Goal: Task Accomplishment & Management: Manage account settings

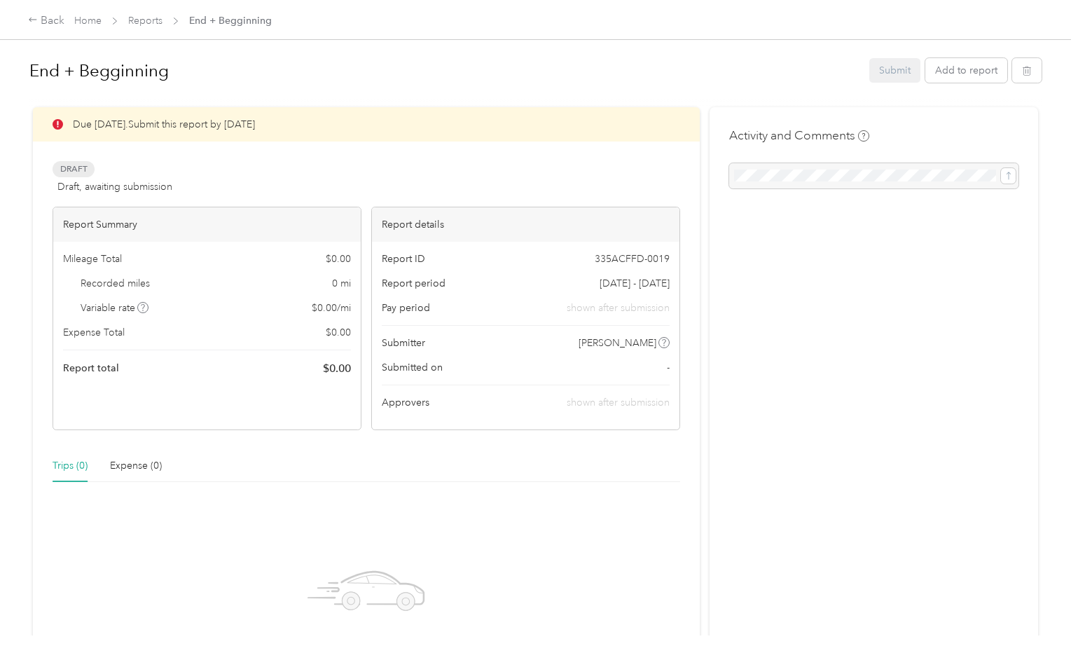
click at [1006, 136] on div "Activity and Comments" at bounding box center [873, 158] width 289 height 62
click at [969, 69] on button "Add to report" at bounding box center [966, 70] width 82 height 25
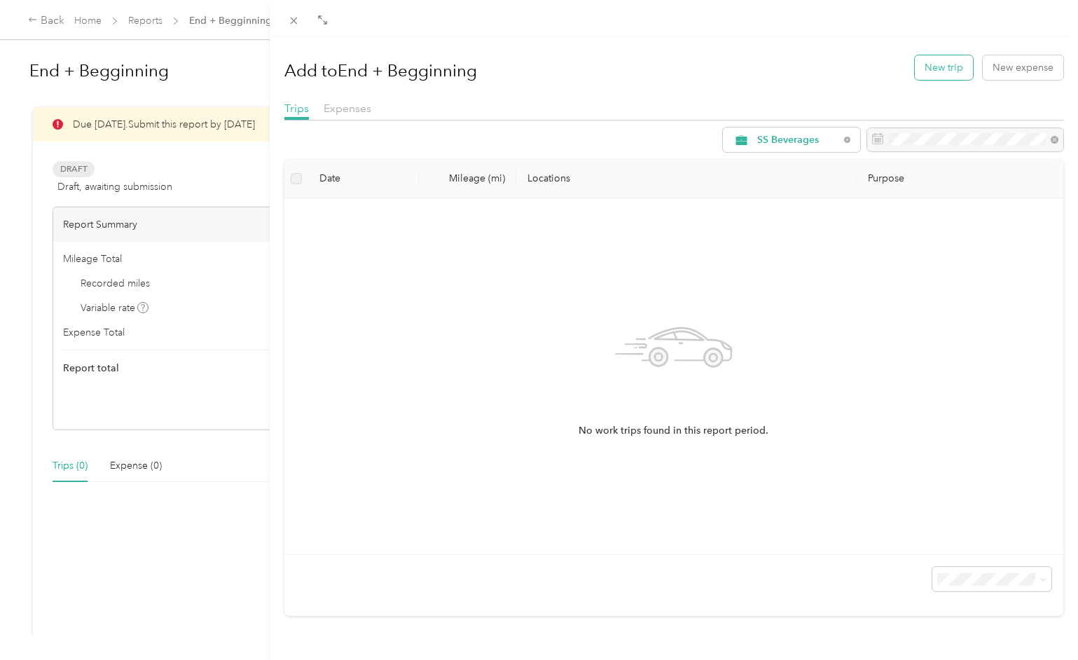
click at [956, 69] on button "New trip" at bounding box center [944, 67] width 58 height 25
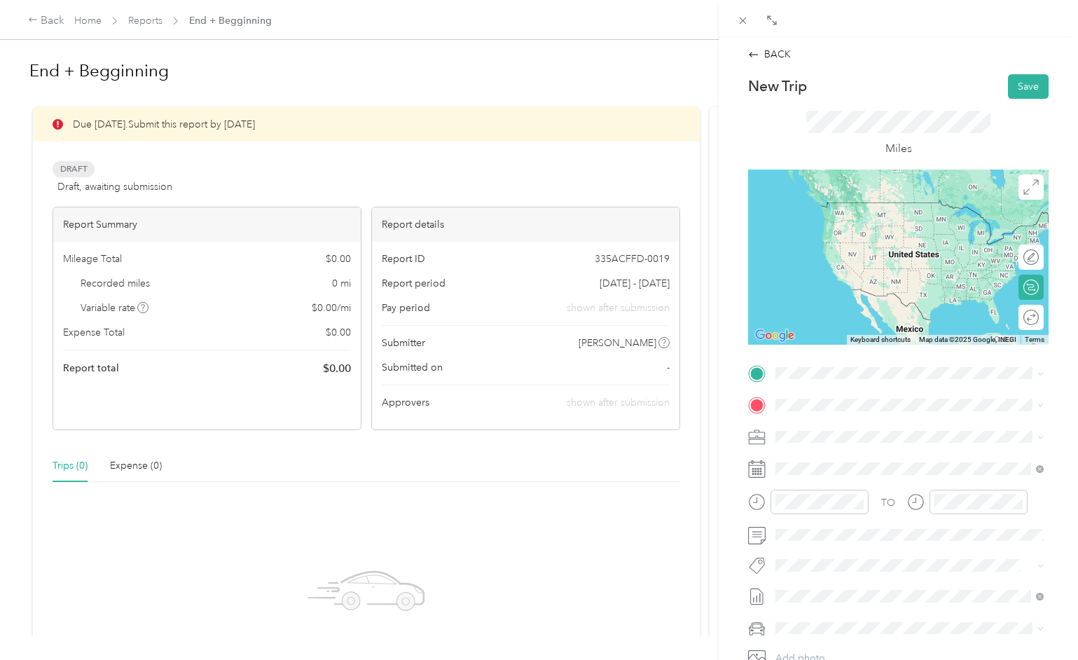
click at [820, 430] on span "[STREET_ADDRESS][US_STATE][PERSON_NAME][US_STATE]" at bounding box center [920, 426] width 237 height 25
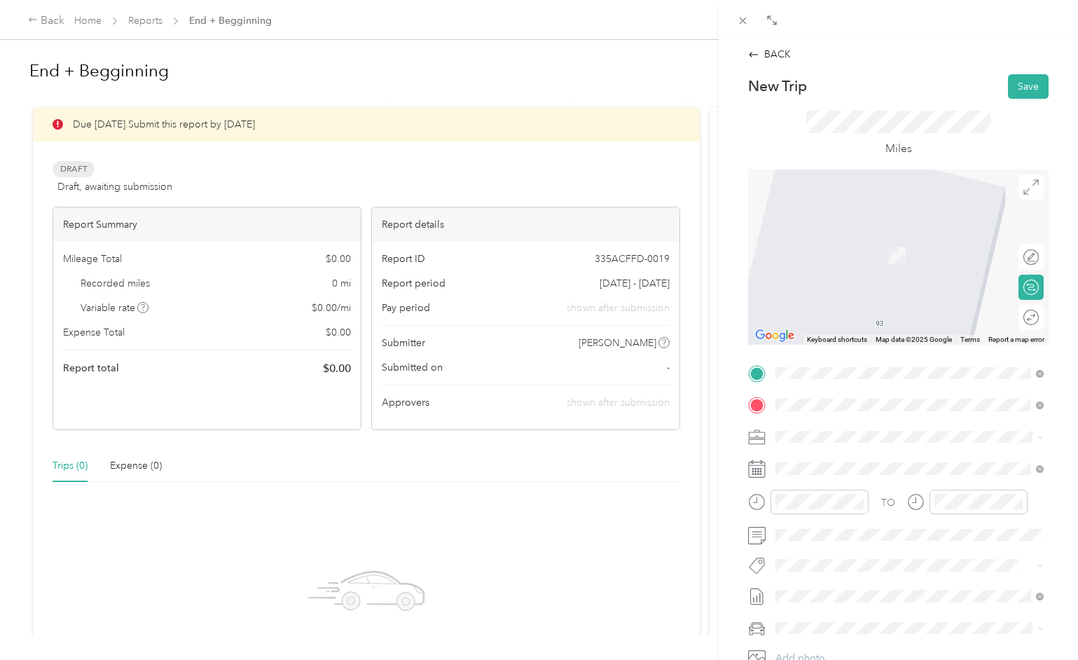
click at [833, 461] on span "[STREET_ADDRESS][US_STATE]" at bounding box center [872, 455] width 140 height 13
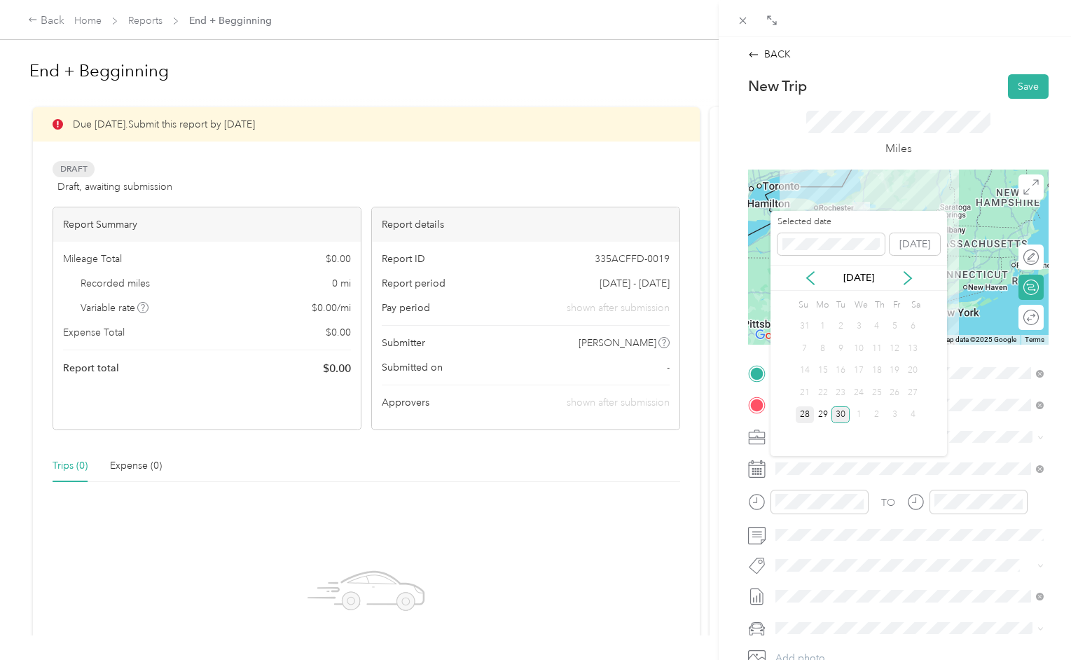
click at [805, 416] on div "28" at bounding box center [805, 415] width 18 height 18
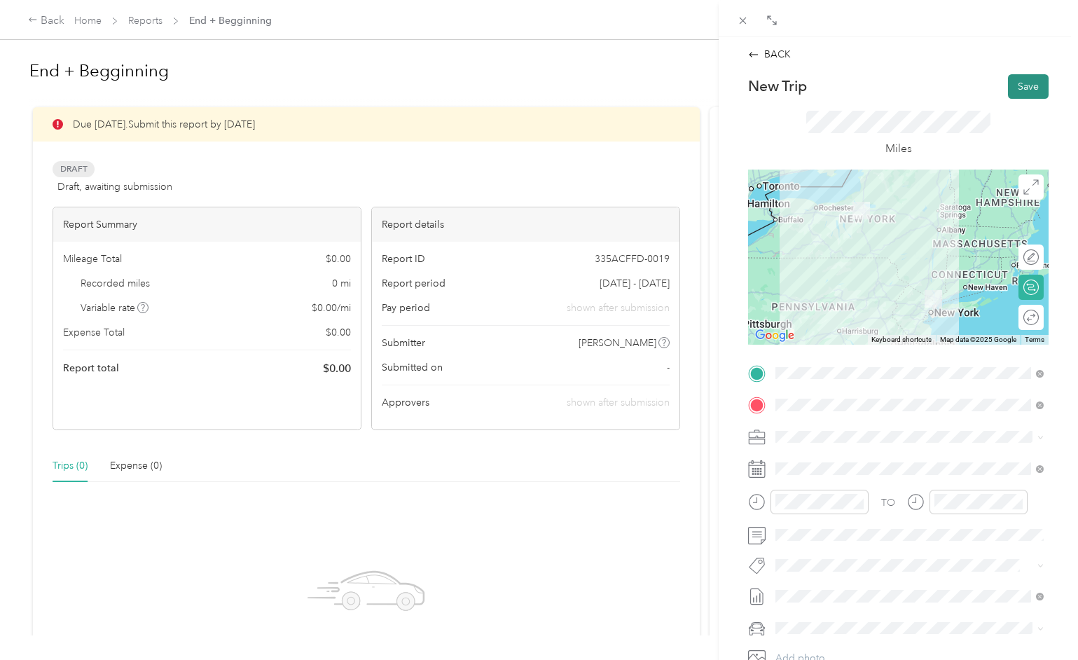
click at [1027, 88] on button "Save" at bounding box center [1028, 86] width 41 height 25
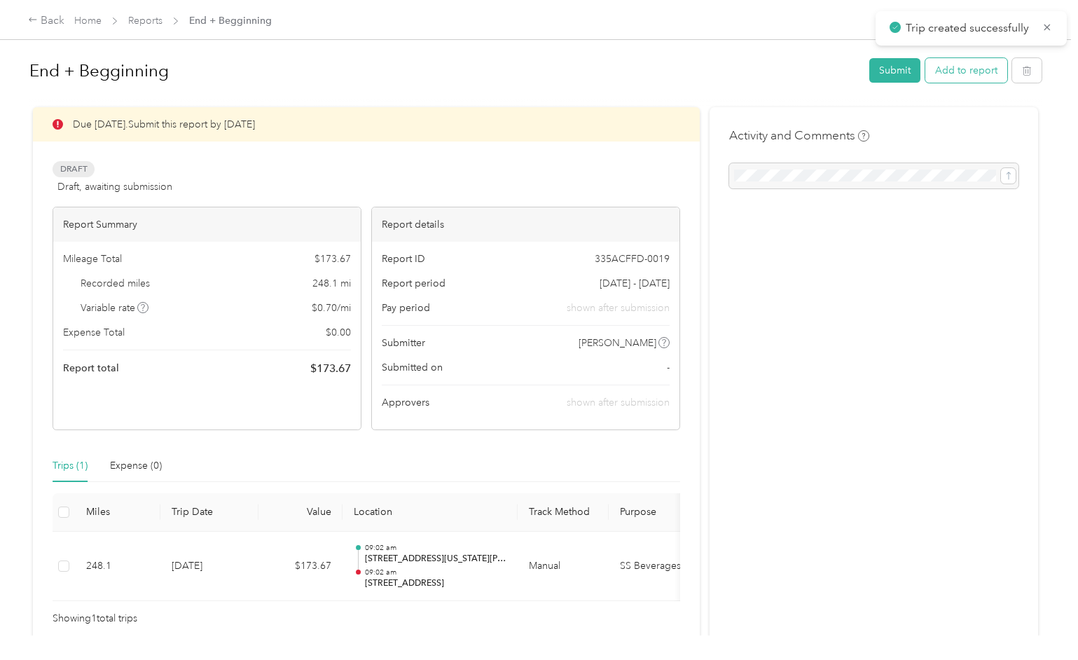
click at [979, 73] on button "Add to report" at bounding box center [966, 70] width 82 height 25
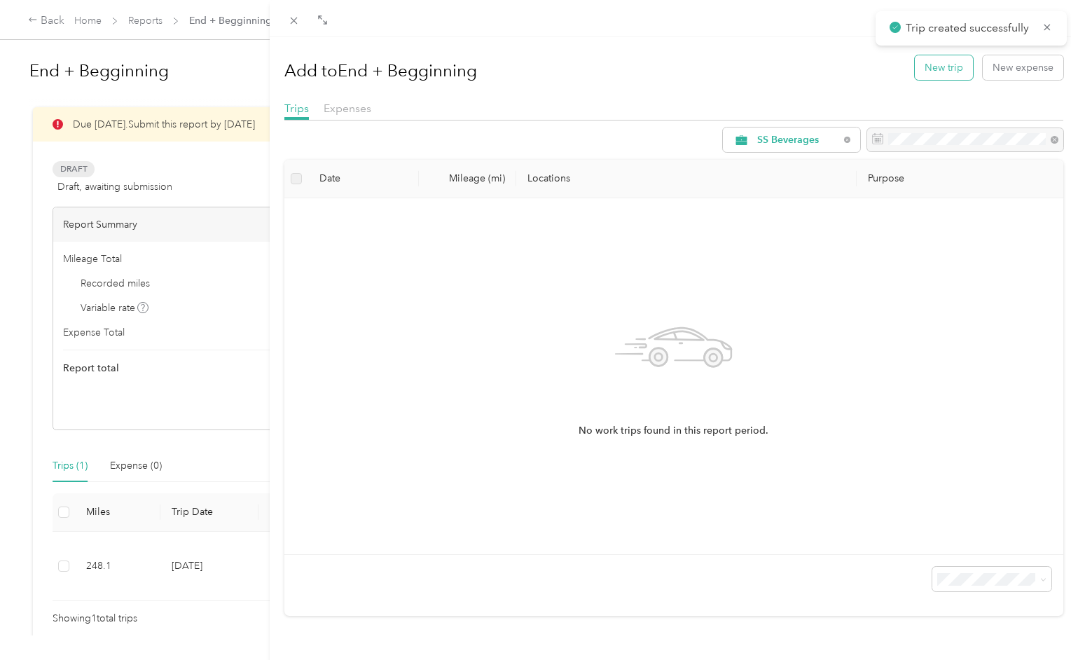
click at [950, 69] on button "New trip" at bounding box center [944, 67] width 58 height 25
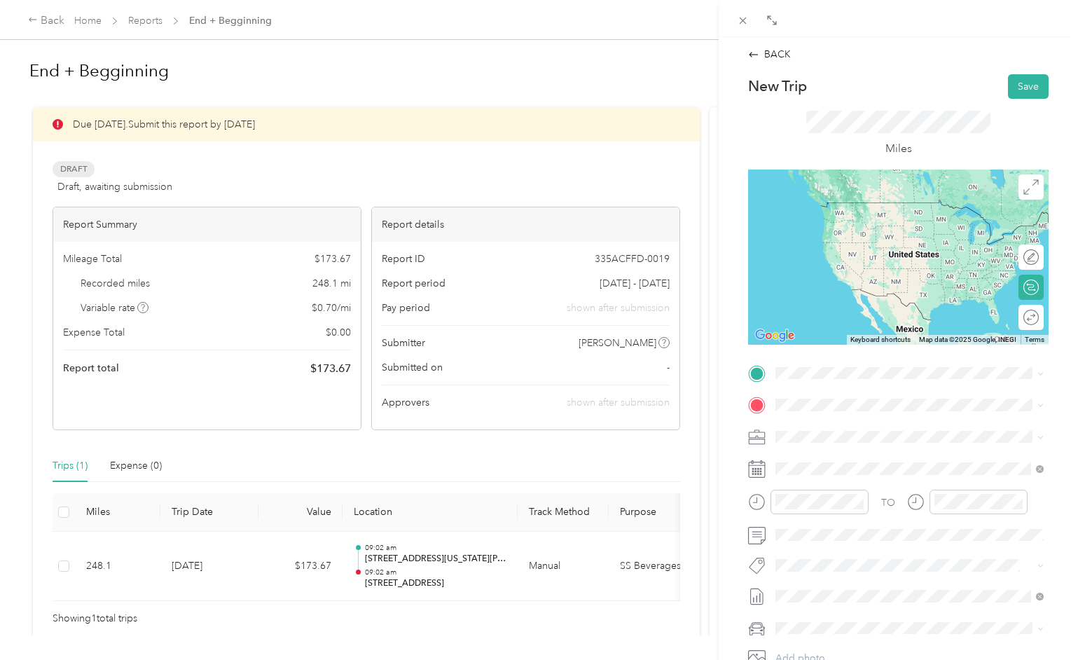
click at [812, 420] on span "[STREET_ADDRESS][US_STATE]" at bounding box center [872, 423] width 140 height 13
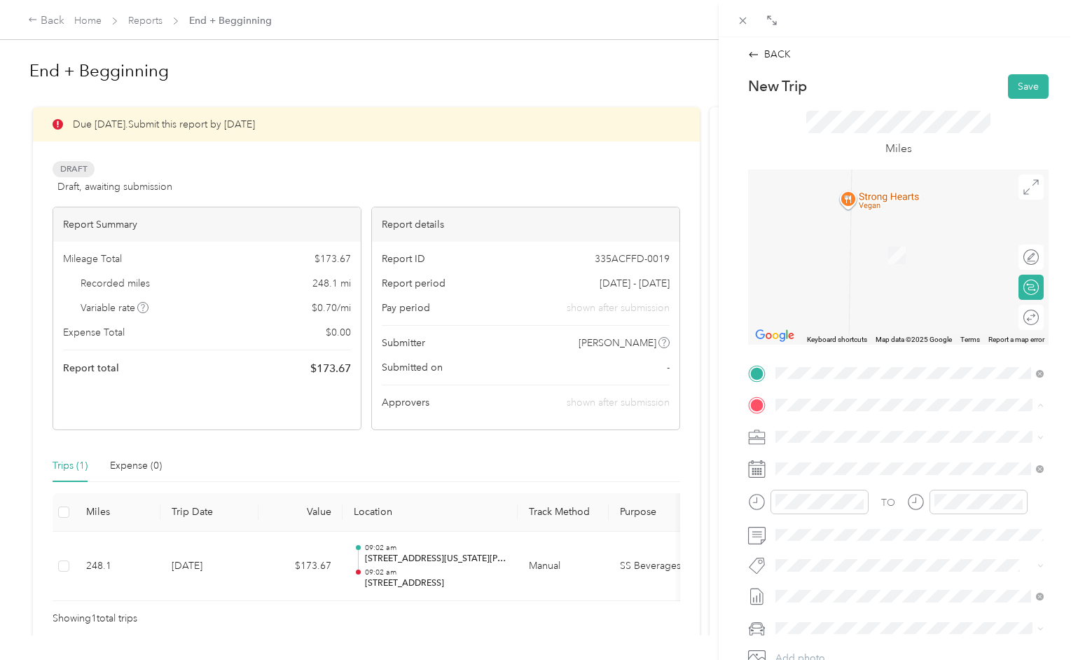
click at [812, 456] on span "[STREET_ADDRESS][US_STATE]" at bounding box center [872, 455] width 140 height 13
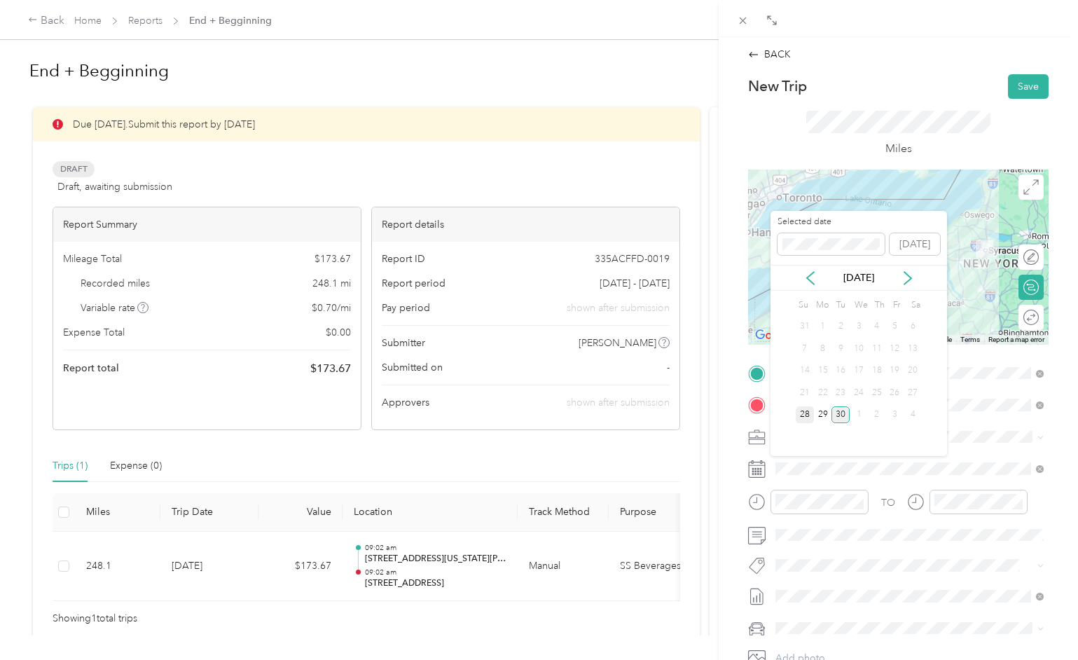
click at [803, 415] on div "28" at bounding box center [805, 415] width 18 height 18
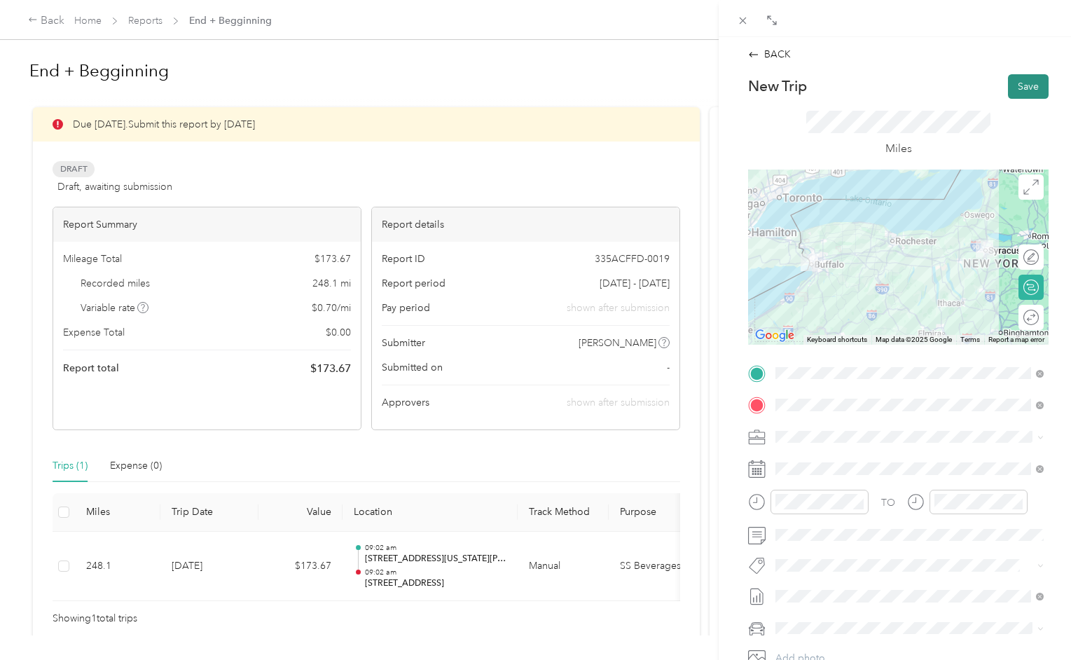
click at [1023, 83] on button "Save" at bounding box center [1028, 86] width 41 height 25
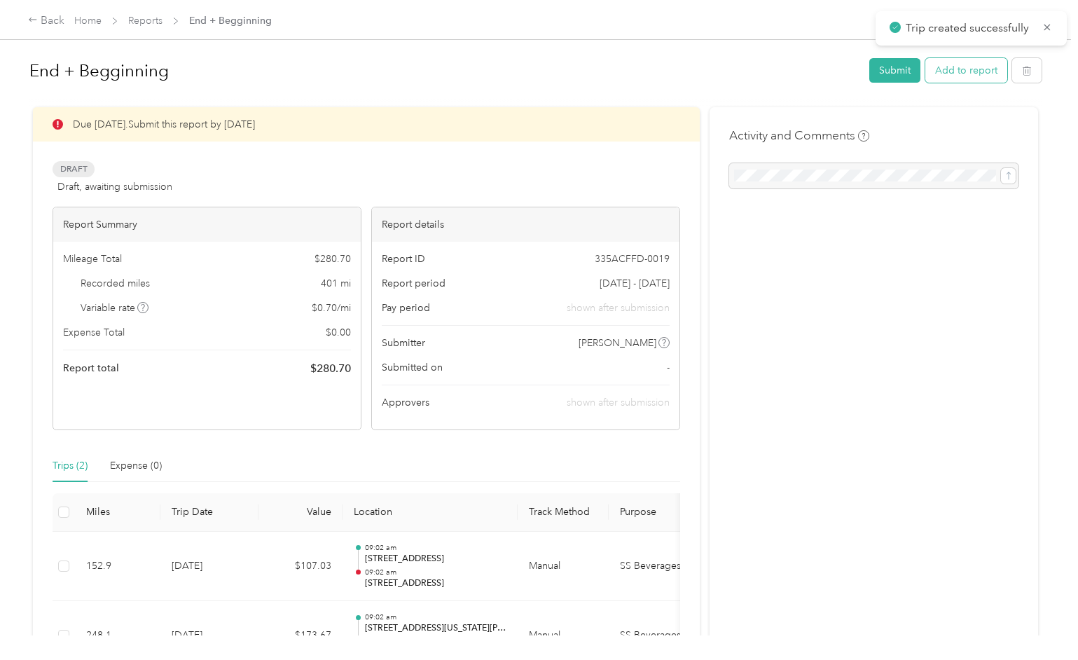
click at [981, 73] on button "Add to report" at bounding box center [966, 70] width 82 height 25
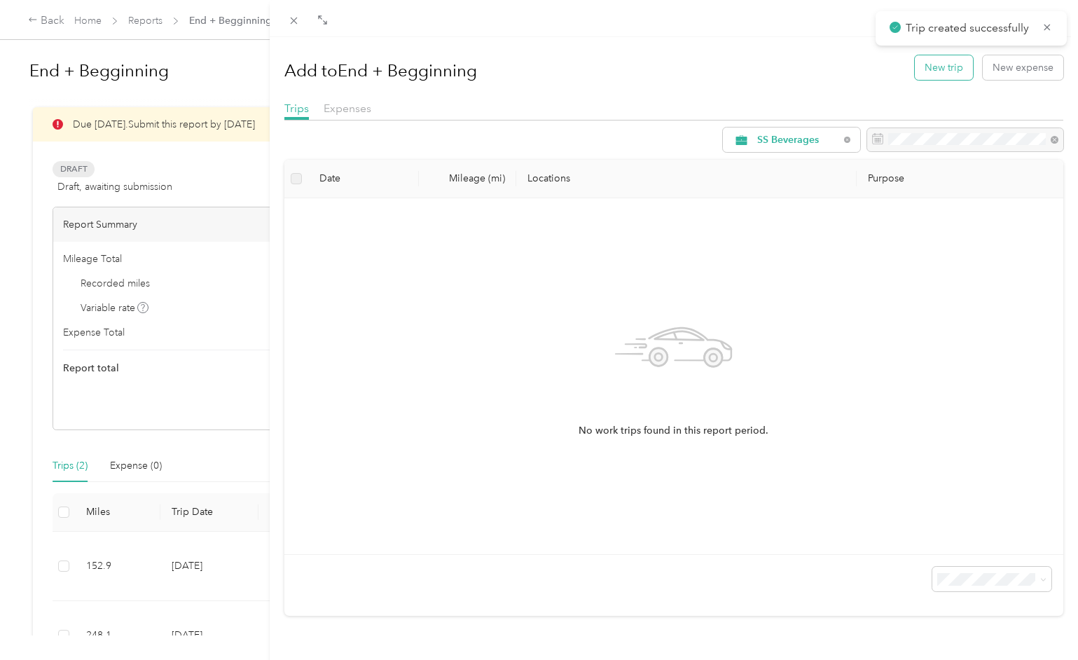
click at [946, 69] on button "New trip" at bounding box center [944, 67] width 58 height 25
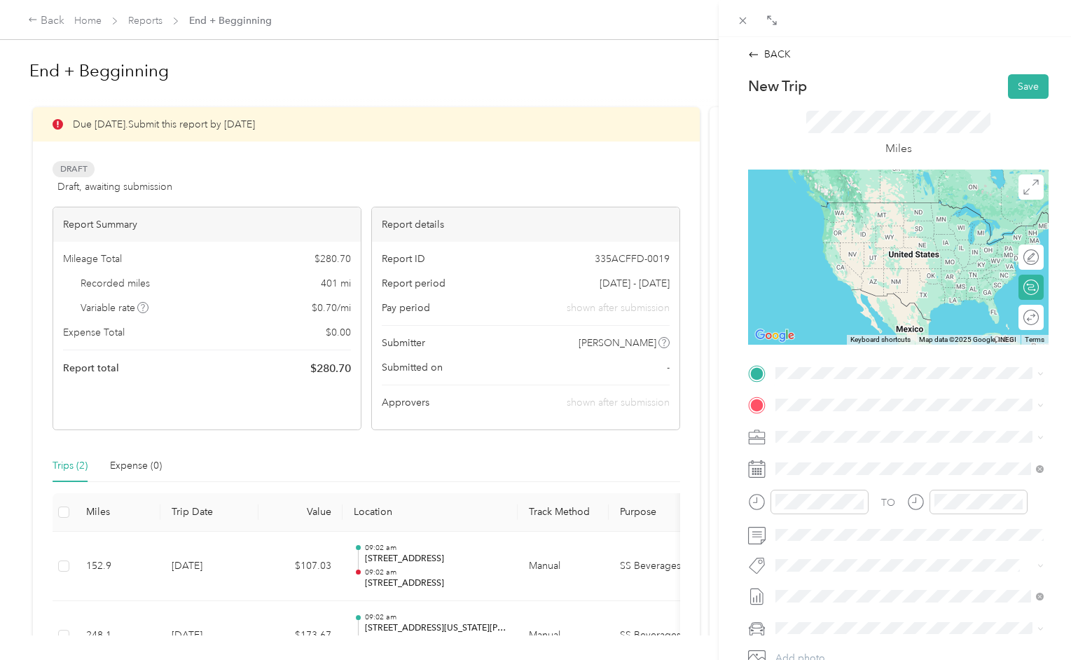
click at [806, 417] on span "[STREET_ADDRESS][US_STATE]" at bounding box center [872, 421] width 140 height 13
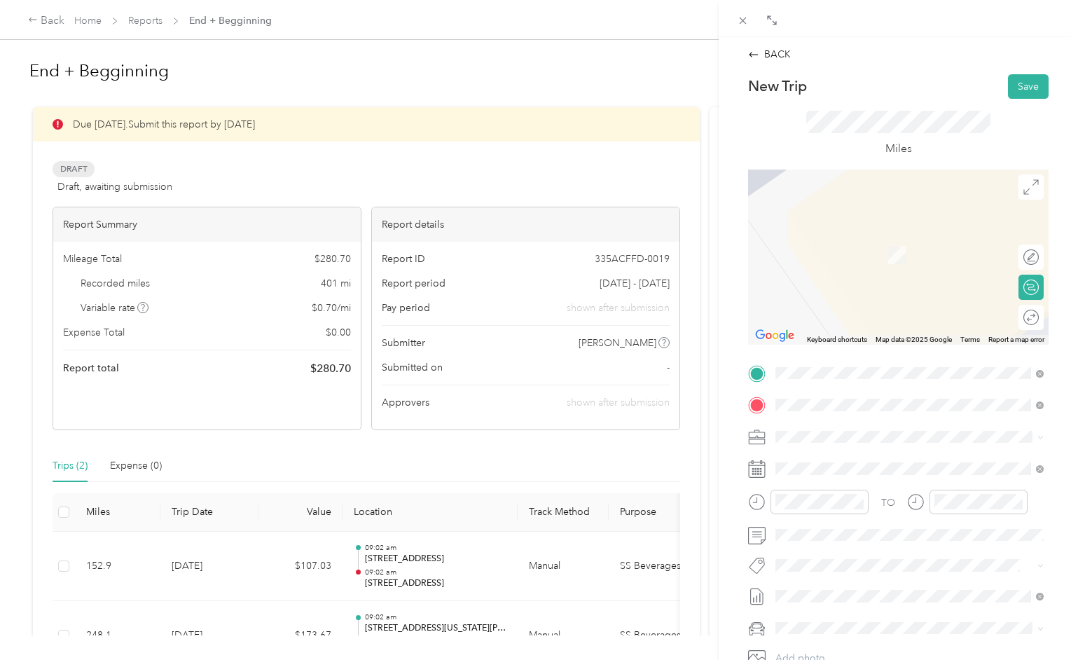
click at [814, 459] on span "[STREET_ADDRESS][PERSON_NAME][US_STATE]" at bounding box center [911, 455] width 218 height 13
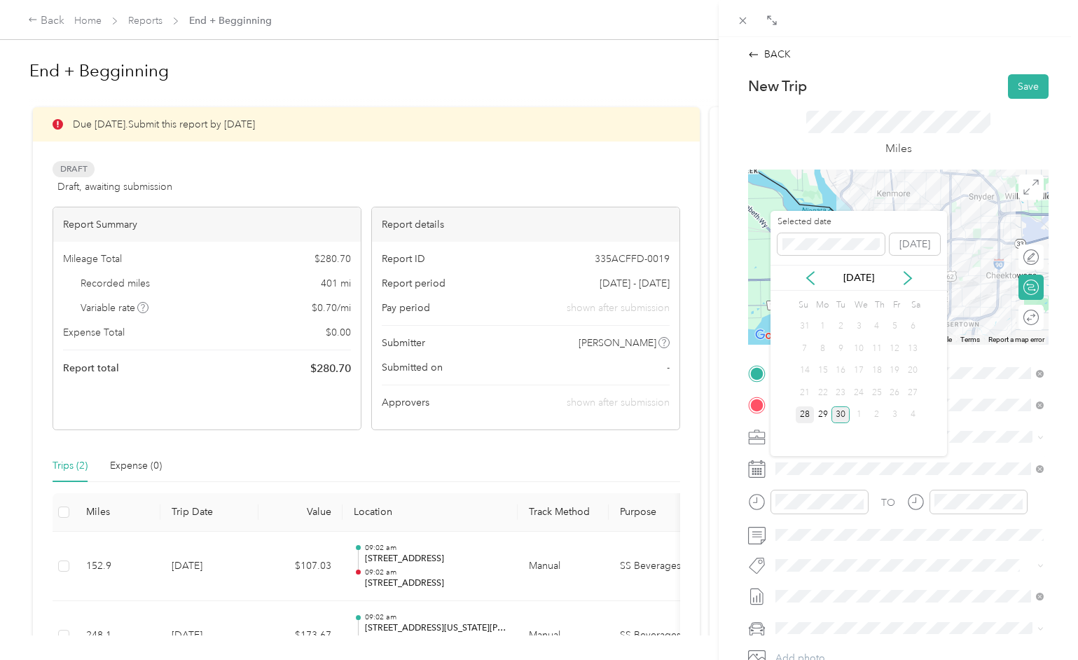
click at [805, 414] on div "28" at bounding box center [805, 415] width 18 height 18
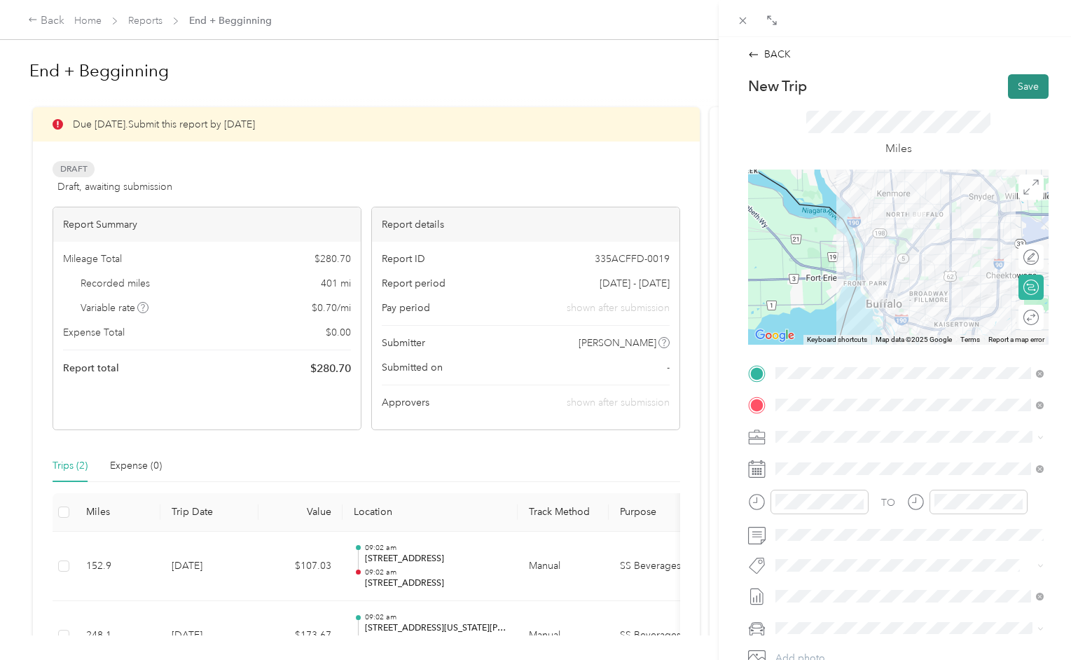
click at [1021, 91] on button "Save" at bounding box center [1028, 86] width 41 height 25
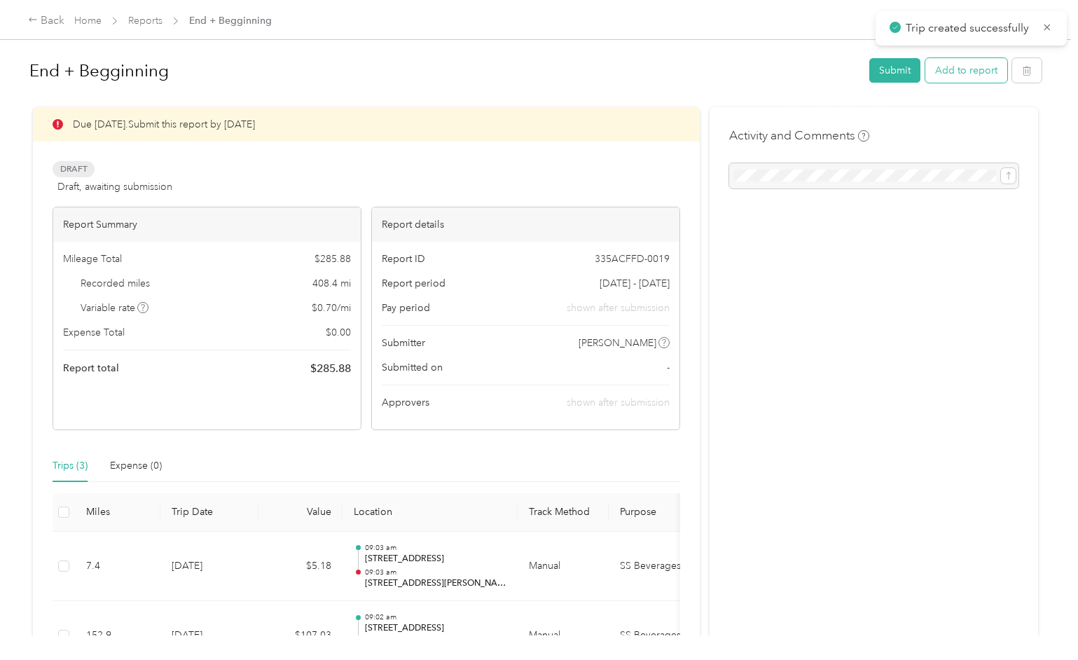
click at [985, 75] on button "Add to report" at bounding box center [966, 70] width 82 height 25
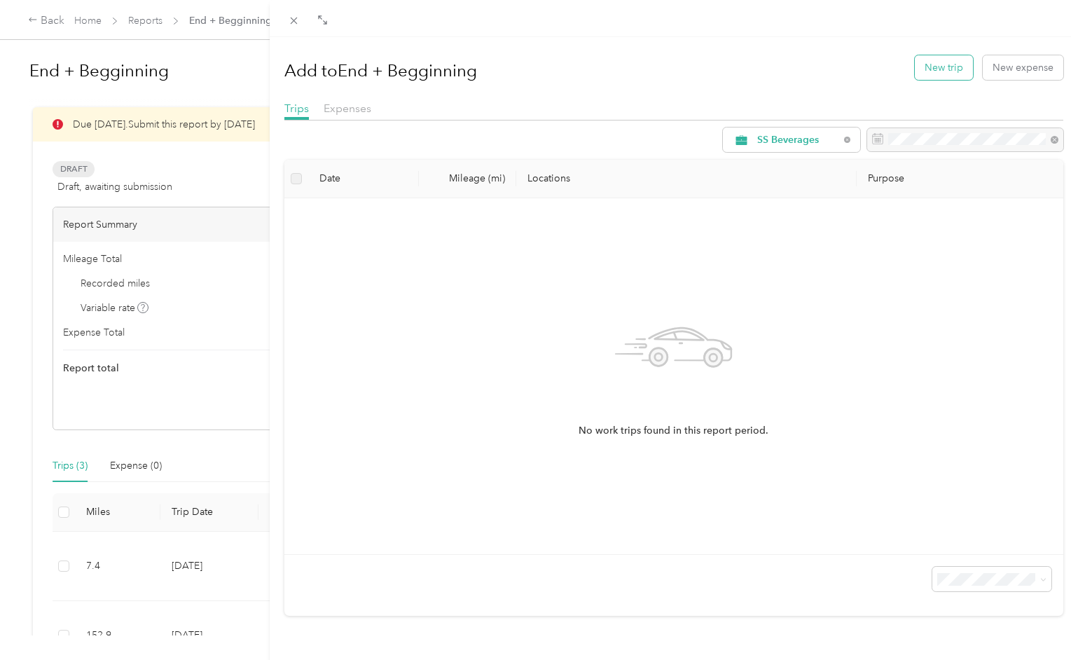
click at [944, 69] on button "New trip" at bounding box center [944, 67] width 58 height 25
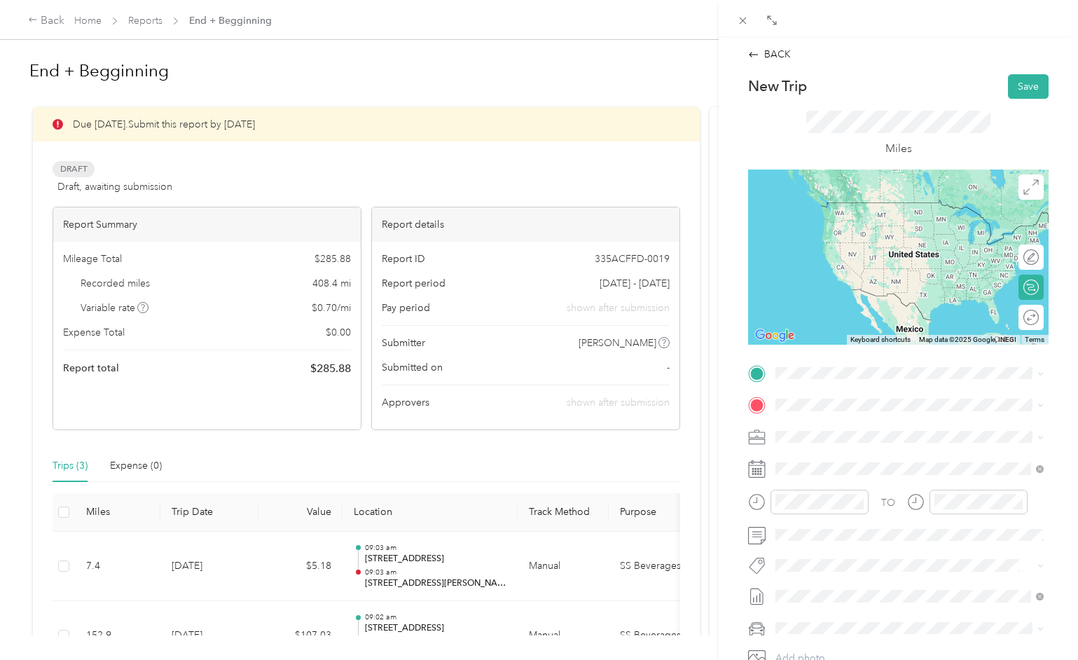
click at [817, 424] on span "[STREET_ADDRESS][PERSON_NAME][US_STATE]" at bounding box center [911, 418] width 218 height 13
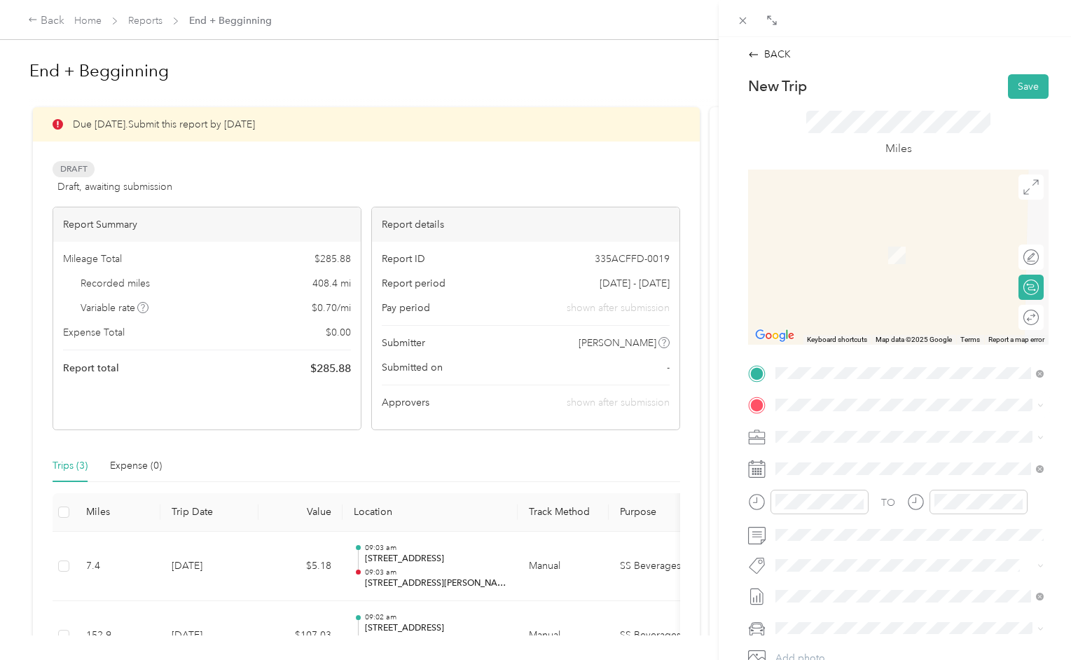
click at [830, 458] on span "[STREET_ADDRESS][US_STATE]" at bounding box center [872, 455] width 140 height 13
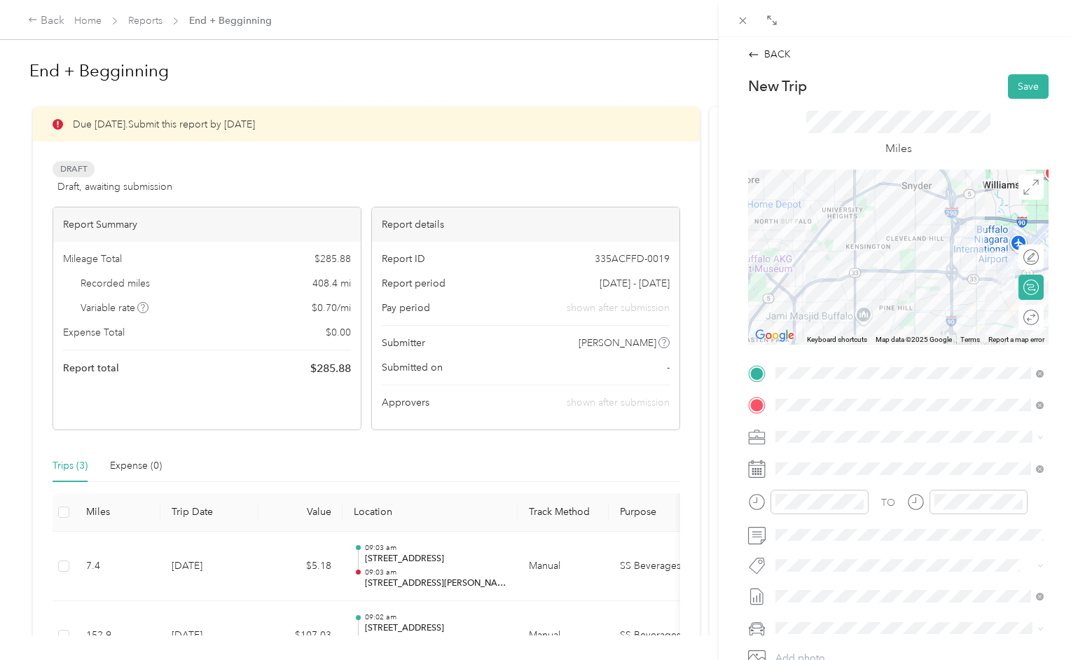
click at [978, 110] on div "Miles" at bounding box center [898, 134] width 300 height 71
click at [754, 471] on icon at bounding box center [757, 469] width 18 height 18
click at [758, 473] on icon at bounding box center [757, 469] width 18 height 18
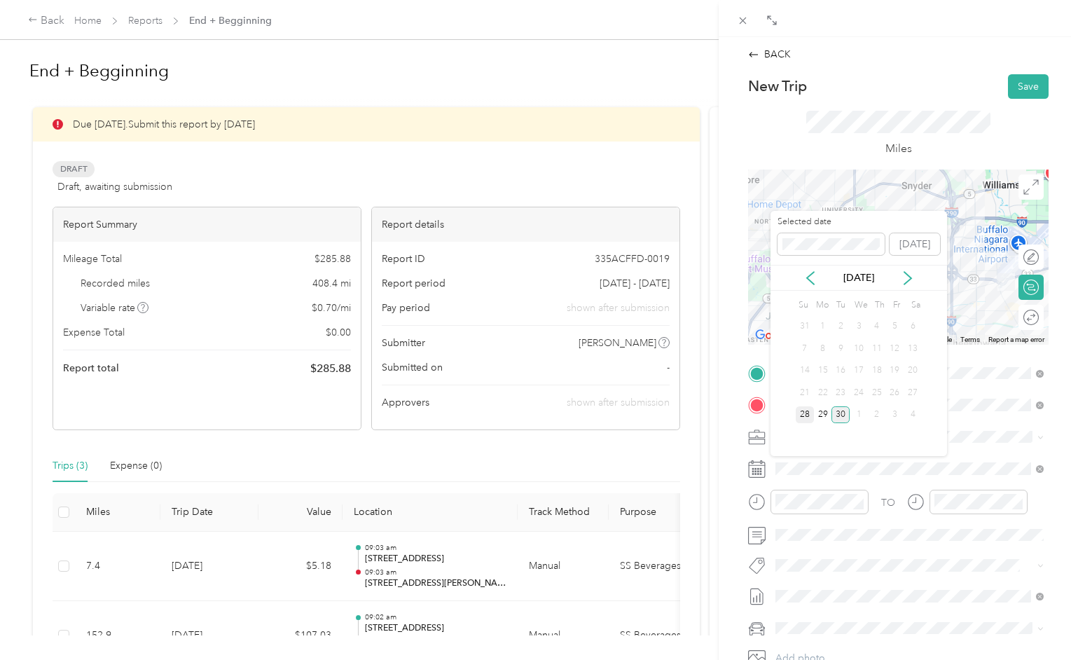
click at [801, 415] on div "28" at bounding box center [805, 415] width 18 height 18
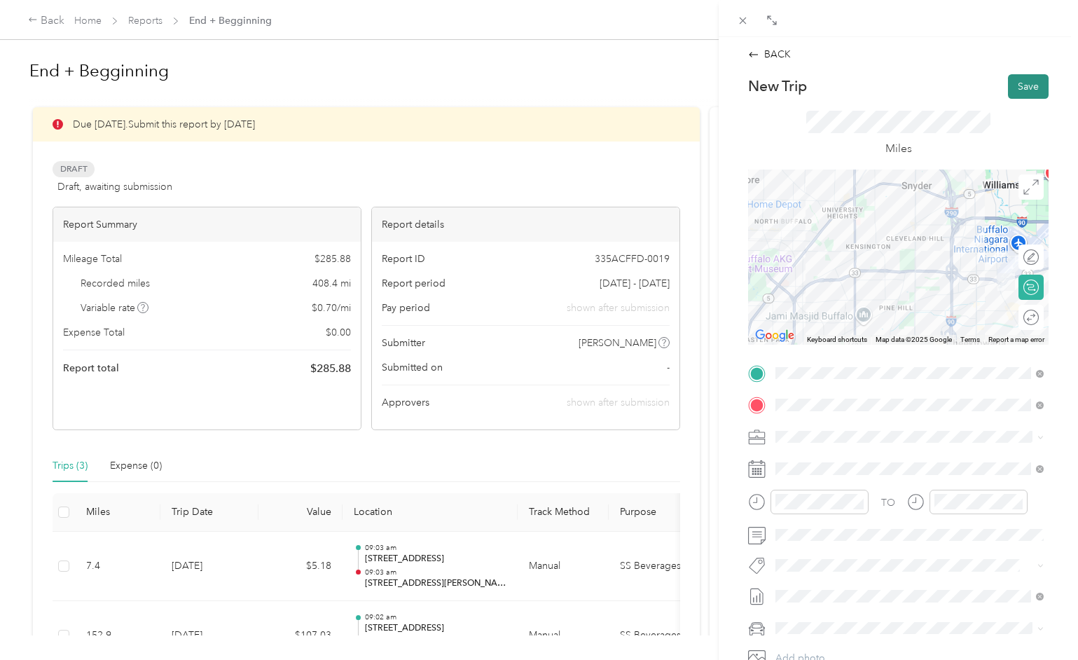
click at [1019, 85] on button "Save" at bounding box center [1028, 86] width 41 height 25
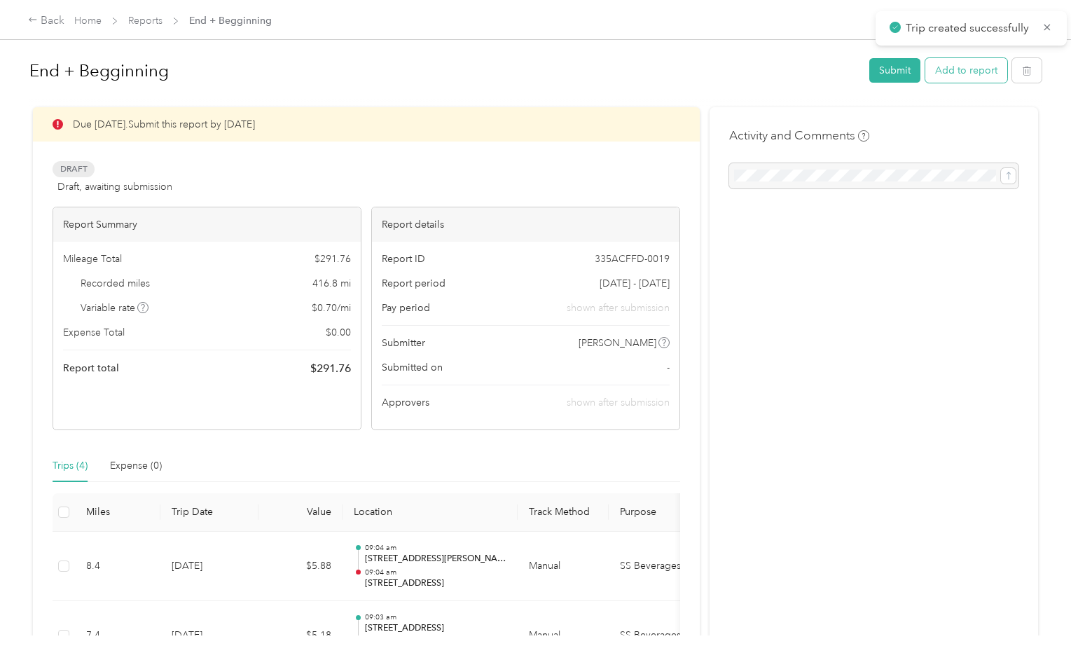
click at [980, 70] on button "Add to report" at bounding box center [966, 70] width 82 height 25
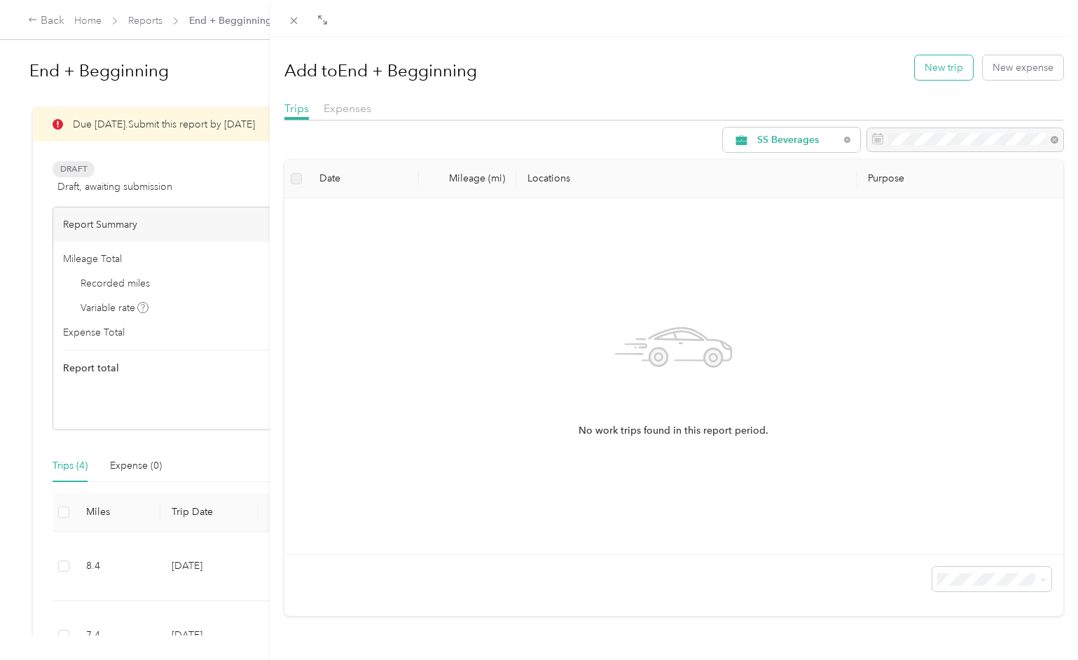
click at [942, 71] on button "New trip" at bounding box center [944, 67] width 58 height 25
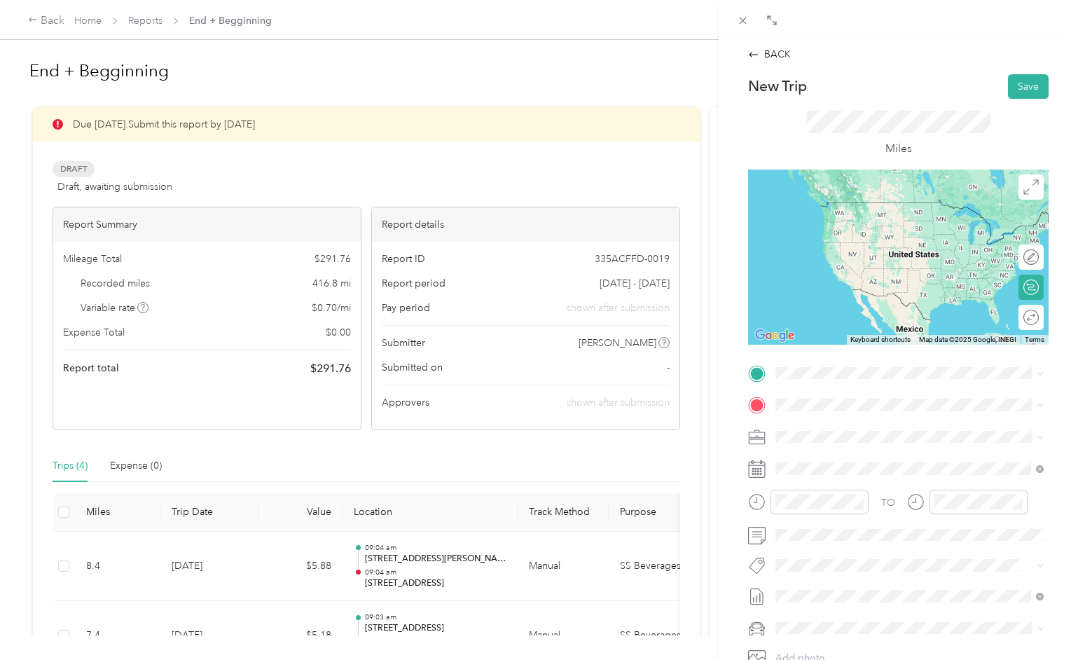
click at [810, 422] on span "[STREET_ADDRESS][US_STATE]" at bounding box center [872, 416] width 140 height 13
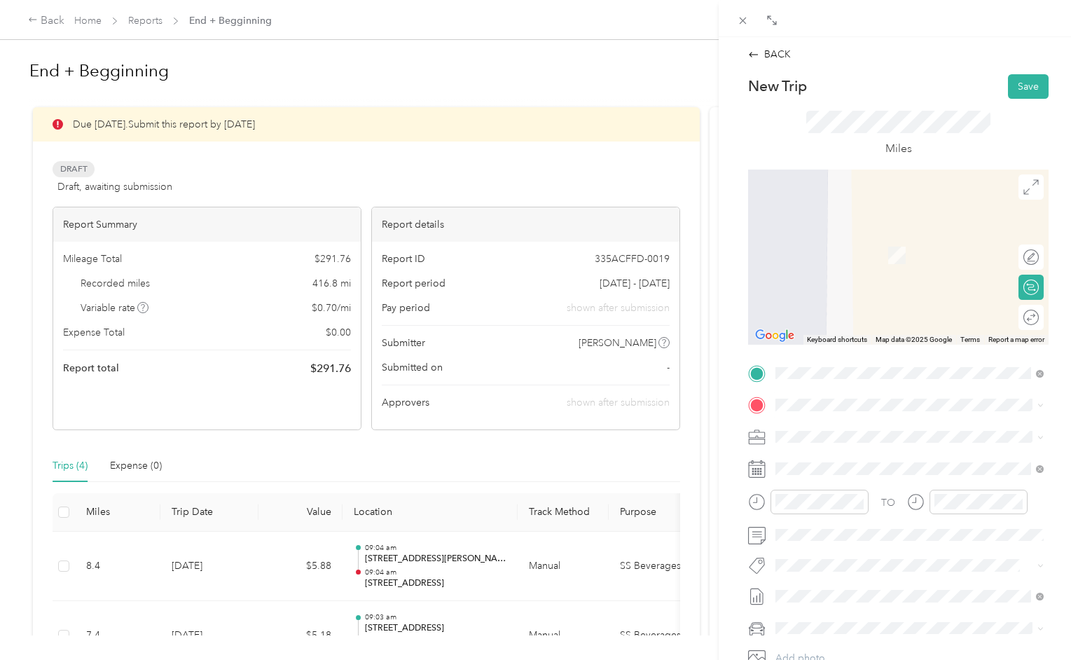
click at [835, 456] on span "[STREET_ADDRESS][US_STATE]" at bounding box center [872, 449] width 140 height 13
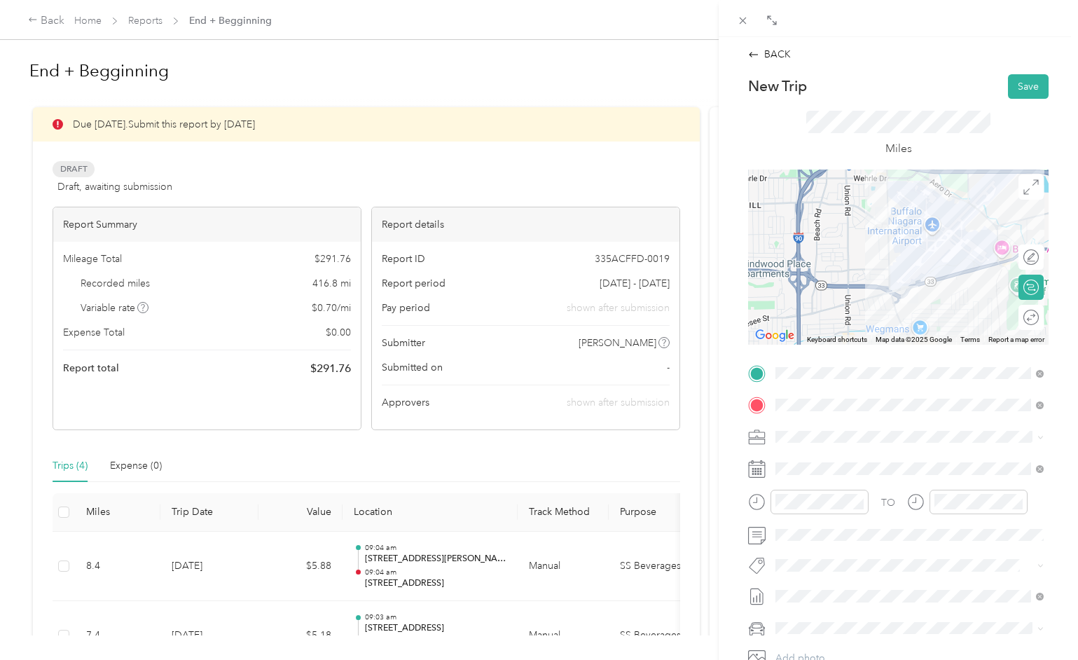
click at [811, 143] on div "Miles" at bounding box center [898, 134] width 184 height 47
click at [759, 468] on icon at bounding box center [757, 469] width 18 height 18
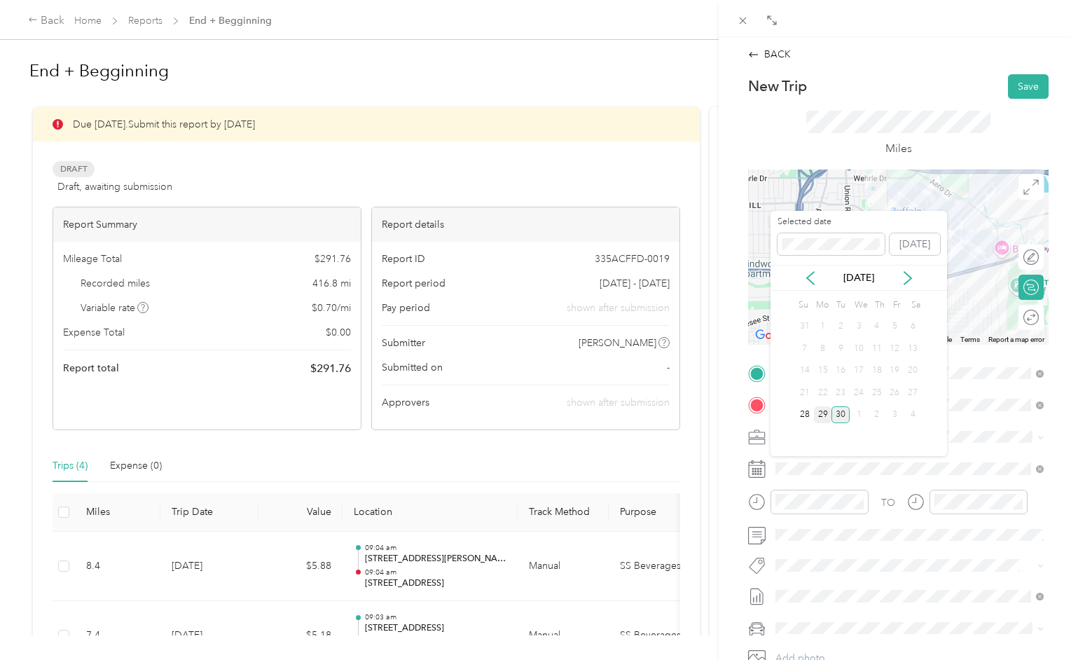
click at [822, 414] on div "29" at bounding box center [823, 415] width 18 height 18
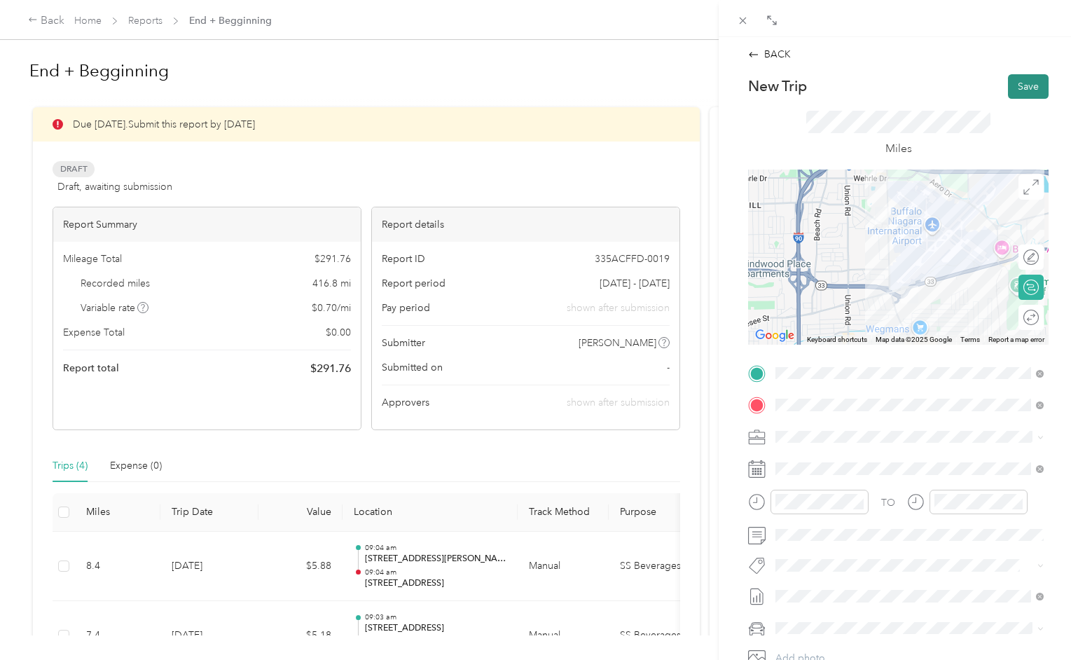
click at [1021, 92] on button "Save" at bounding box center [1028, 86] width 41 height 25
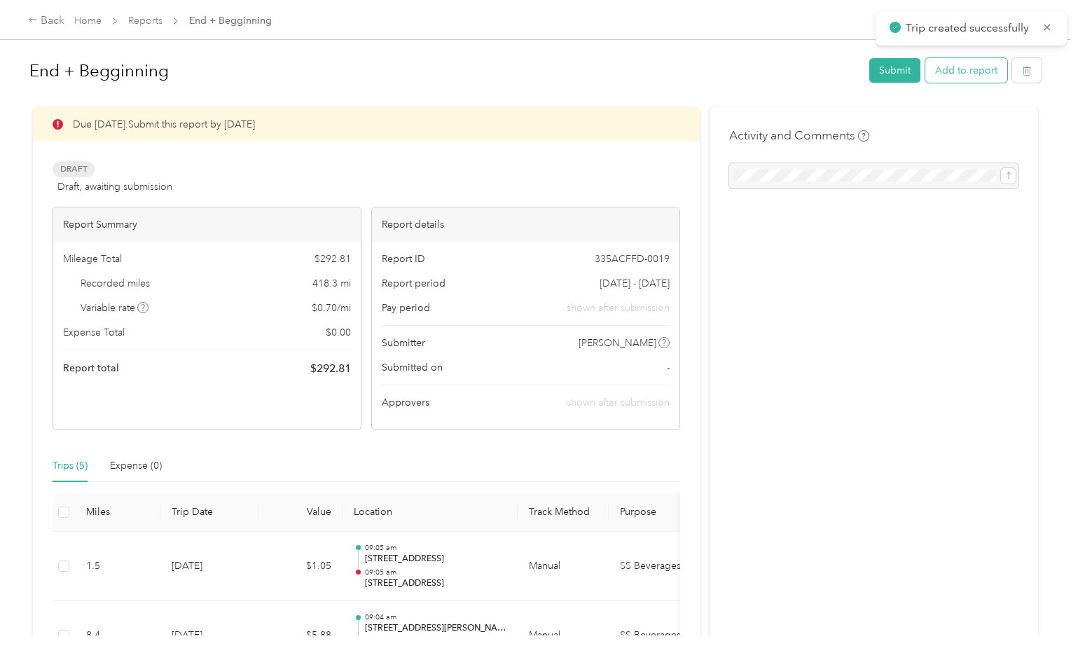
click at [974, 73] on button "Add to report" at bounding box center [966, 70] width 82 height 25
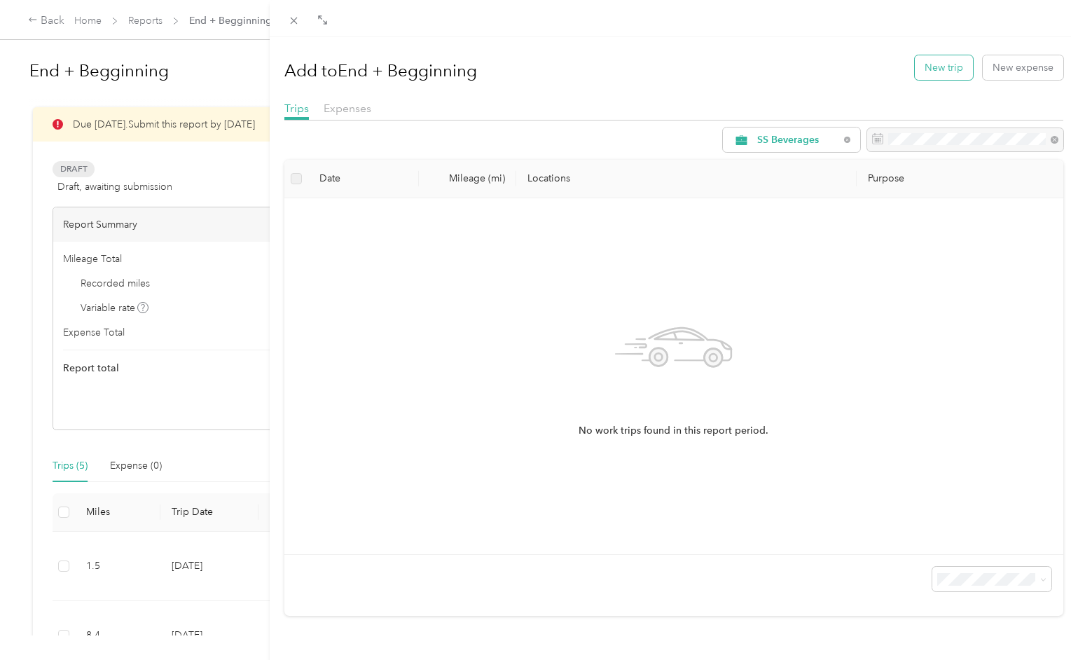
click at [939, 70] on button "New trip" at bounding box center [944, 67] width 58 height 25
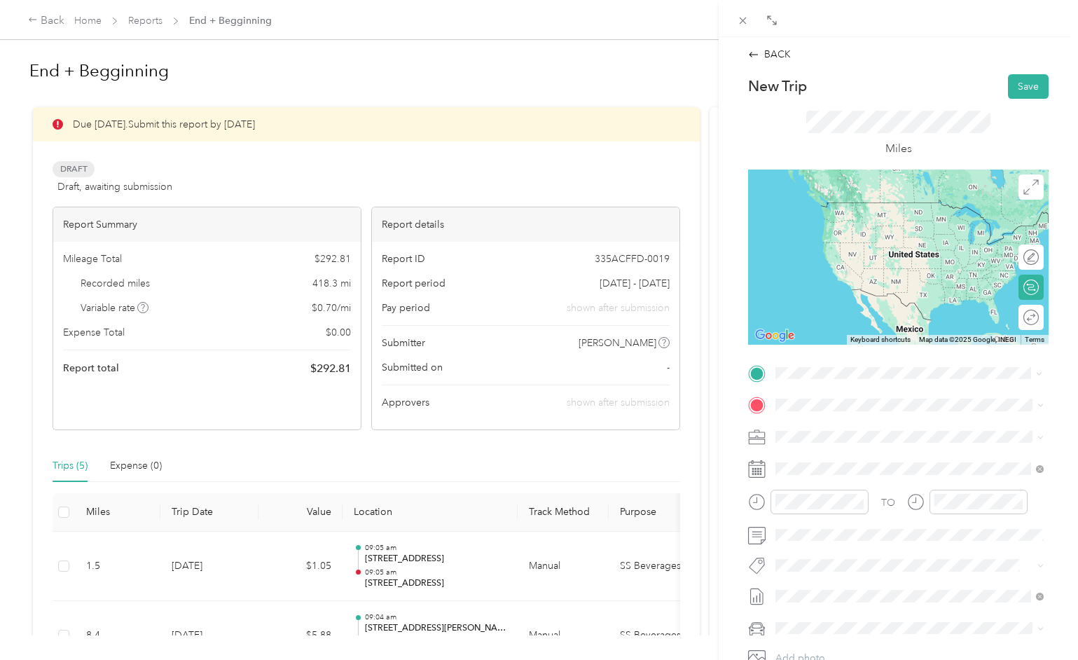
click at [833, 429] on span "[STREET_ADDRESS][US_STATE]" at bounding box center [872, 423] width 140 height 13
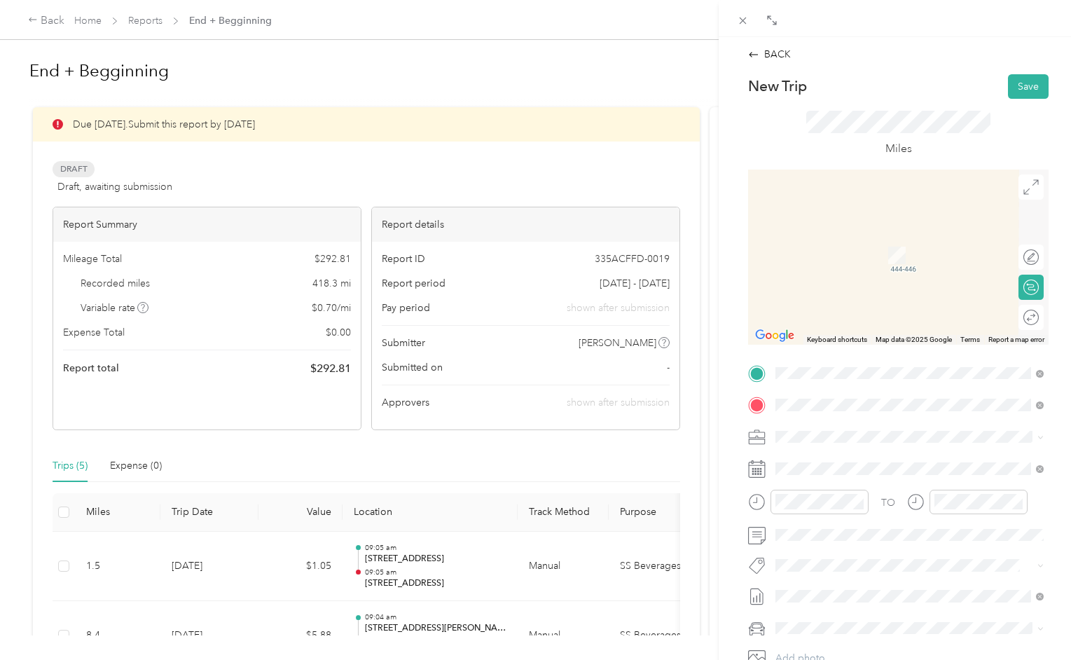
click at [826, 457] on span "[STREET_ADDRESS][PERSON_NAME][US_STATE]" at bounding box center [911, 455] width 218 height 13
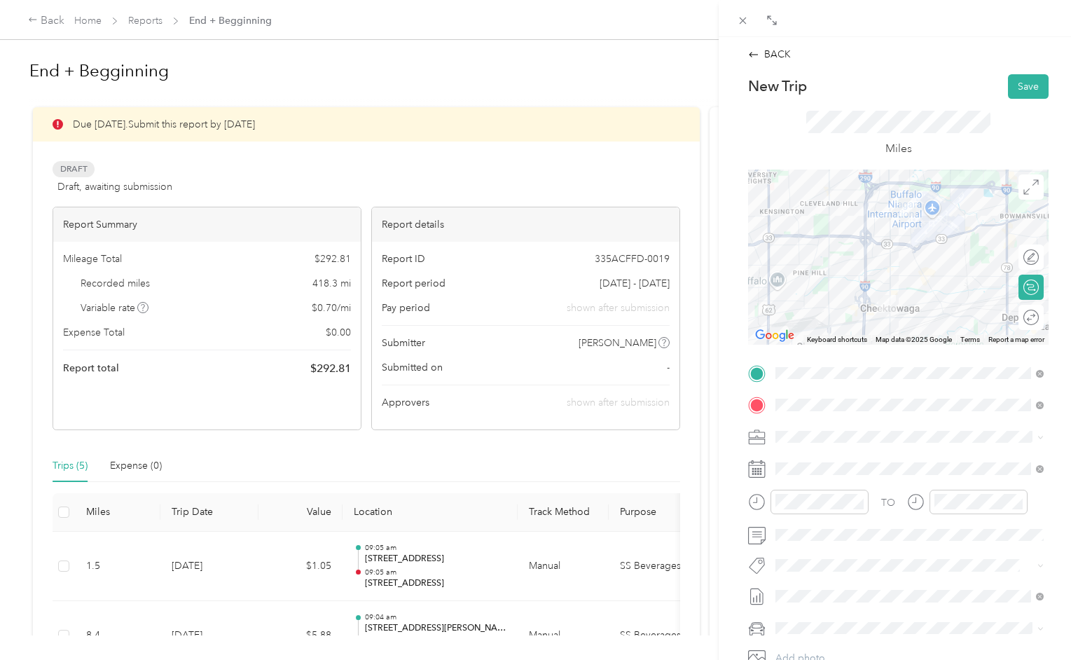
click at [985, 158] on div "Miles" at bounding box center [898, 134] width 300 height 71
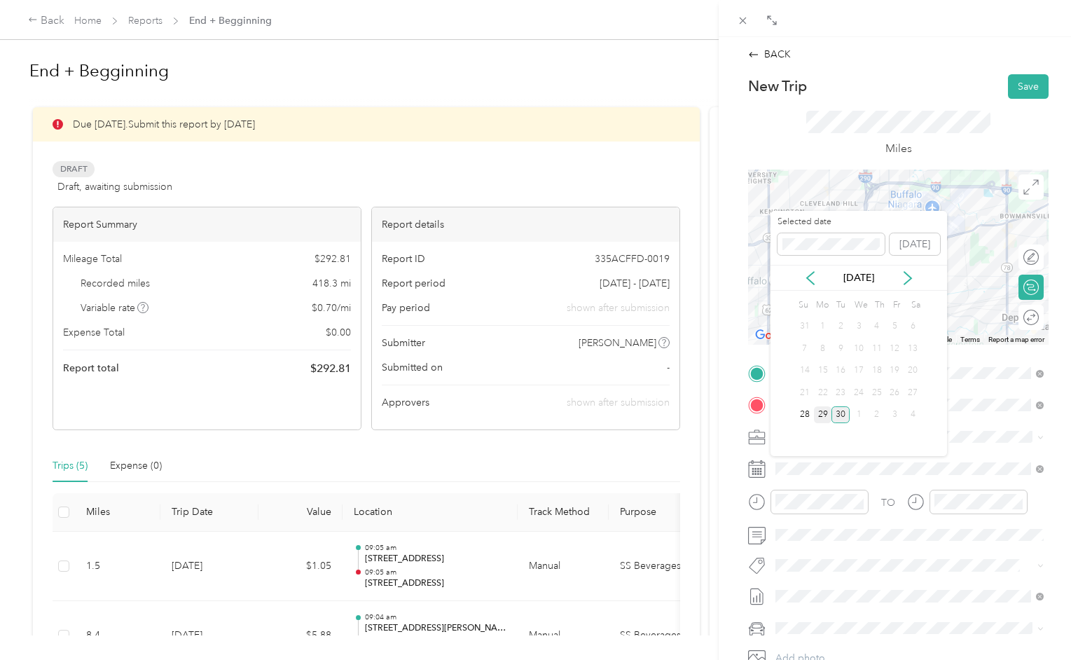
click at [822, 417] on div "29" at bounding box center [823, 415] width 18 height 18
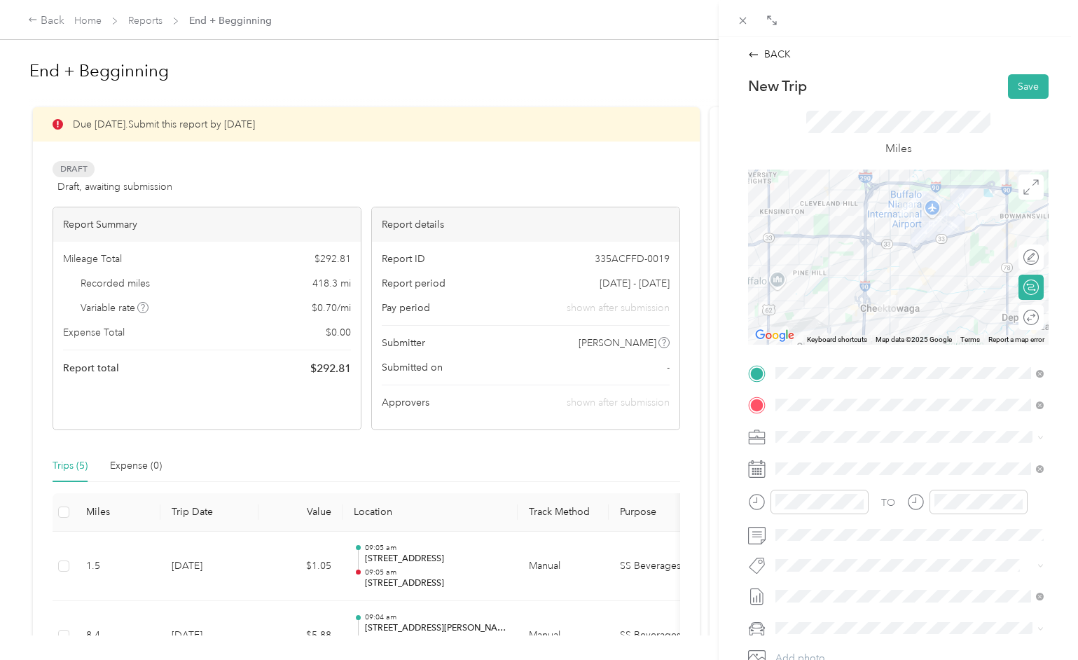
click at [1049, 92] on form "New Trip Save This trip cannot be edited because it is either under review, app…" at bounding box center [898, 387] width 330 height 626
click at [1036, 91] on button "Save" at bounding box center [1028, 86] width 41 height 25
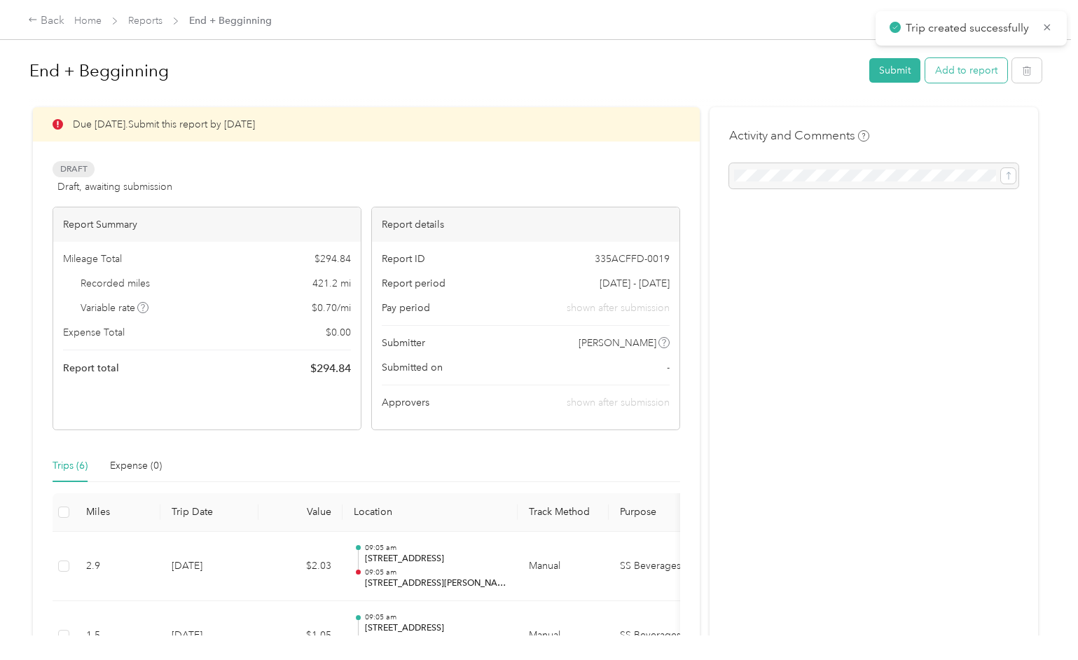
click at [984, 73] on button "Add to report" at bounding box center [966, 70] width 82 height 25
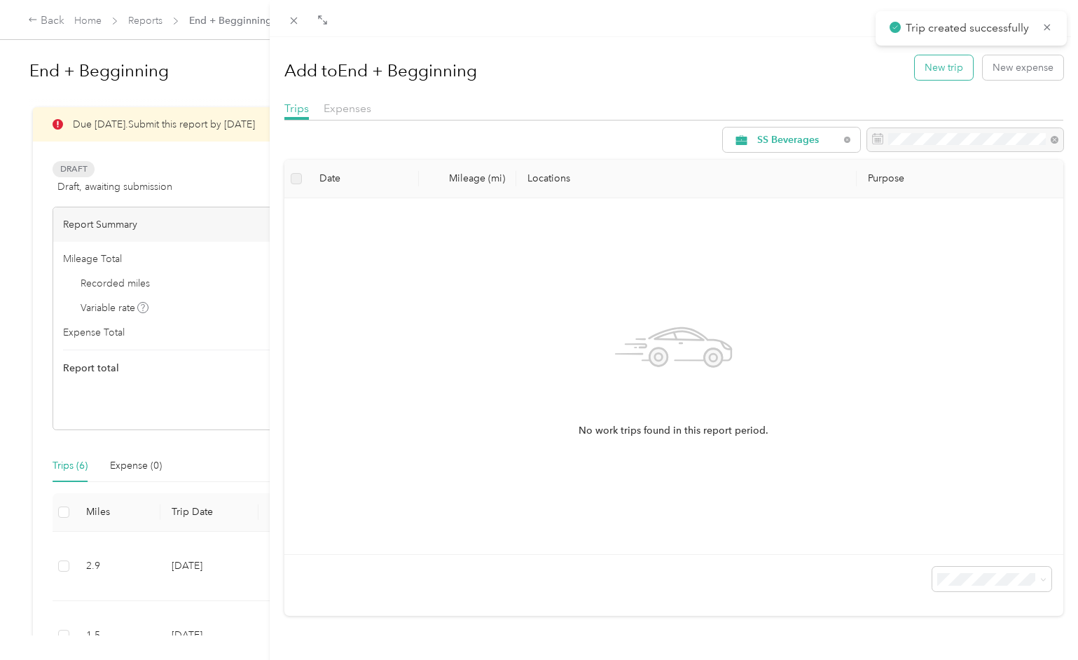
click at [938, 68] on button "New trip" at bounding box center [944, 67] width 58 height 25
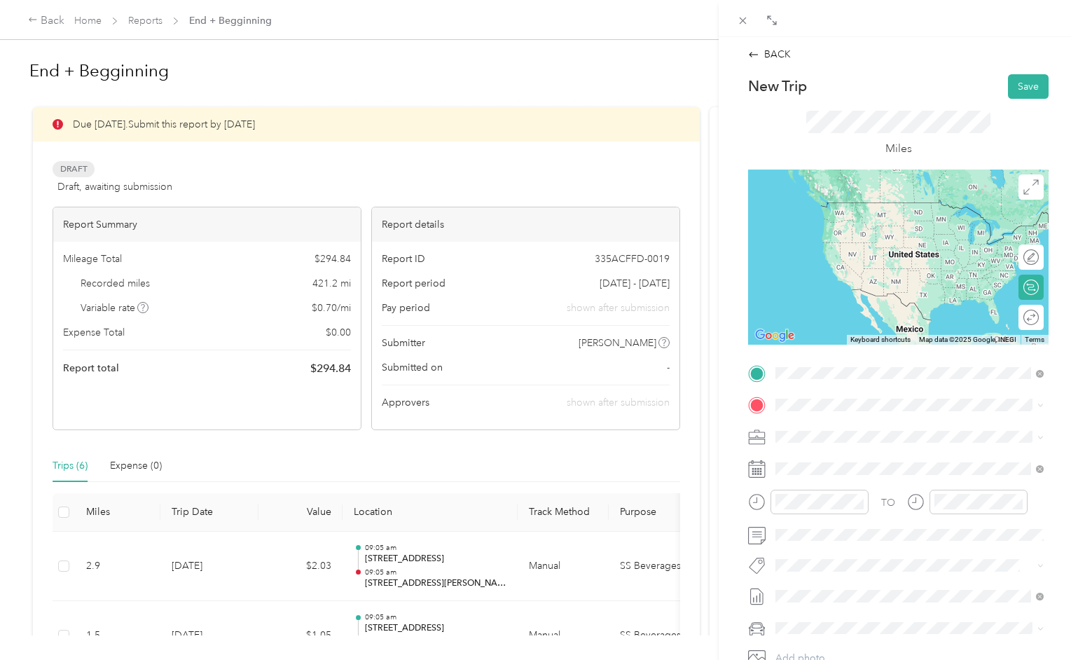
click at [815, 424] on span "[STREET_ADDRESS][PERSON_NAME][US_STATE]" at bounding box center [911, 423] width 218 height 13
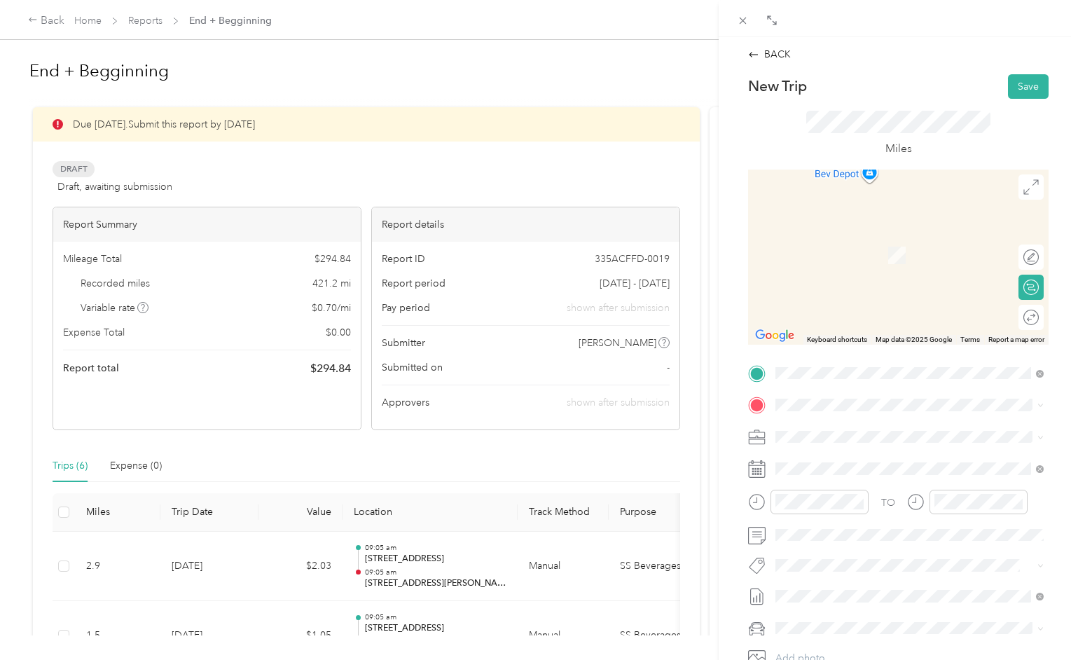
click at [822, 455] on span "[STREET_ADDRESS][US_STATE]" at bounding box center [872, 454] width 140 height 13
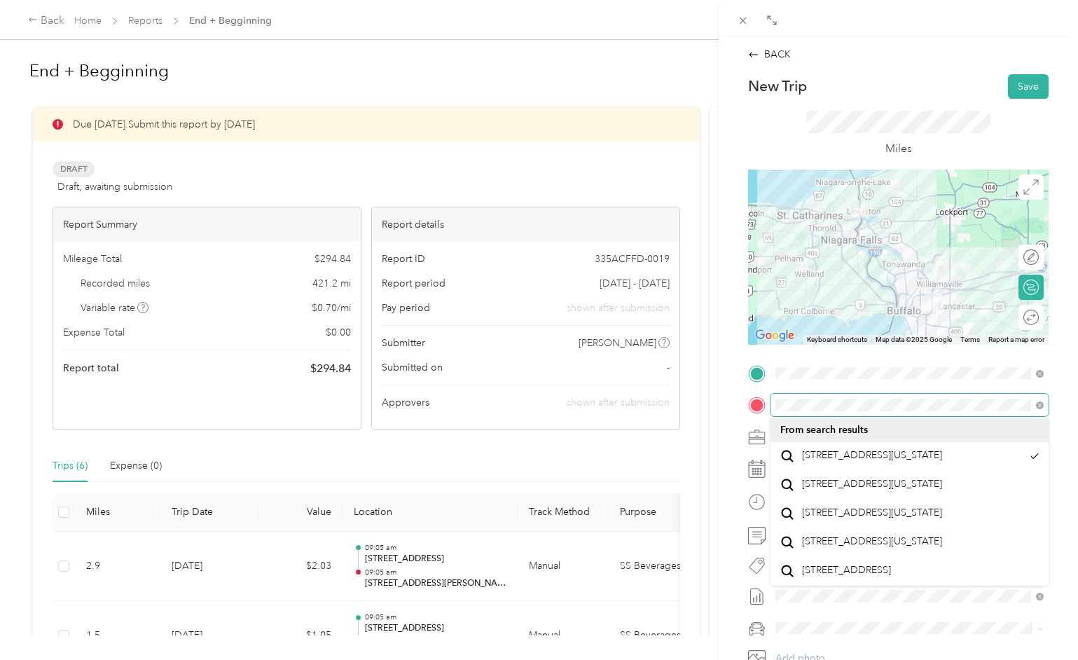
click at [691, 389] on div "BACK New Trip Save This trip cannot be edited because it is either under review…" at bounding box center [539, 330] width 1078 height 660
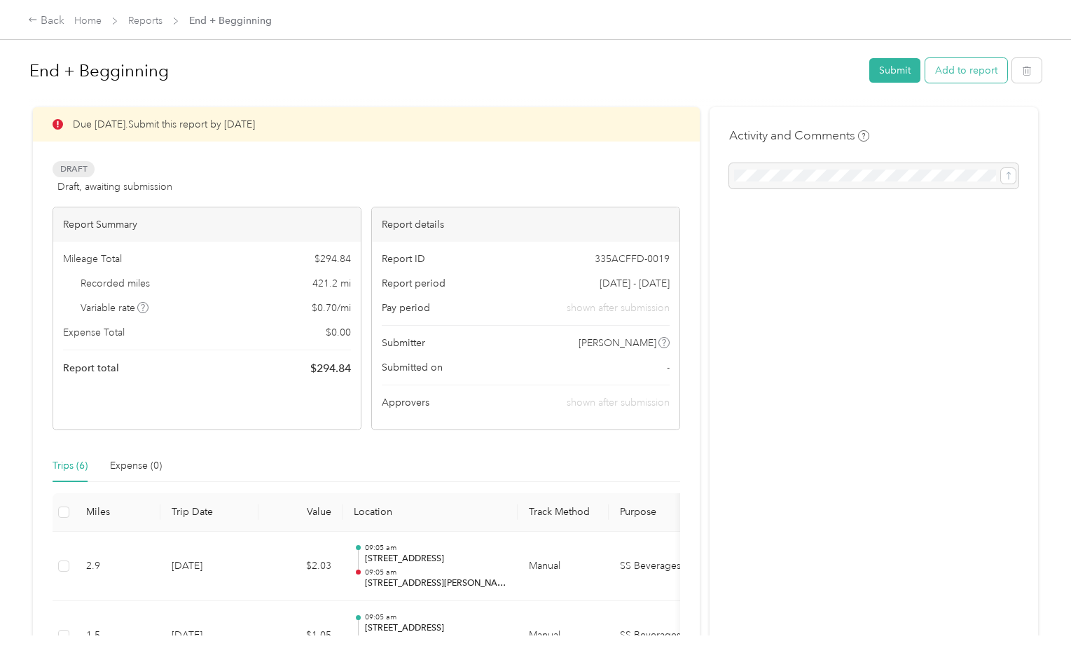
click at [976, 74] on button "Add to report" at bounding box center [966, 70] width 82 height 25
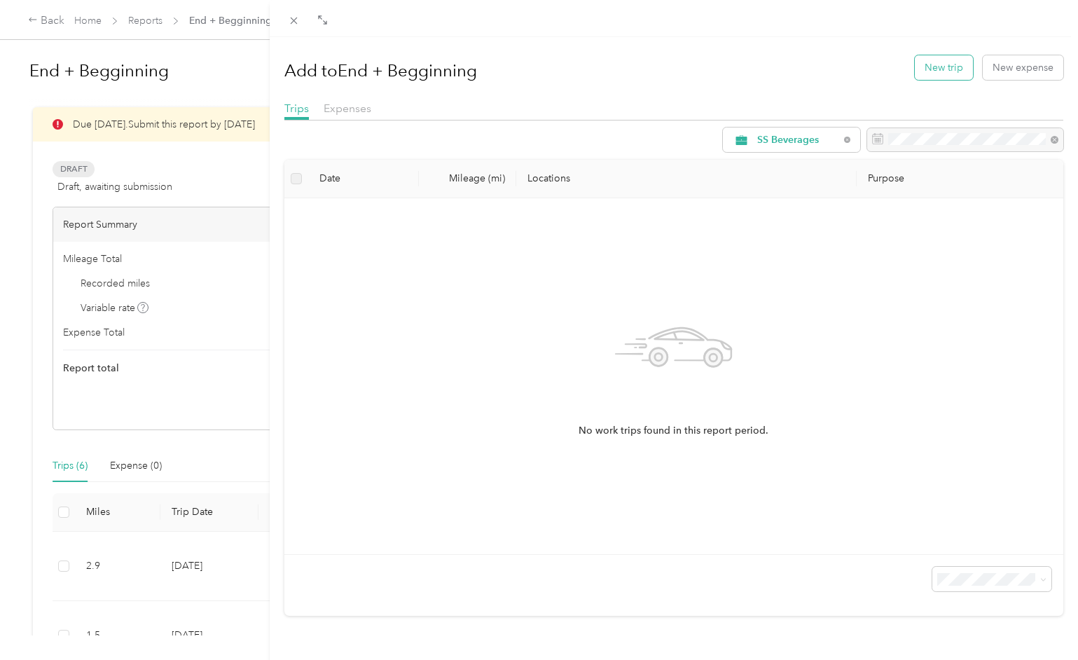
click at [947, 69] on button "New trip" at bounding box center [944, 67] width 58 height 25
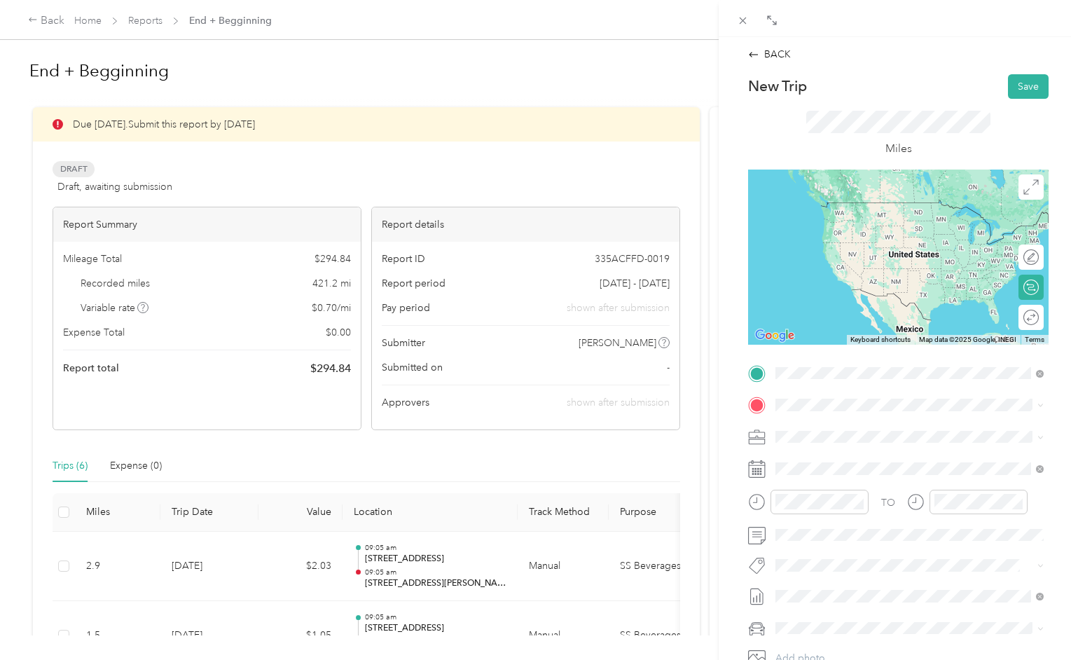
click at [829, 420] on span "[STREET_ADDRESS][US_STATE]" at bounding box center [872, 423] width 140 height 13
click at [765, 384] on div "TO Add photo" at bounding box center [898, 531] width 300 height 338
click at [854, 359] on div "New Trip Save This trip cannot be edited because it is either under review, app…" at bounding box center [898, 387] width 300 height 626
click at [869, 424] on span "[STREET_ADDRESS][PERSON_NAME][US_STATE]" at bounding box center [911, 421] width 218 height 13
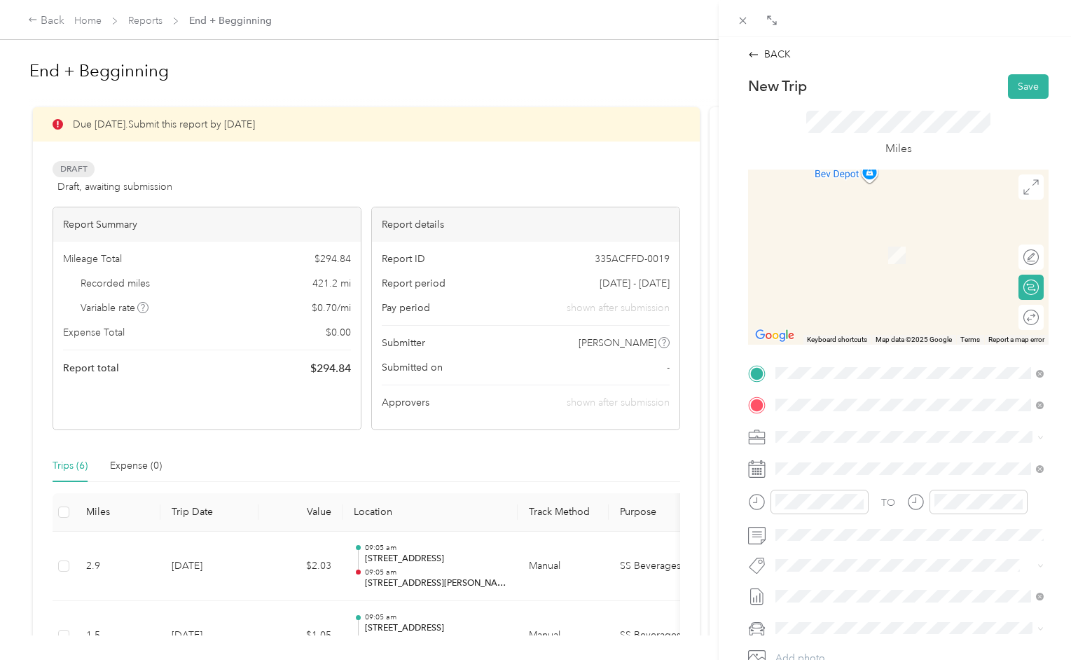
click at [839, 459] on span "[STREET_ADDRESS][US_STATE]" at bounding box center [872, 455] width 140 height 13
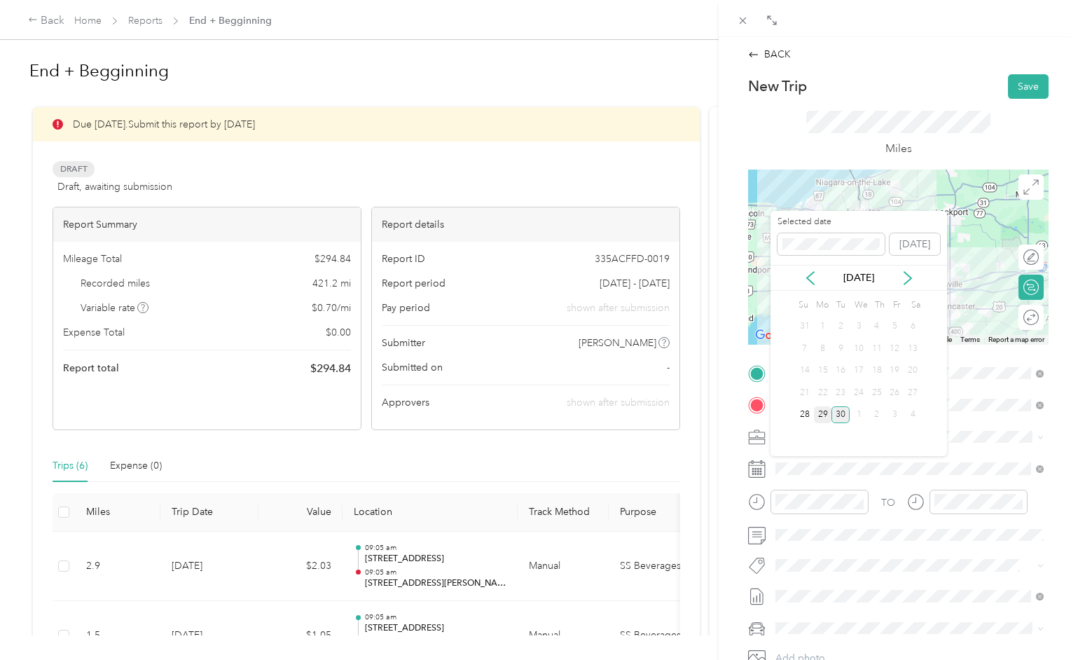
click at [822, 417] on div "29" at bounding box center [823, 415] width 18 height 18
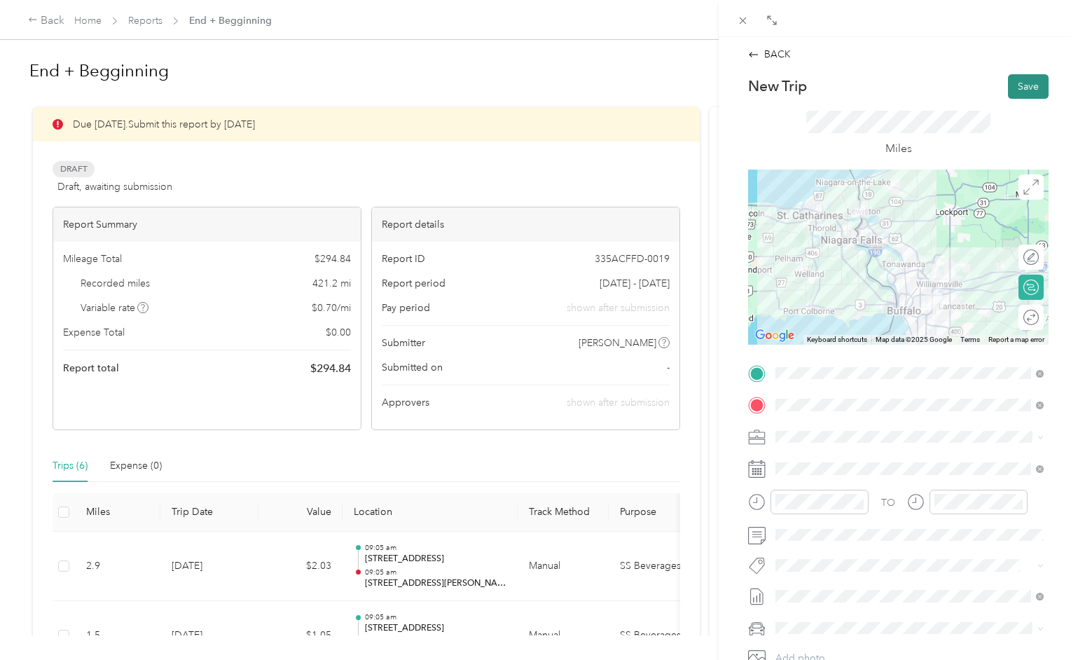
click at [1026, 88] on button "Save" at bounding box center [1028, 86] width 41 height 25
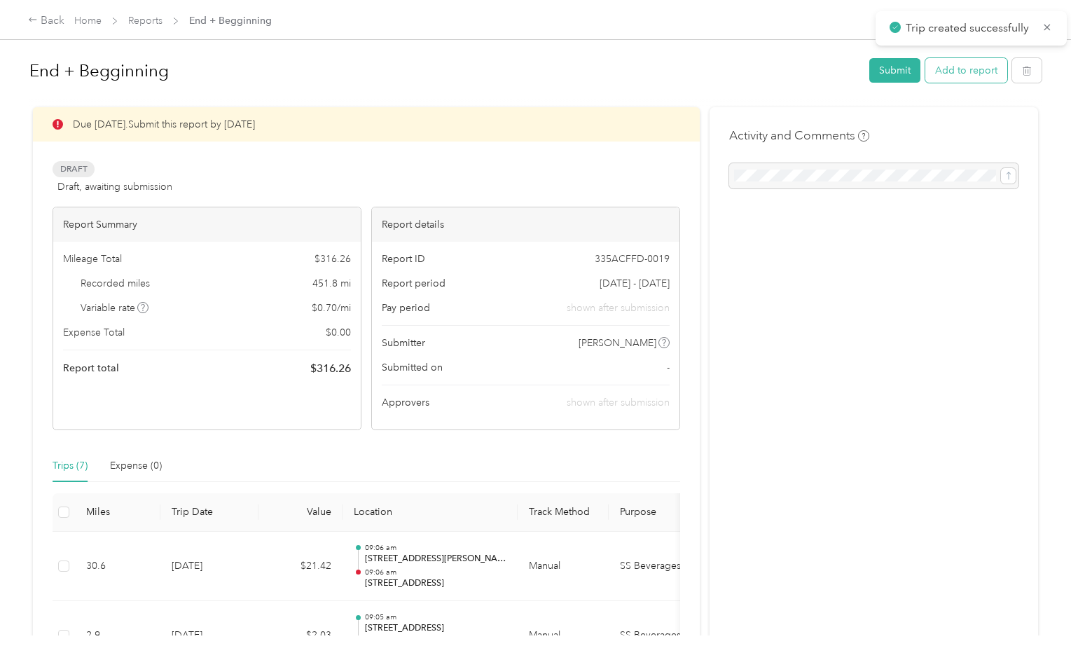
click at [977, 71] on button "Add to report" at bounding box center [966, 70] width 82 height 25
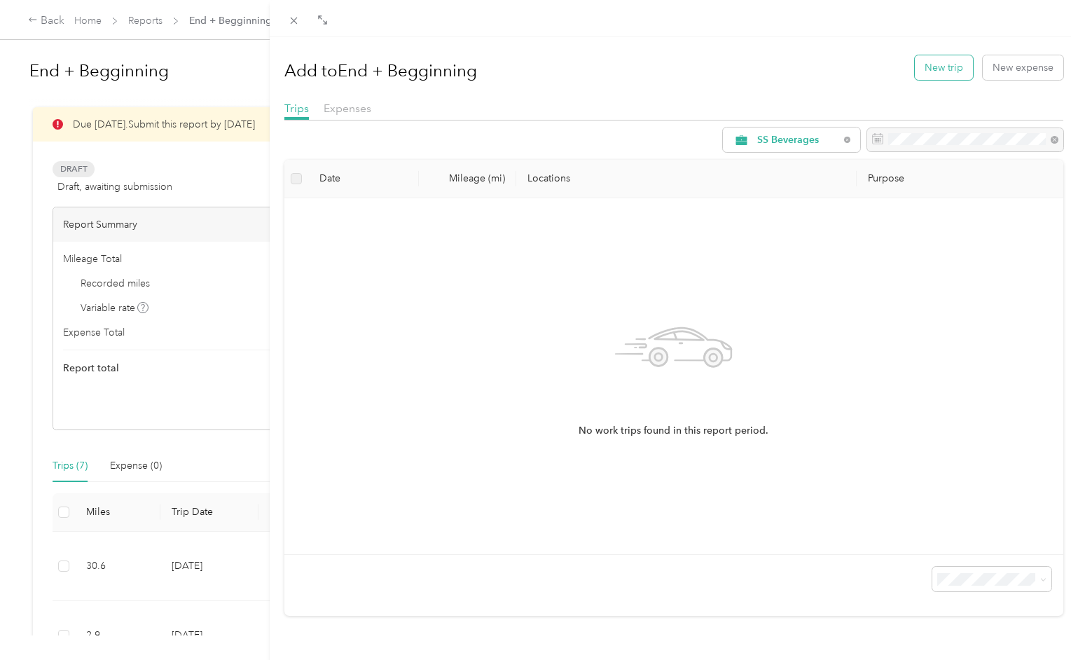
click at [947, 71] on button "New trip" at bounding box center [944, 67] width 58 height 25
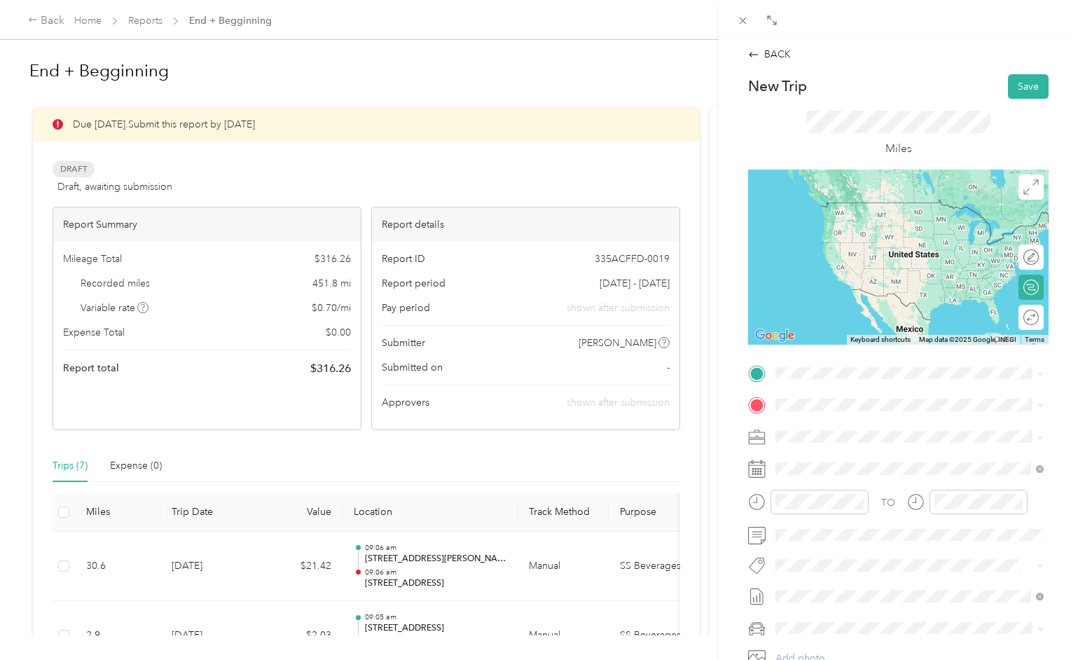
click at [821, 422] on span "[STREET_ADDRESS][US_STATE]" at bounding box center [872, 416] width 140 height 13
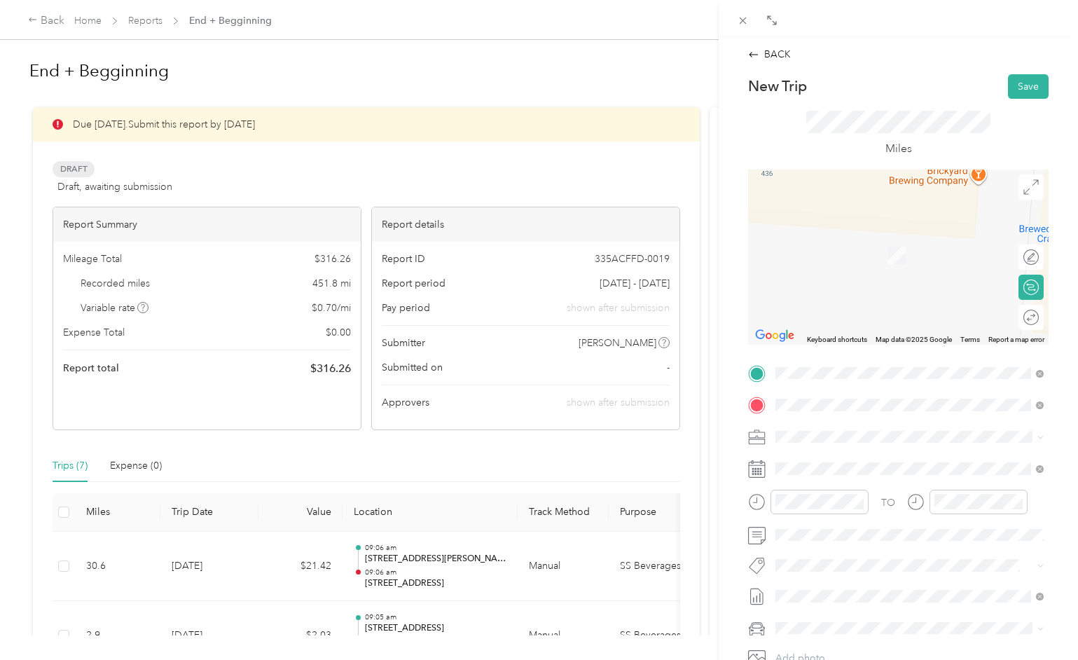
click at [818, 459] on span "[STREET_ADDRESS][PERSON_NAME][US_STATE]" at bounding box center [911, 455] width 218 height 13
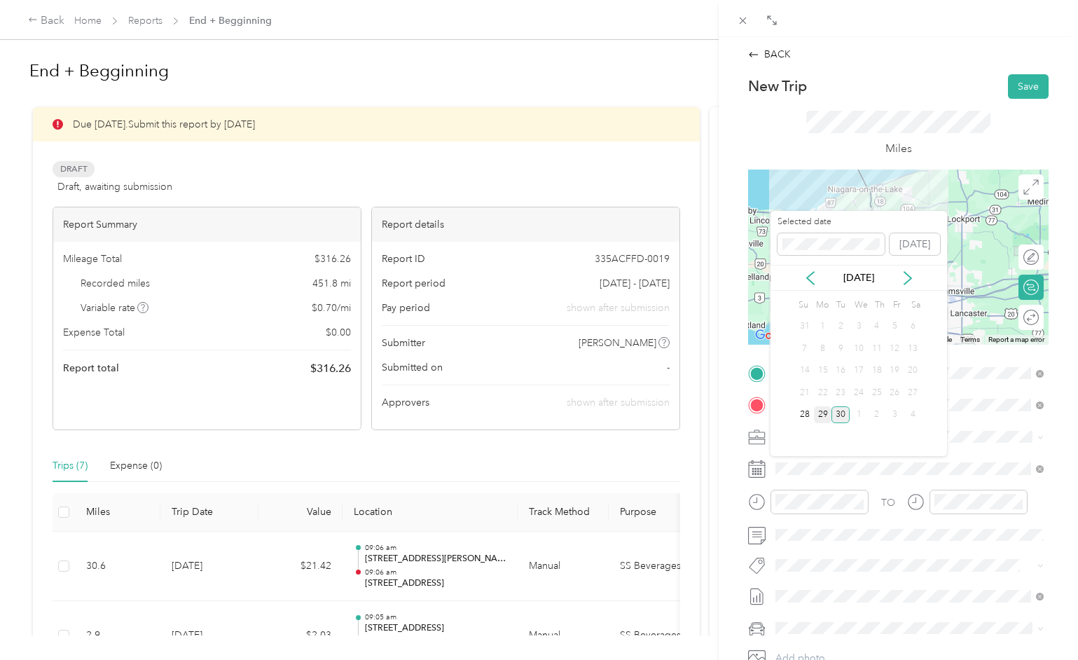
click at [823, 417] on div "29" at bounding box center [823, 415] width 18 height 18
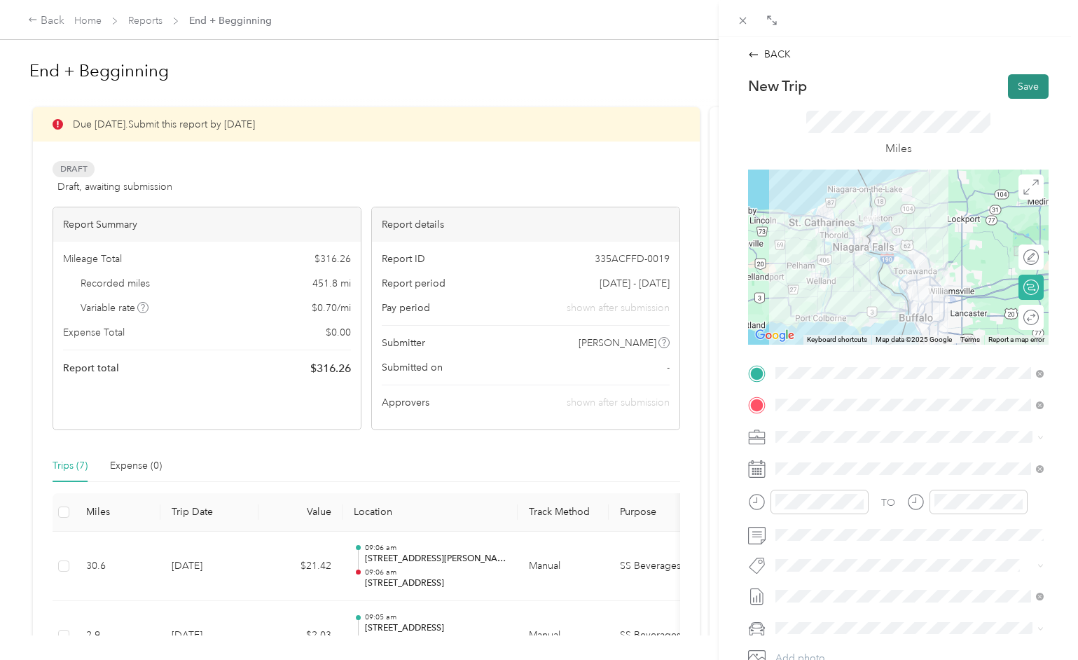
click at [1020, 92] on button "Save" at bounding box center [1028, 86] width 41 height 25
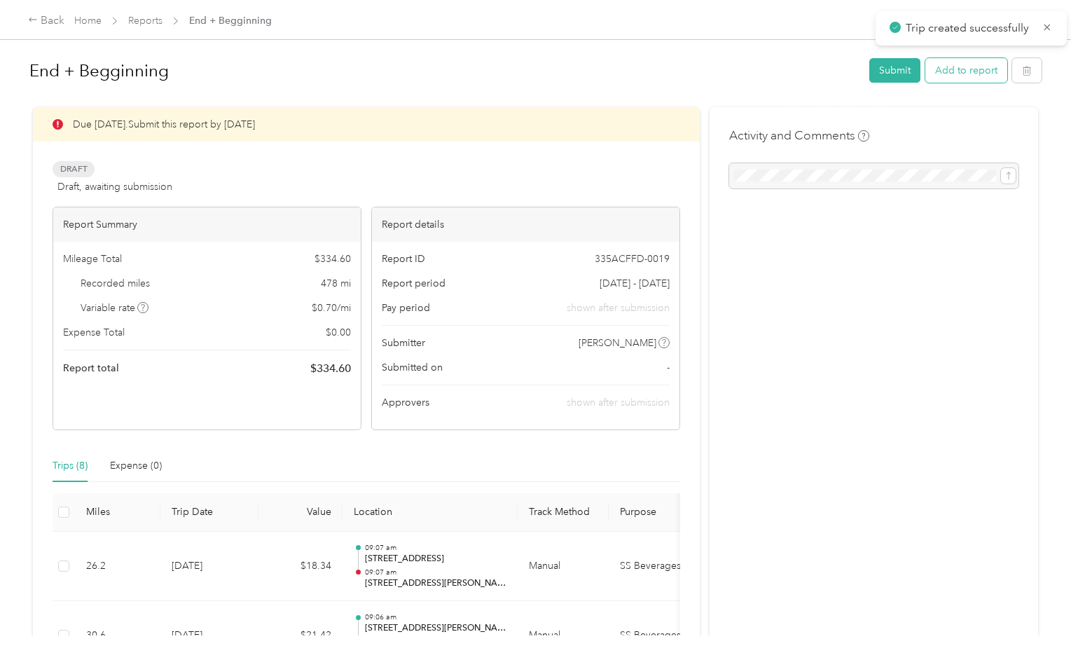
click at [992, 72] on button "Add to report" at bounding box center [966, 70] width 82 height 25
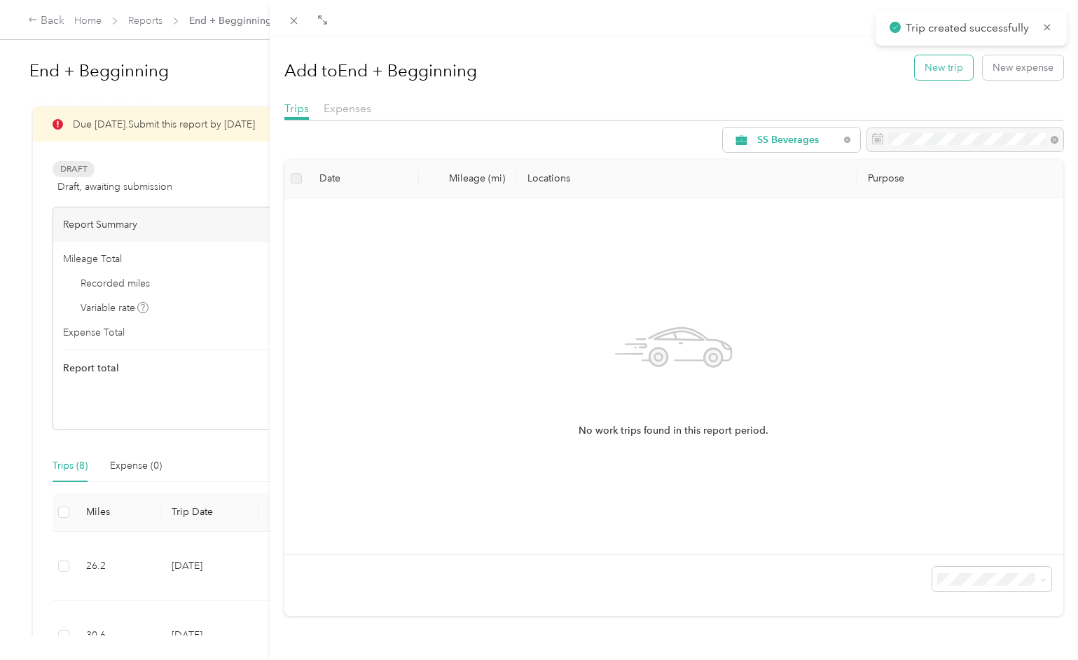
click at [956, 67] on button "New trip" at bounding box center [944, 67] width 58 height 25
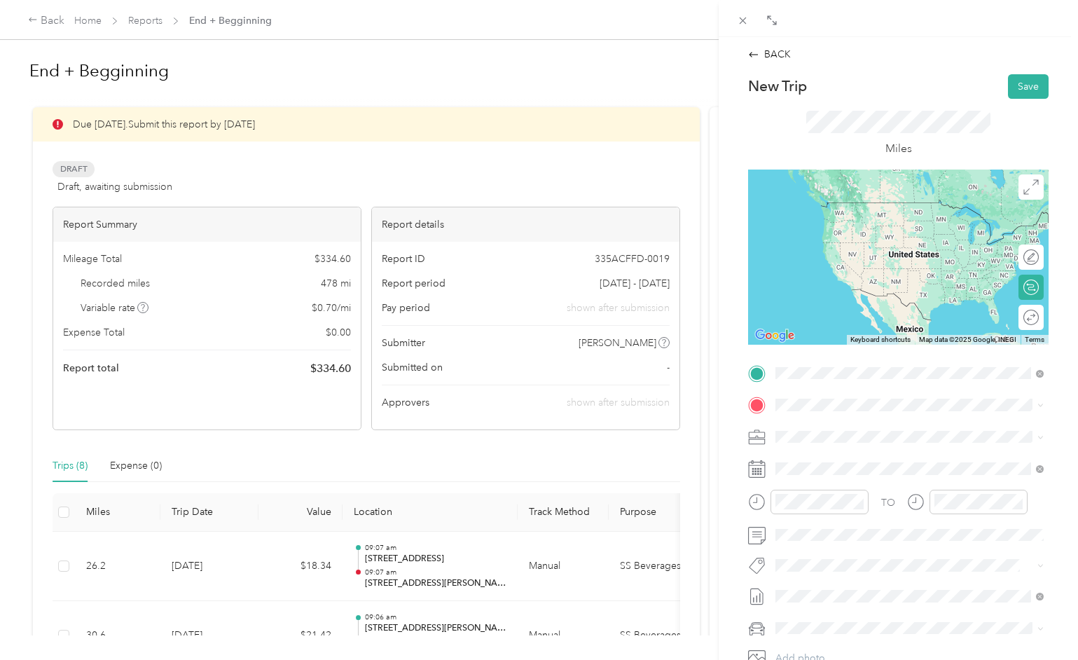
click at [813, 425] on span "[STREET_ADDRESS][PERSON_NAME][US_STATE]" at bounding box center [911, 423] width 218 height 13
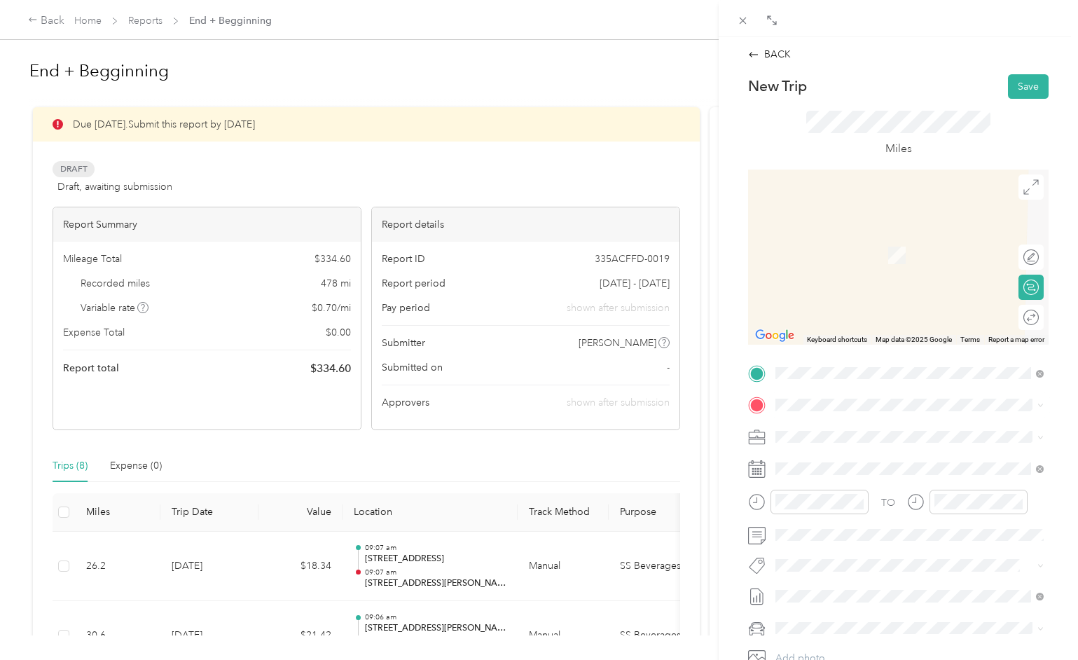
click at [824, 457] on span "[STREET_ADDRESS][US_STATE]" at bounding box center [872, 454] width 140 height 13
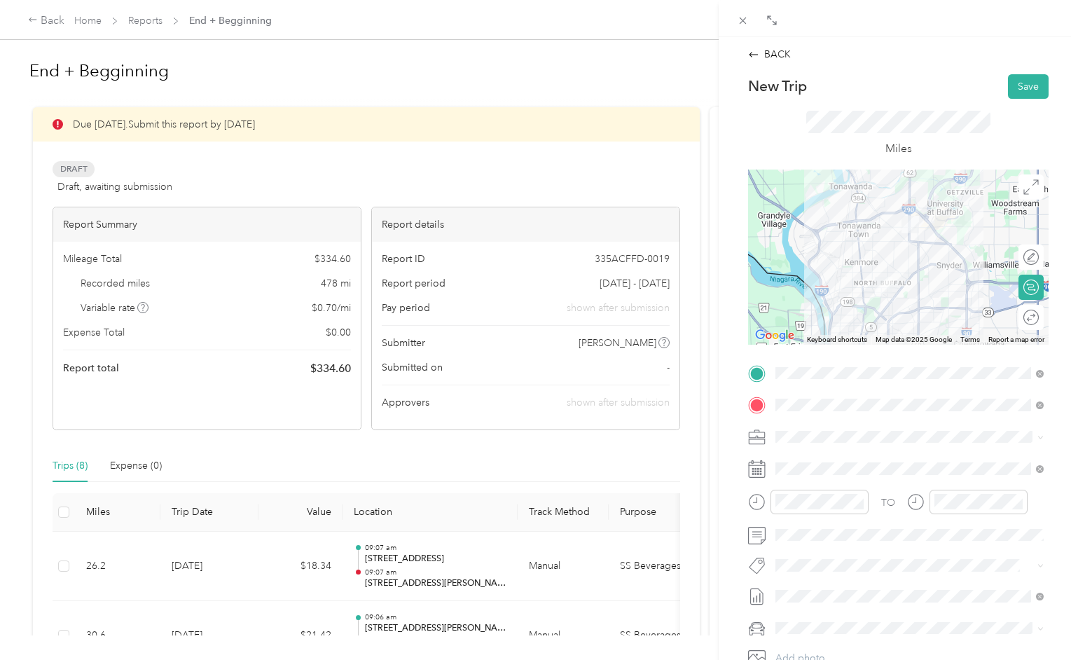
click at [728, 329] on div "BACK New Trip Save This trip cannot be edited because it is either under review…" at bounding box center [898, 367] width 359 height 660
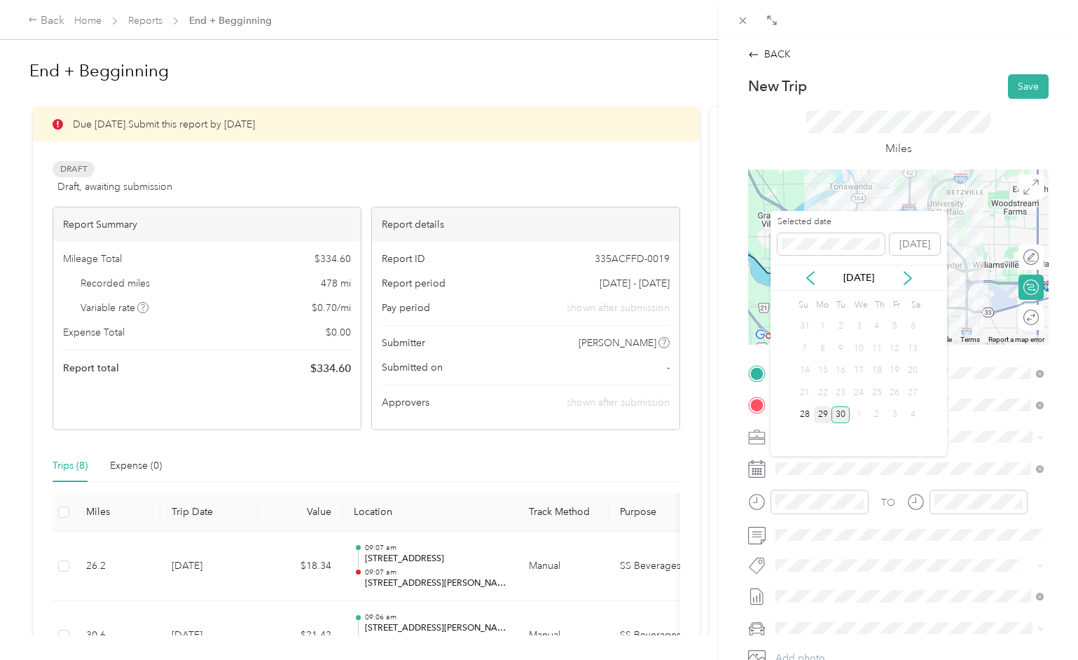
click at [823, 417] on div "29" at bounding box center [823, 415] width 18 height 18
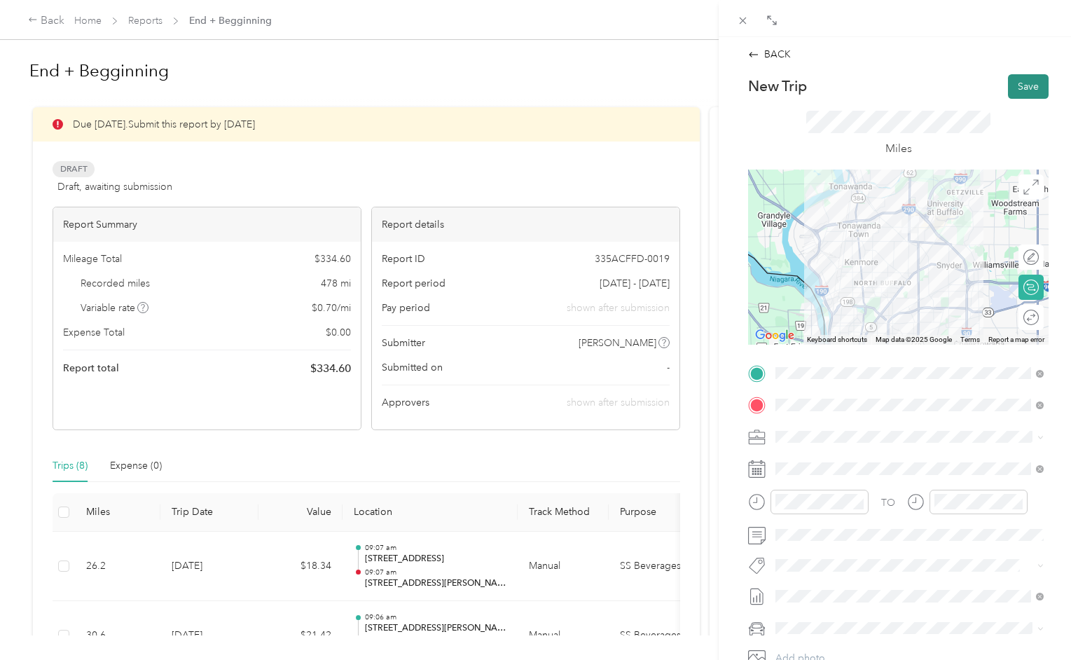
click at [1023, 88] on button "Save" at bounding box center [1028, 86] width 41 height 25
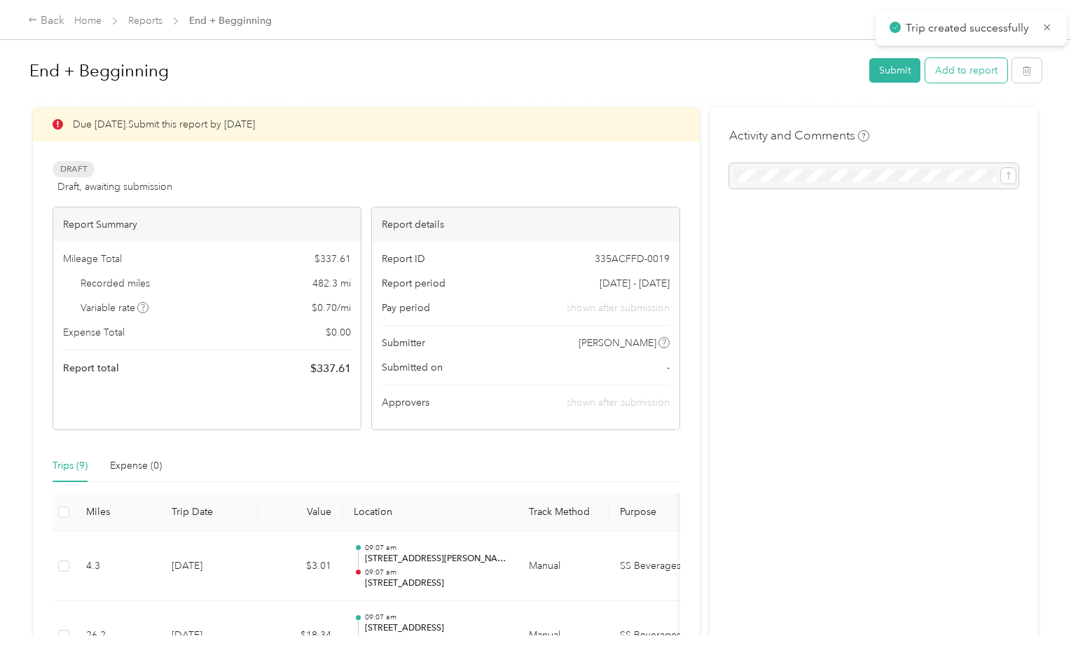
click at [981, 73] on button "Add to report" at bounding box center [966, 70] width 82 height 25
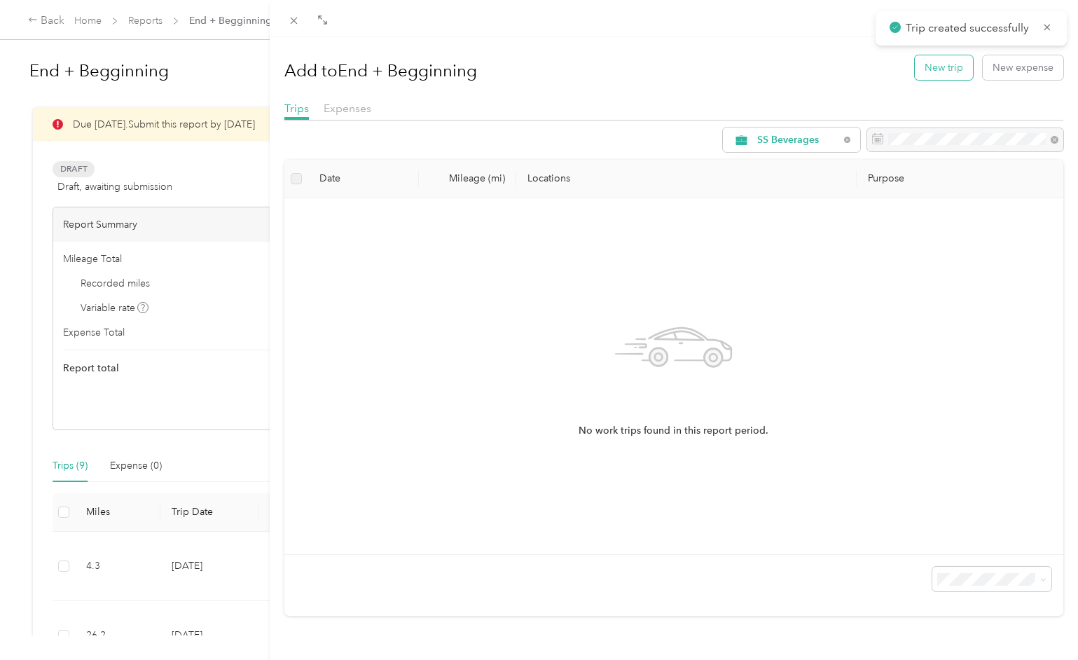
click at [952, 69] on button "New trip" at bounding box center [944, 67] width 58 height 25
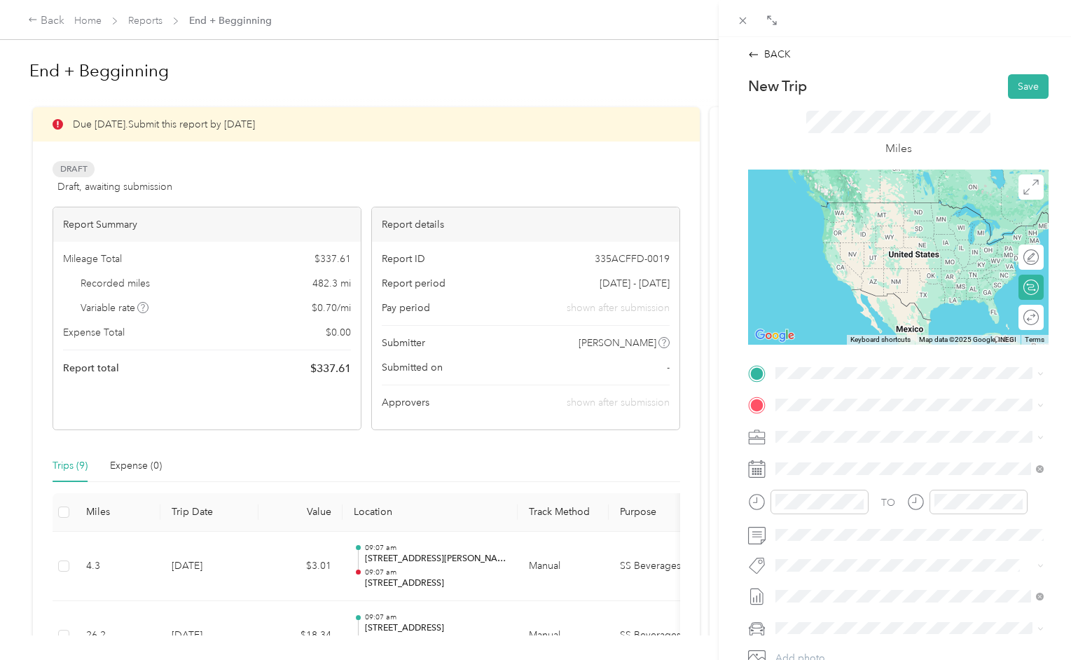
click at [825, 424] on span "[STREET_ADDRESS][US_STATE]" at bounding box center [872, 417] width 140 height 13
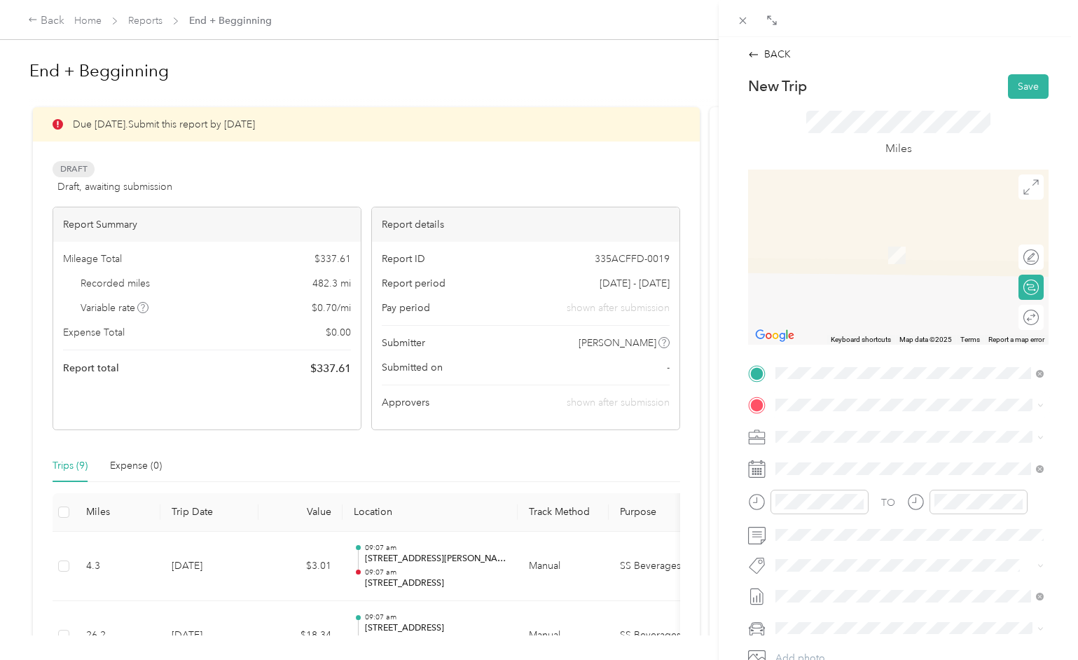
click at [817, 459] on span "[STREET_ADDRESS][US_STATE]" at bounding box center [872, 452] width 140 height 13
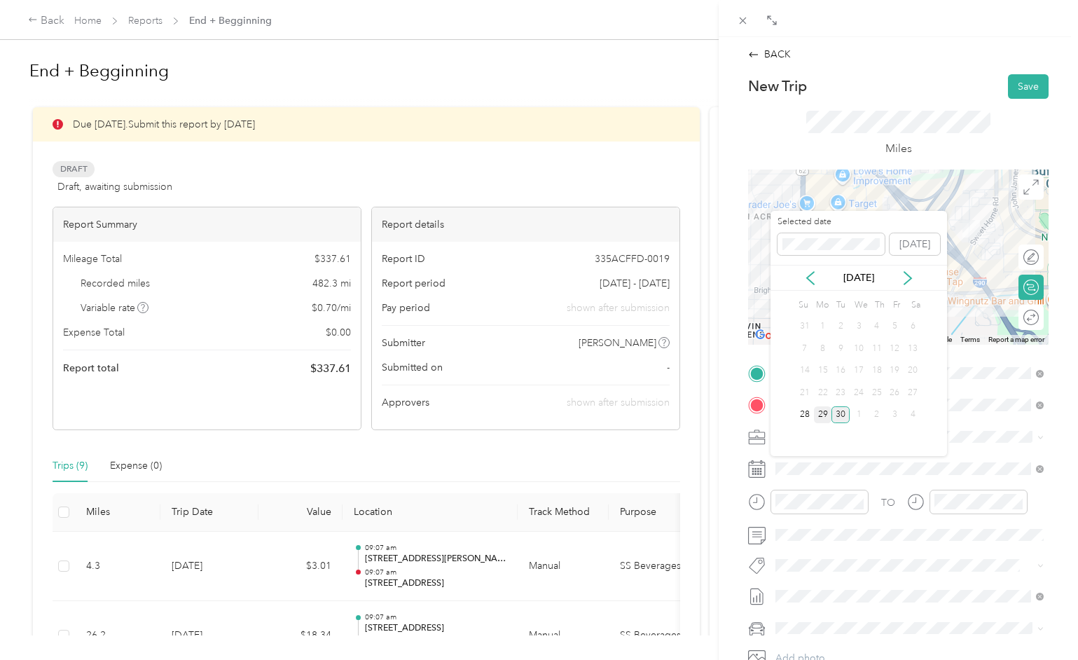
click at [822, 417] on div "29" at bounding box center [823, 415] width 18 height 18
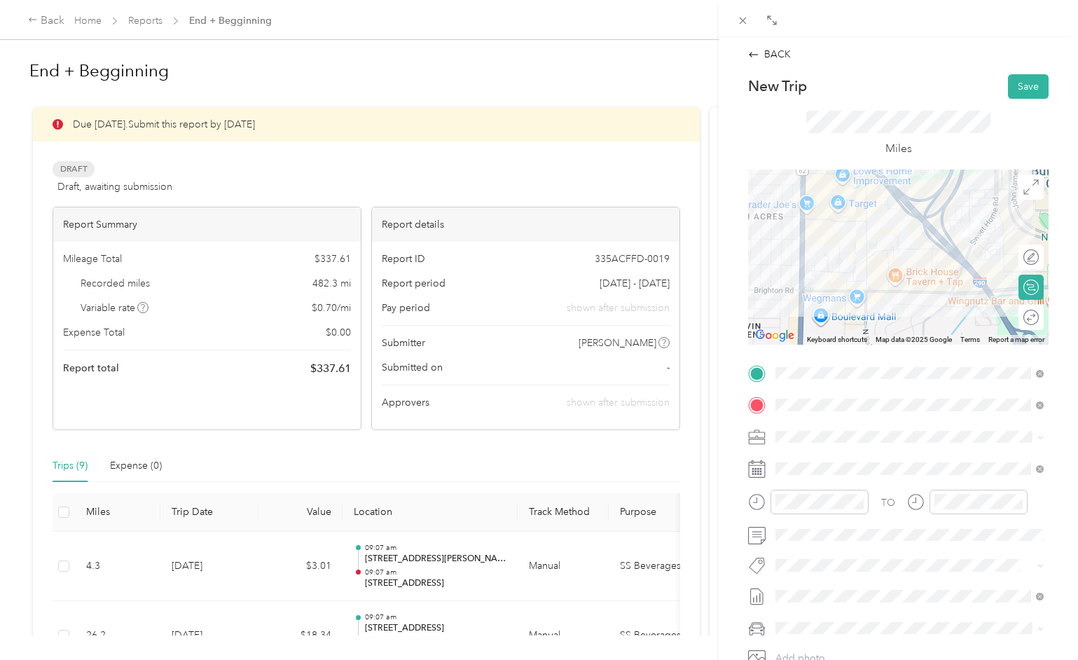
click at [966, 106] on div "Miles" at bounding box center [898, 134] width 300 height 71
click at [1026, 85] on button "Save" at bounding box center [1028, 86] width 41 height 25
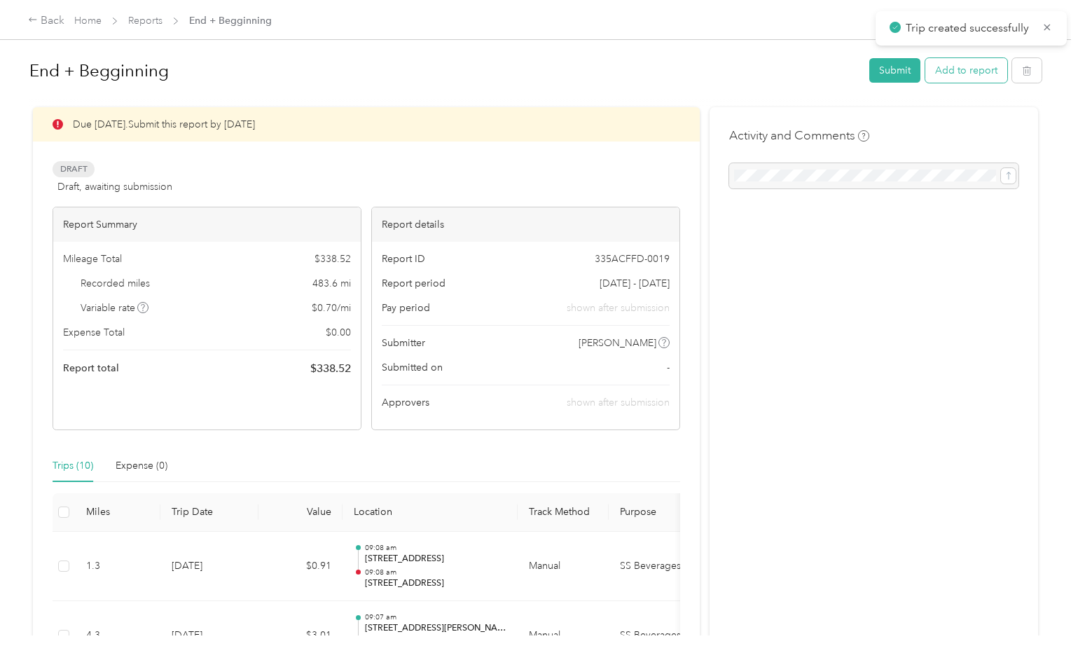
click at [969, 74] on button "Add to report" at bounding box center [966, 70] width 82 height 25
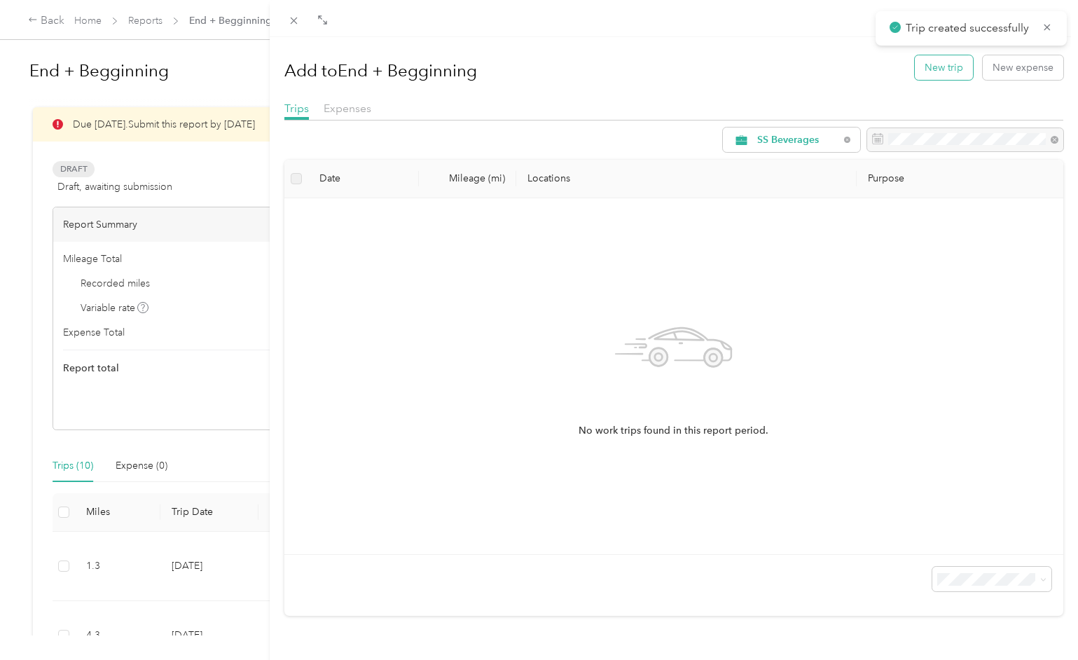
click at [955, 68] on button "New trip" at bounding box center [944, 67] width 58 height 25
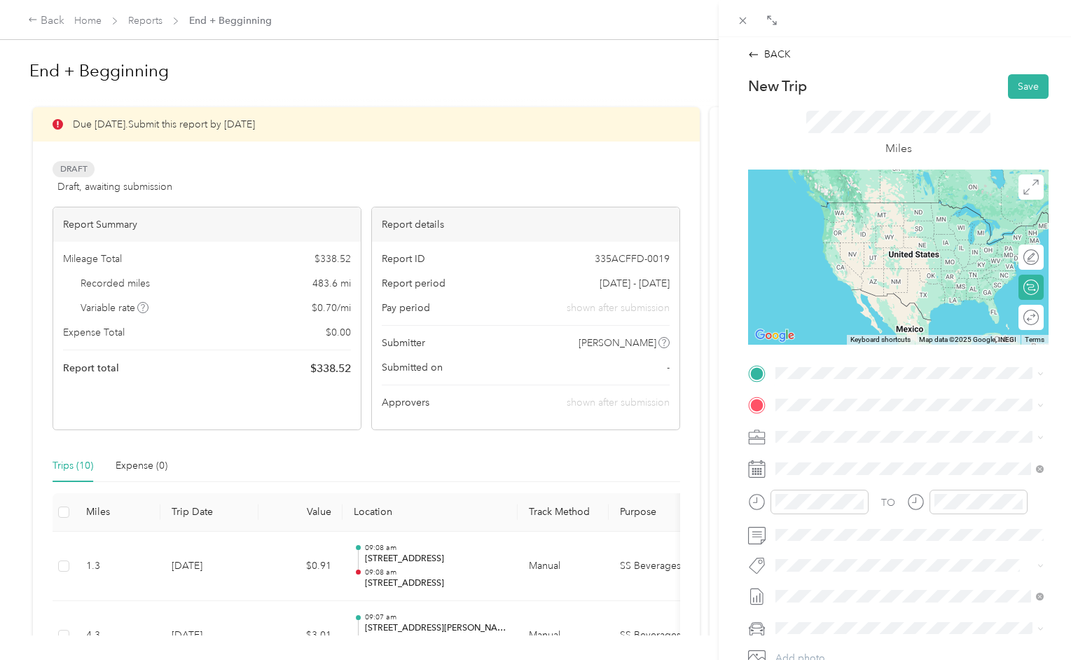
click at [821, 422] on span "[STREET_ADDRESS][US_STATE]" at bounding box center [872, 416] width 140 height 13
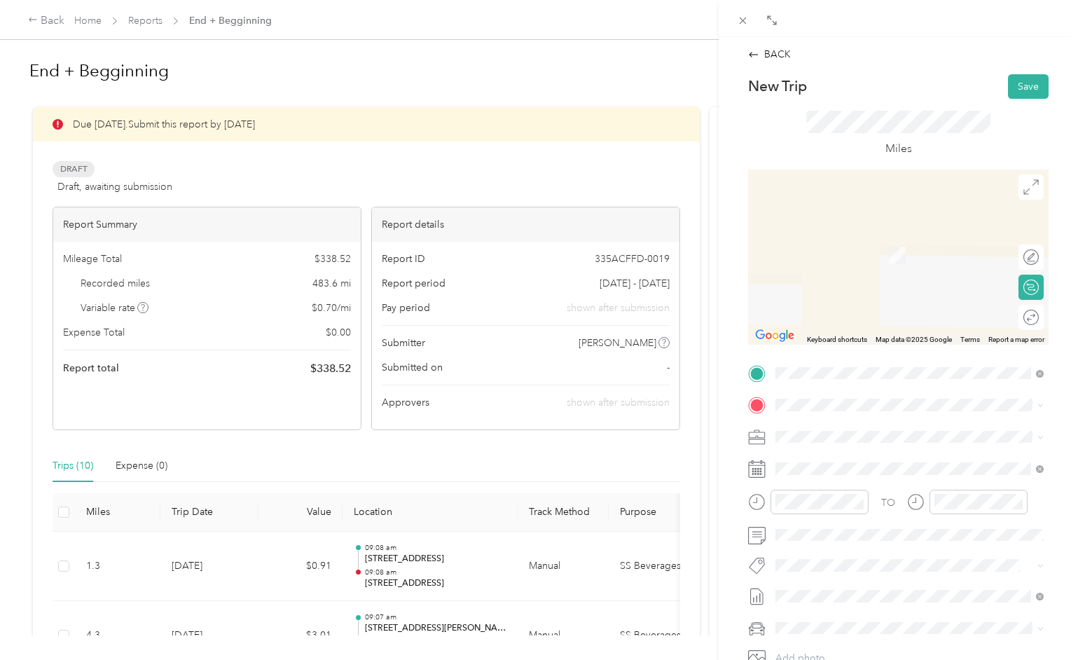
click at [823, 455] on span "[STREET_ADDRESS][US_STATE]" at bounding box center [872, 449] width 140 height 13
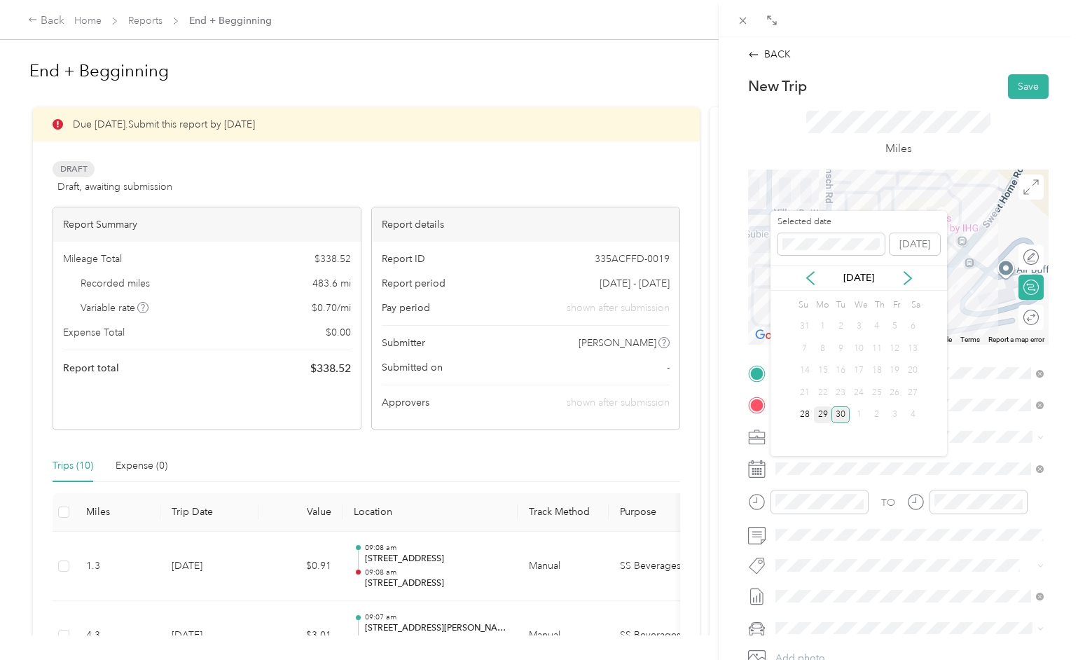
click at [822, 412] on div "29" at bounding box center [823, 415] width 18 height 18
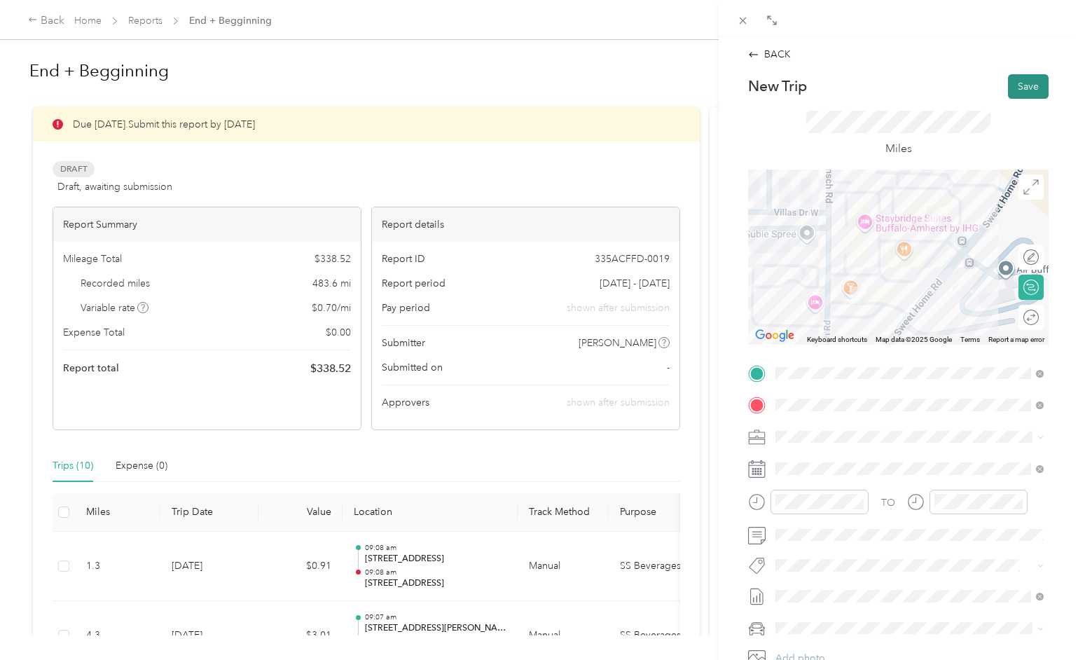
click at [1018, 90] on button "Save" at bounding box center [1028, 86] width 41 height 25
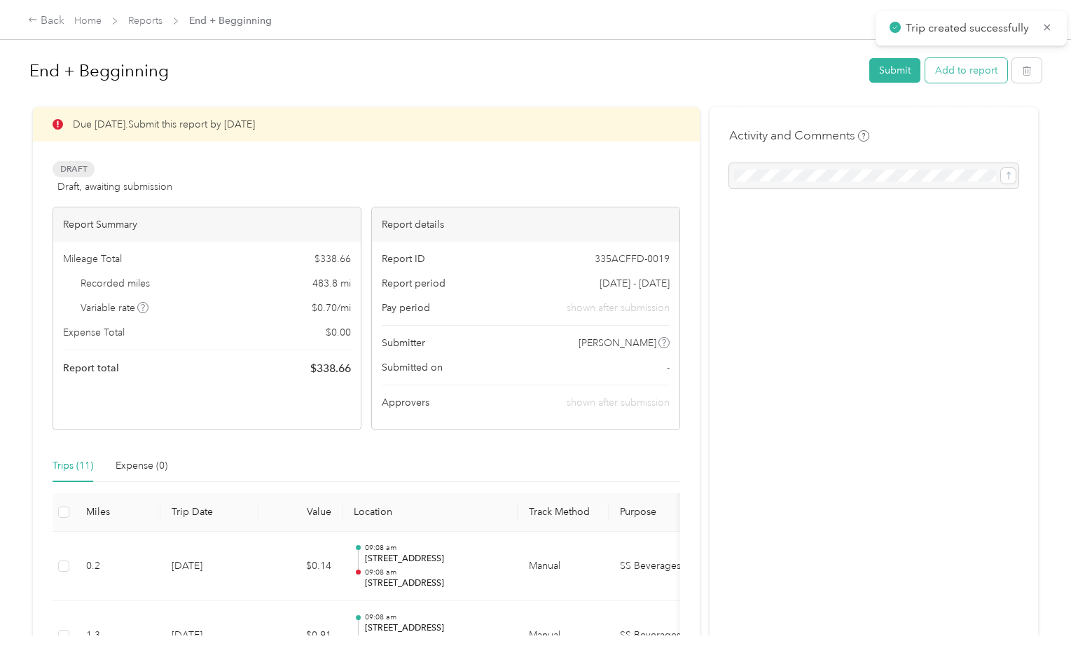
click at [979, 75] on button "Add to report" at bounding box center [966, 70] width 82 height 25
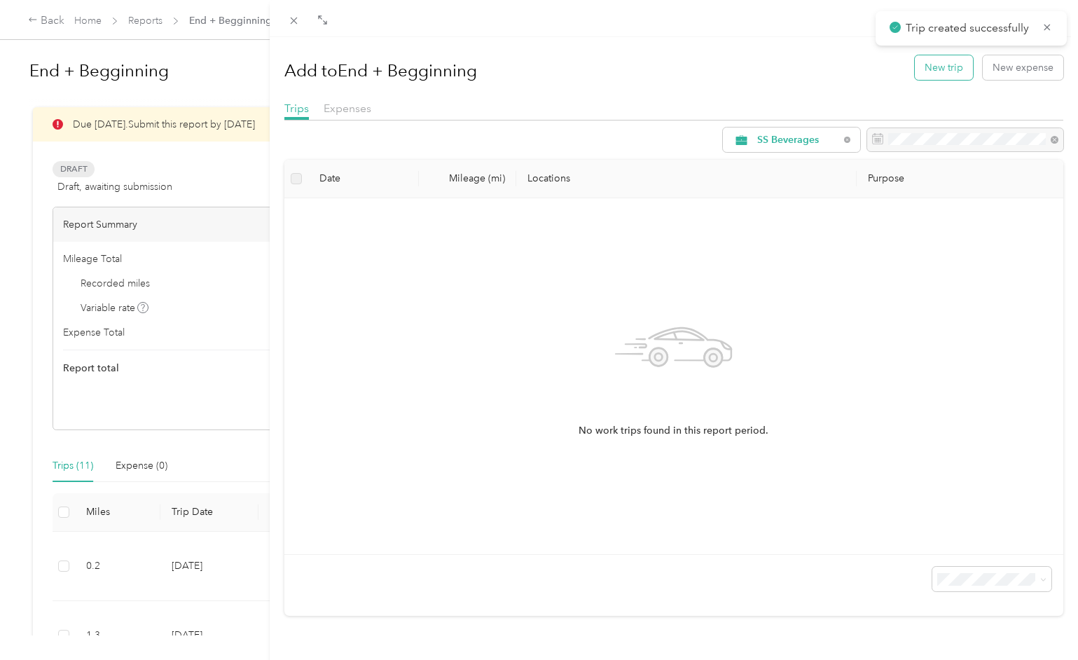
click at [952, 69] on button "New trip" at bounding box center [944, 67] width 58 height 25
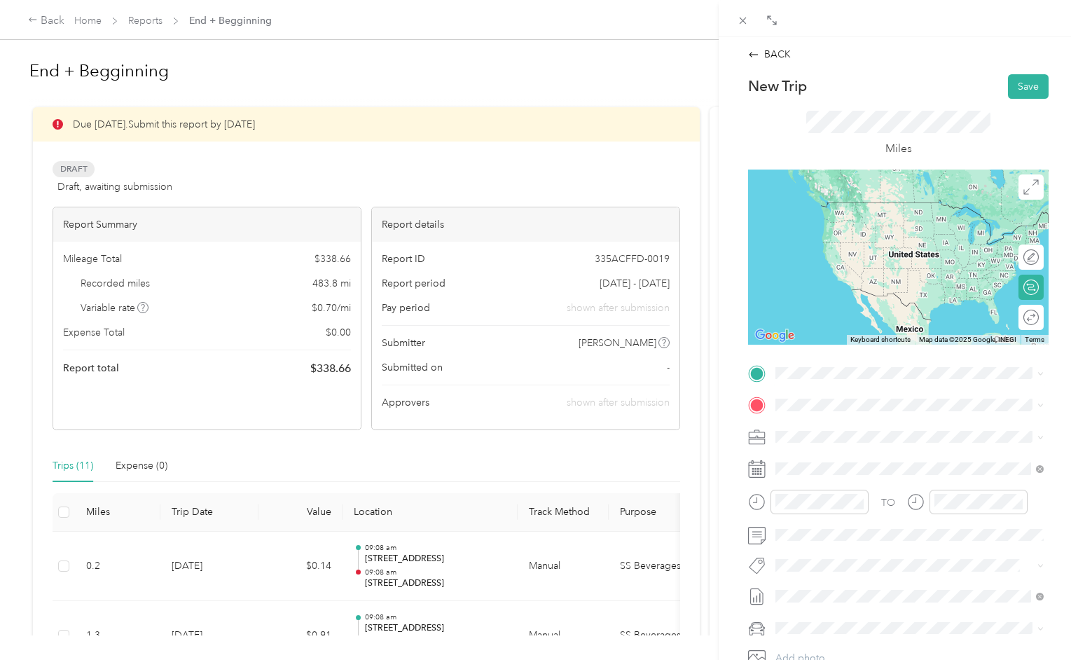
click at [803, 427] on span "[STREET_ADDRESS][US_STATE]" at bounding box center [872, 421] width 140 height 13
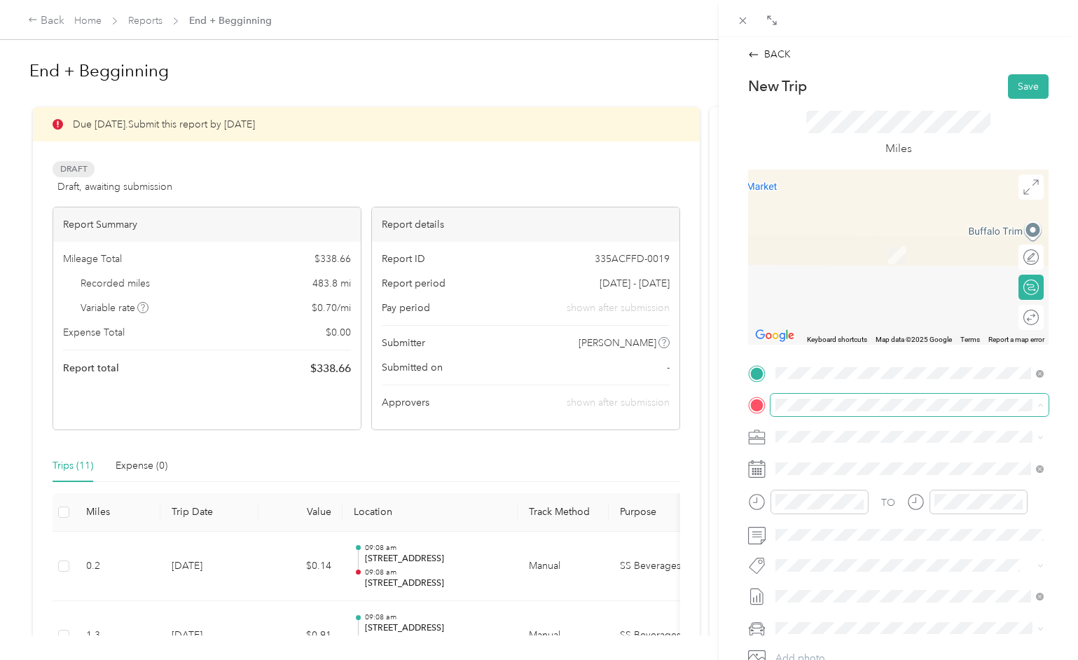
click at [793, 397] on span at bounding box center [909, 405] width 278 height 22
click at [829, 462] on span "[STREET_ADDRESS][US_STATE]" at bounding box center [872, 455] width 140 height 13
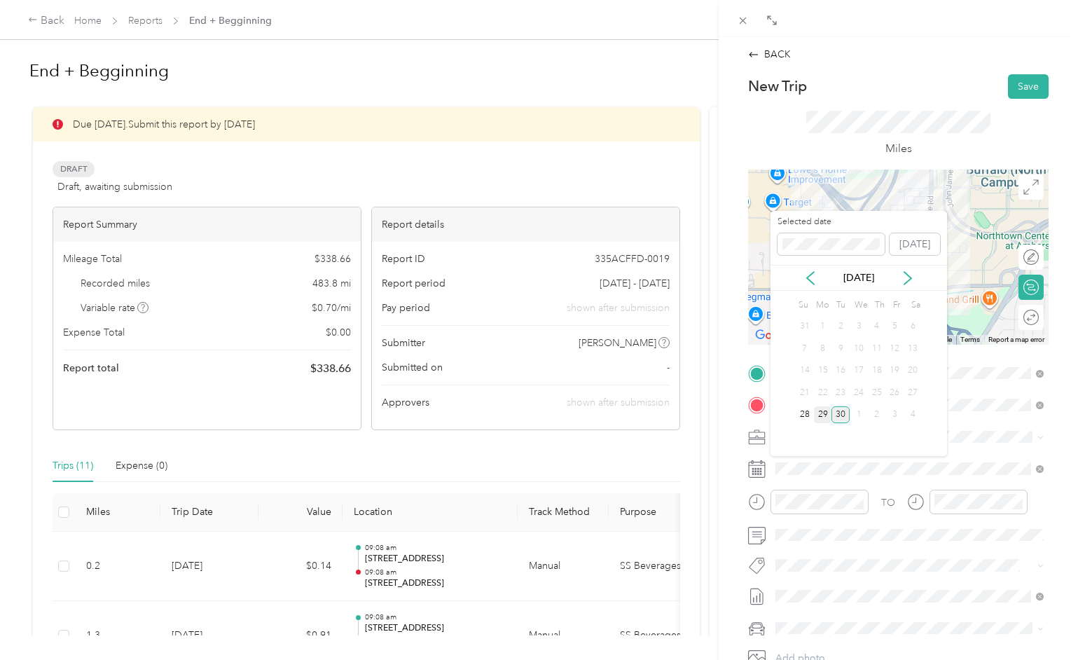
click at [823, 417] on div "29" at bounding box center [823, 415] width 18 height 18
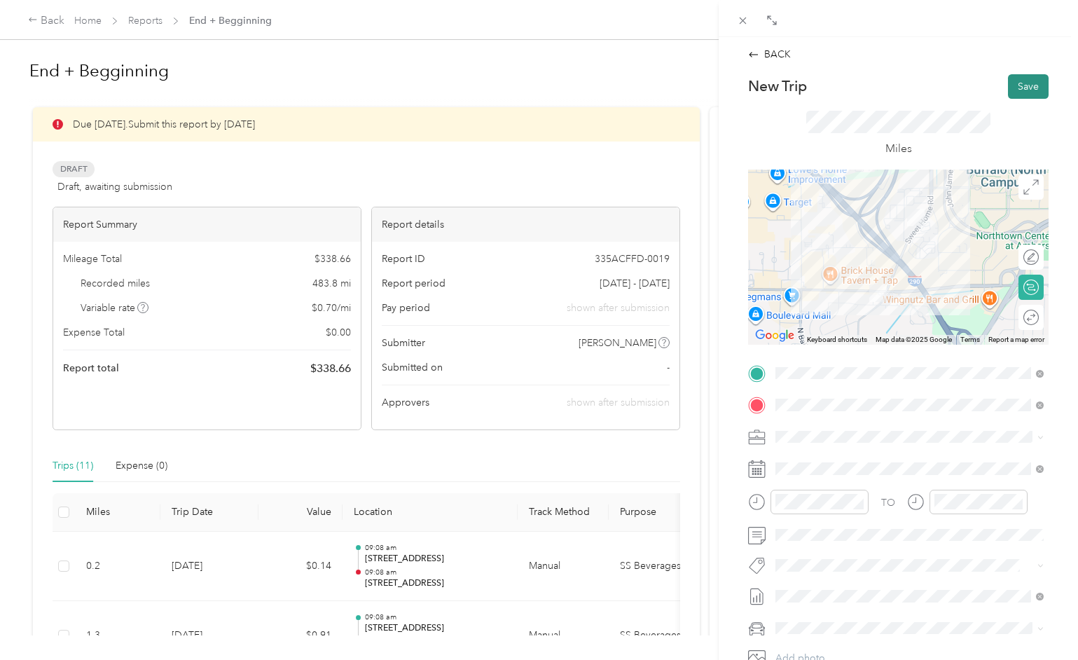
click at [1025, 84] on button "Save" at bounding box center [1028, 86] width 41 height 25
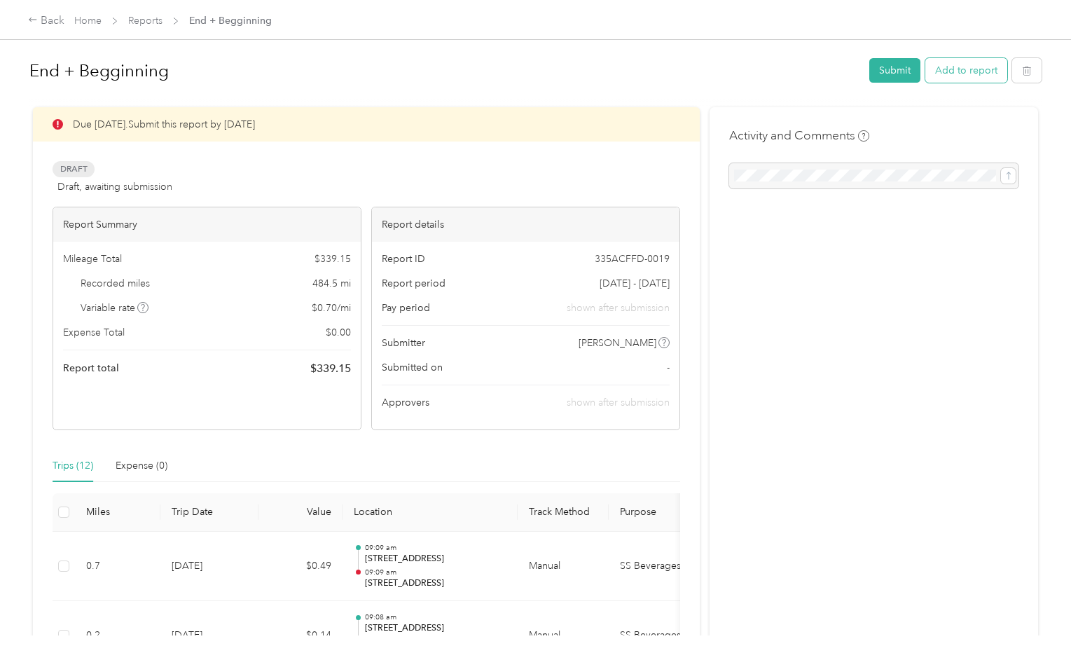
click at [985, 70] on button "Add to report" at bounding box center [966, 70] width 82 height 25
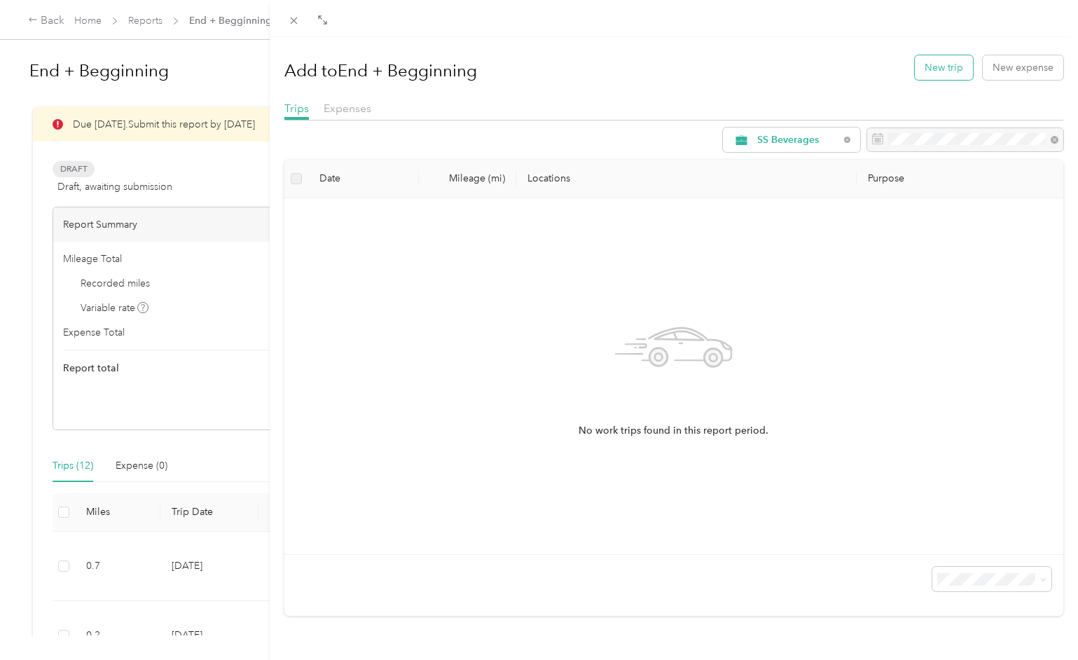
click at [946, 70] on button "New trip" at bounding box center [944, 67] width 58 height 25
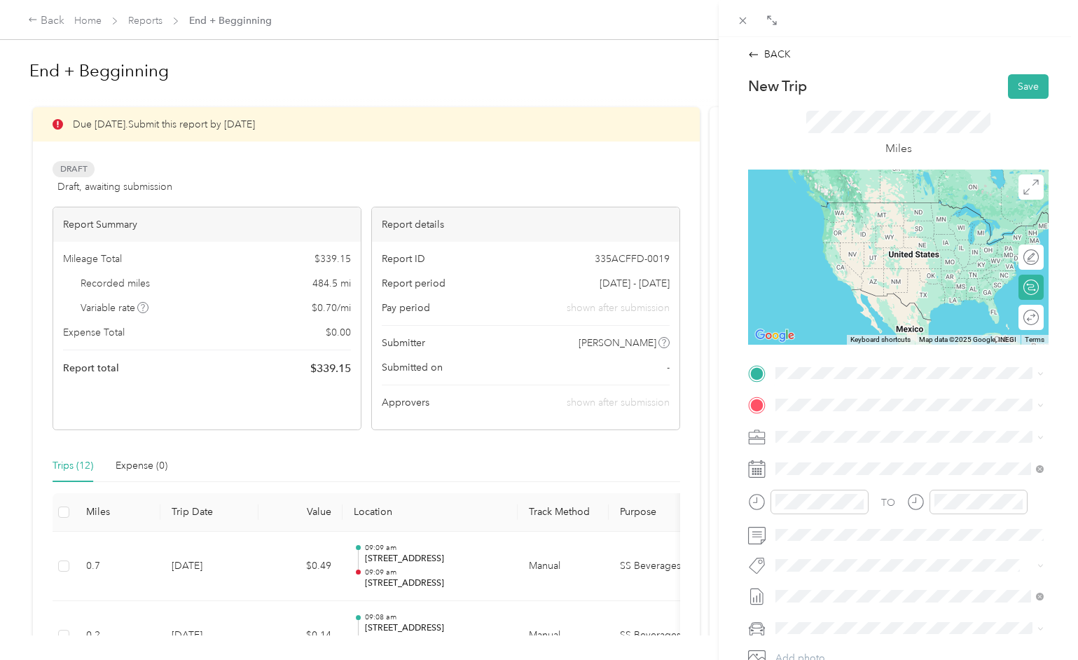
click at [820, 424] on span "[STREET_ADDRESS][US_STATE]" at bounding box center [872, 417] width 140 height 13
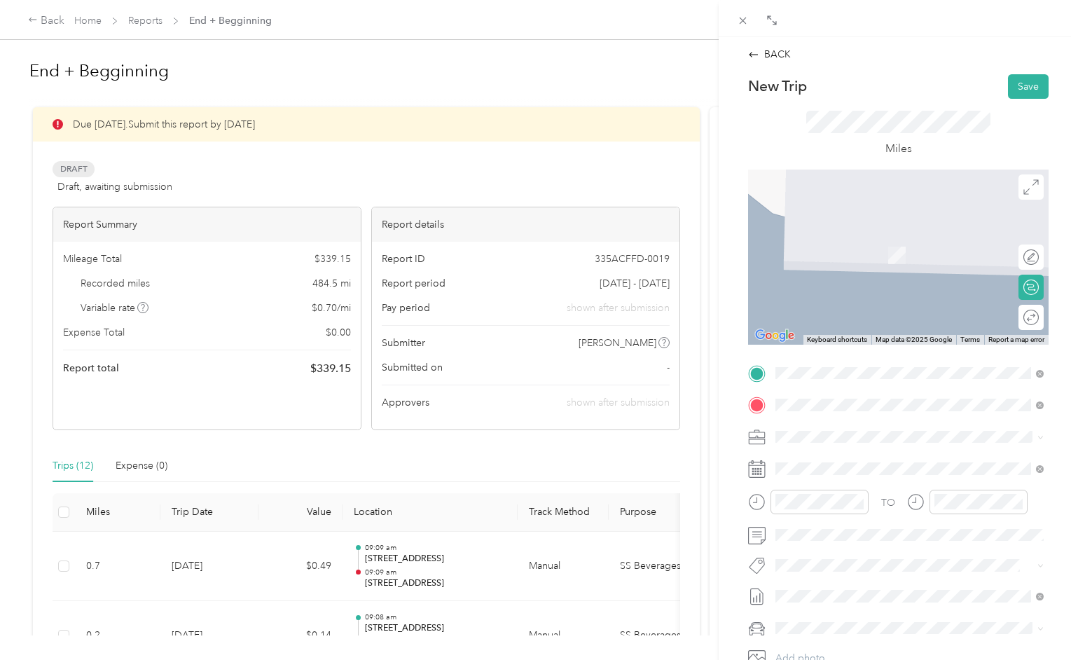
click at [824, 457] on span "[STREET_ADDRESS][US_STATE]" at bounding box center [872, 455] width 140 height 13
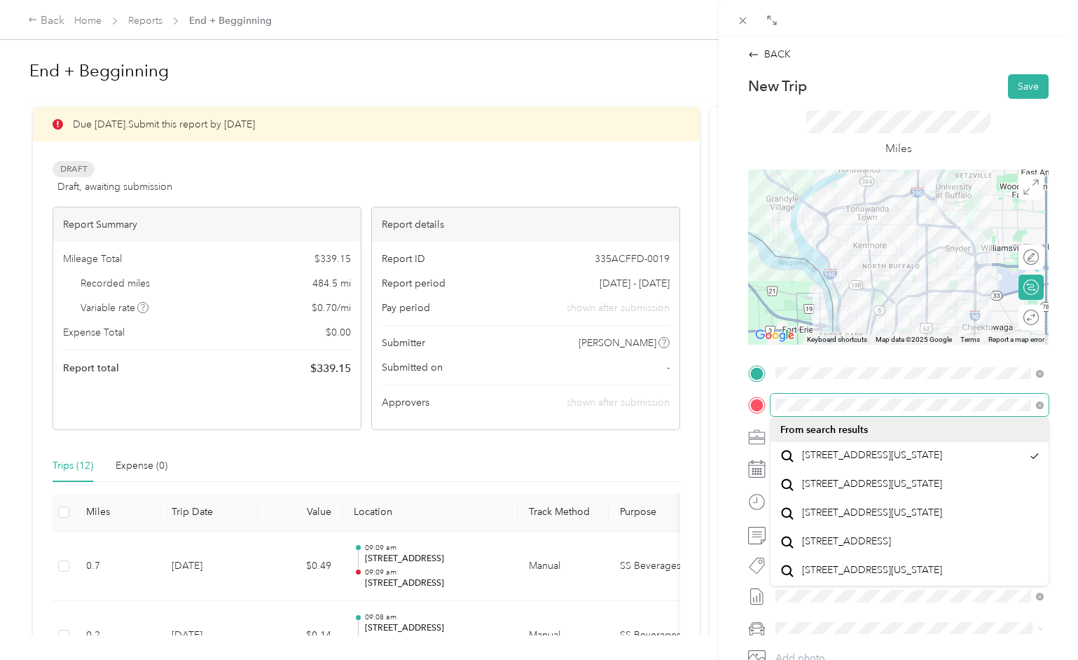
click at [761, 387] on div "TO Add photo" at bounding box center [898, 531] width 300 height 338
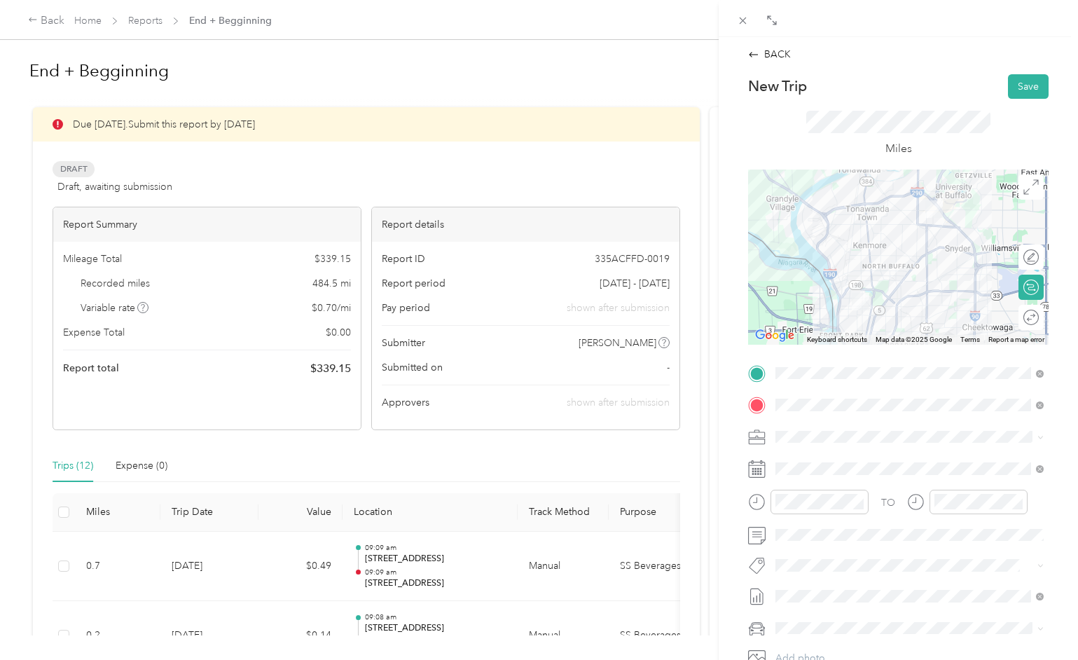
click at [722, 340] on div "BACK New Trip Save This trip cannot be edited because it is either under review…" at bounding box center [898, 367] width 359 height 660
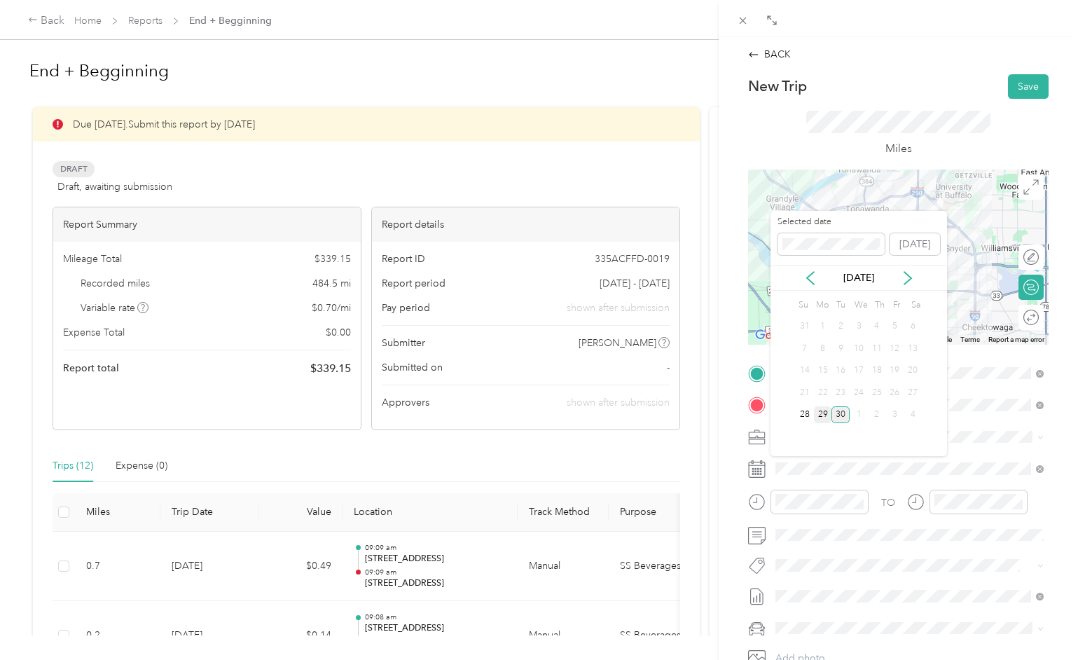
click at [821, 417] on div "29" at bounding box center [823, 415] width 18 height 18
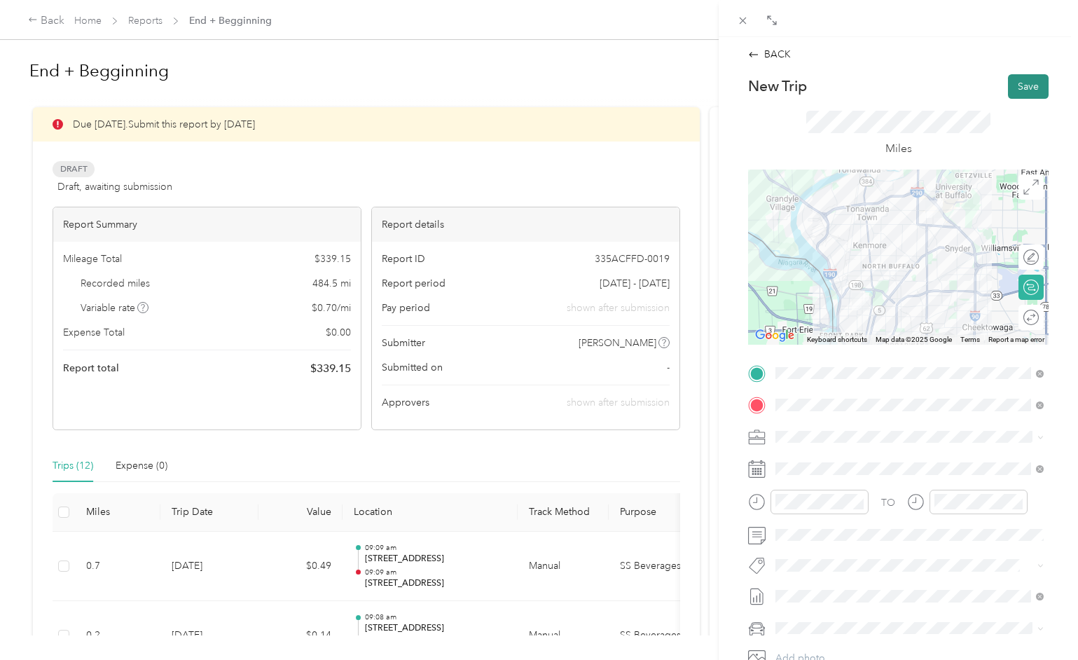
click at [1025, 90] on button "Save" at bounding box center [1028, 86] width 41 height 25
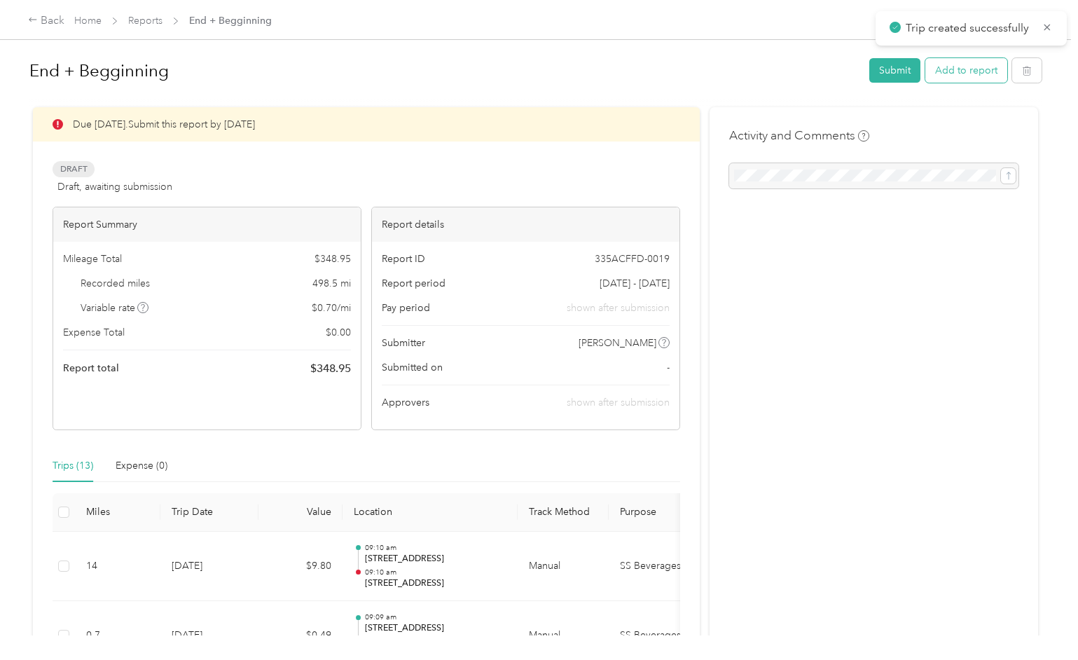
click at [984, 74] on button "Add to report" at bounding box center [966, 70] width 82 height 25
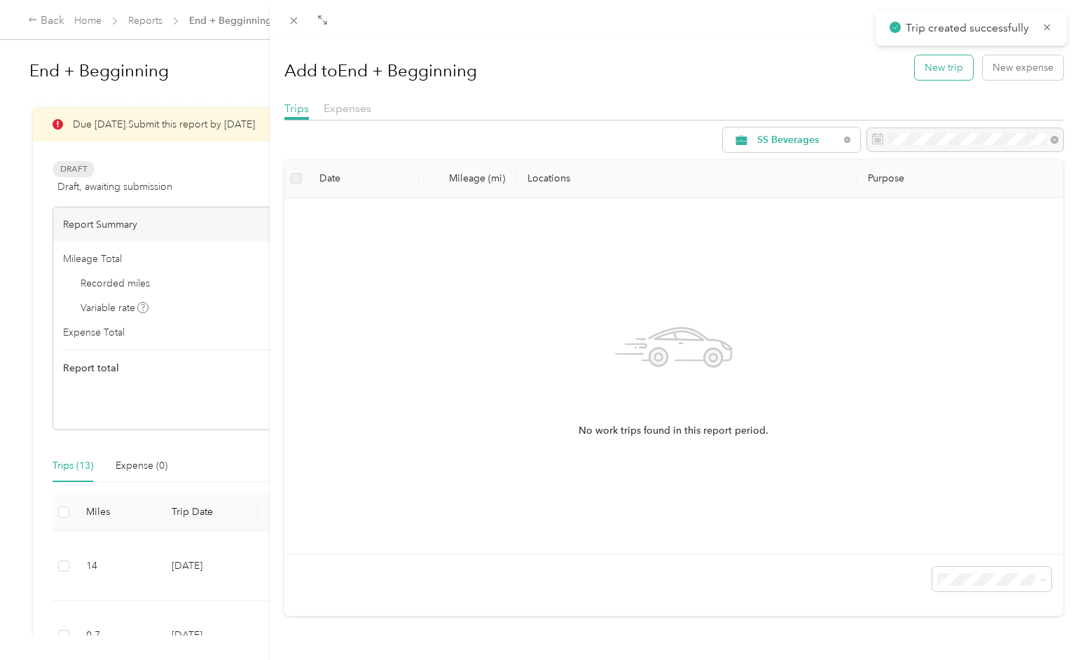
click at [951, 66] on button "New trip" at bounding box center [944, 67] width 58 height 25
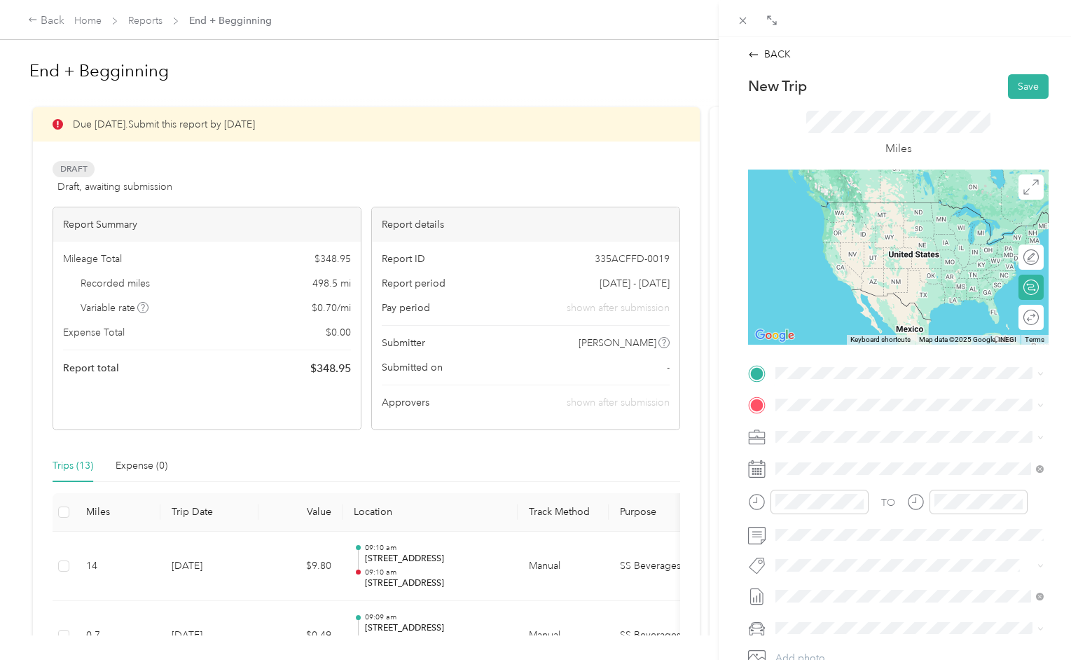
click at [819, 424] on span "[STREET_ADDRESS][US_STATE]" at bounding box center [872, 417] width 140 height 13
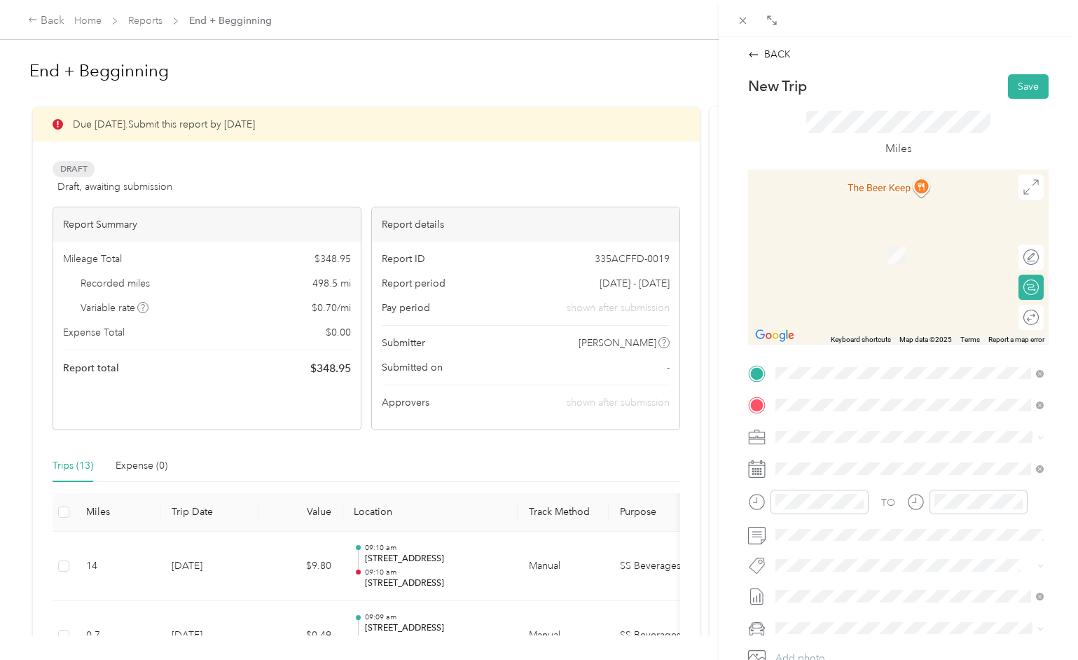
click at [817, 459] on span "[STREET_ADDRESS][PERSON_NAME][US_STATE]" at bounding box center [911, 455] width 218 height 13
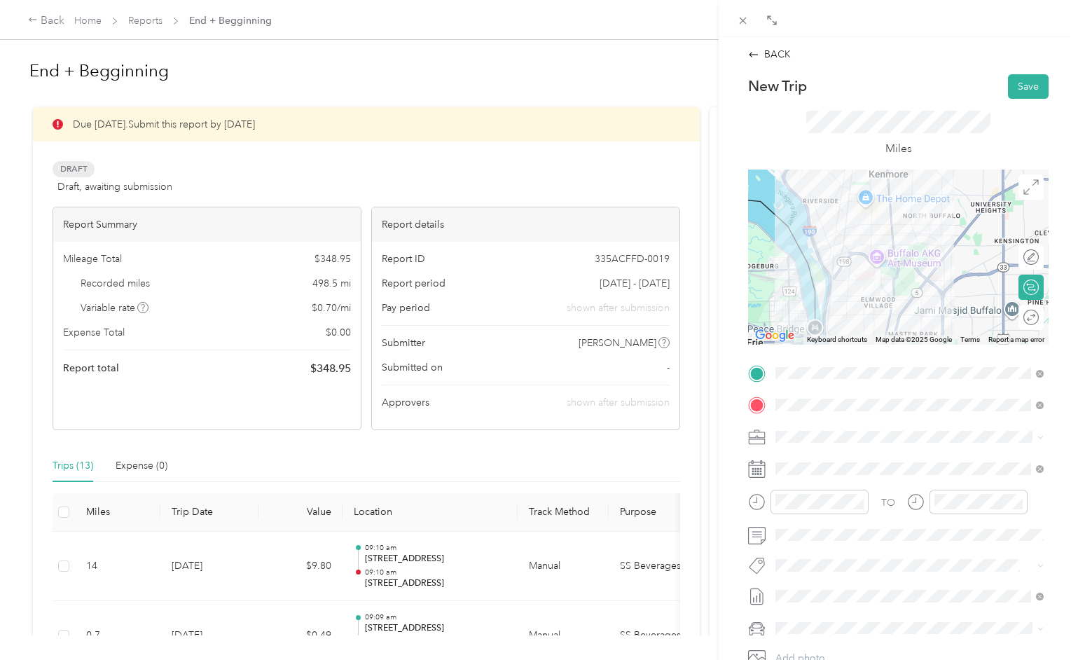
click at [990, 139] on div "Miles" at bounding box center [898, 134] width 300 height 71
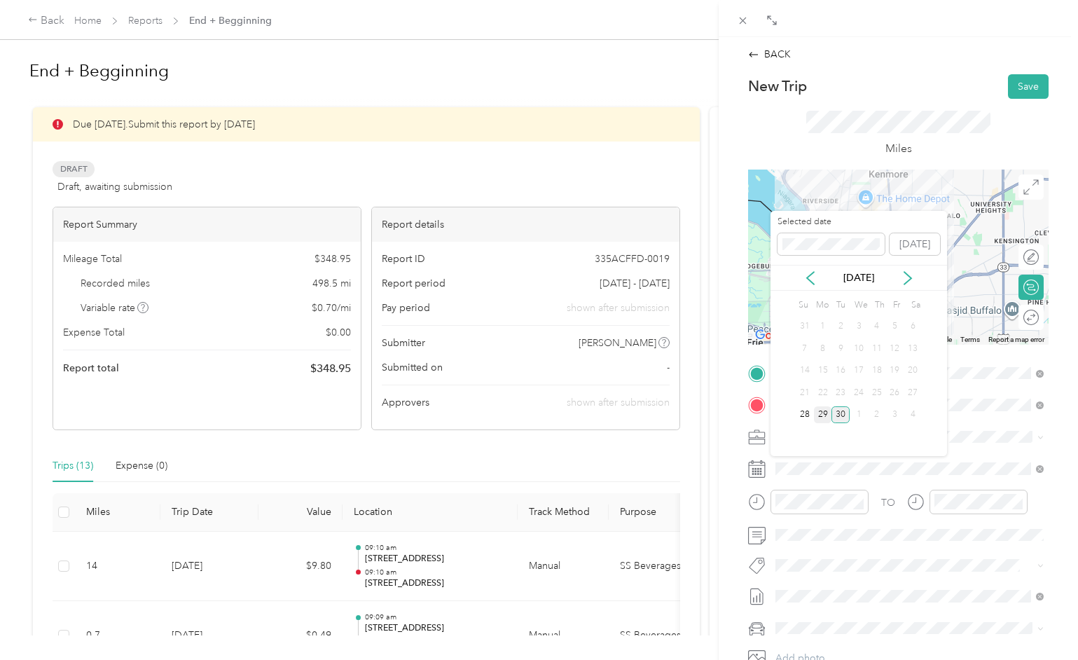
click at [819, 415] on div "29" at bounding box center [823, 415] width 18 height 18
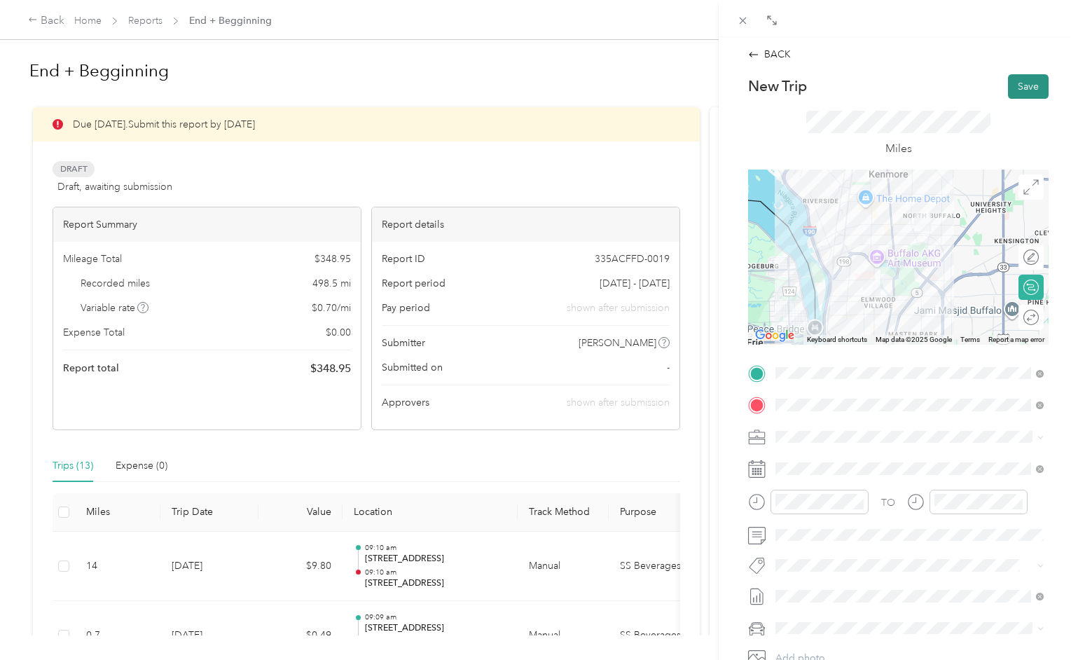
click at [1025, 90] on button "Save" at bounding box center [1028, 86] width 41 height 25
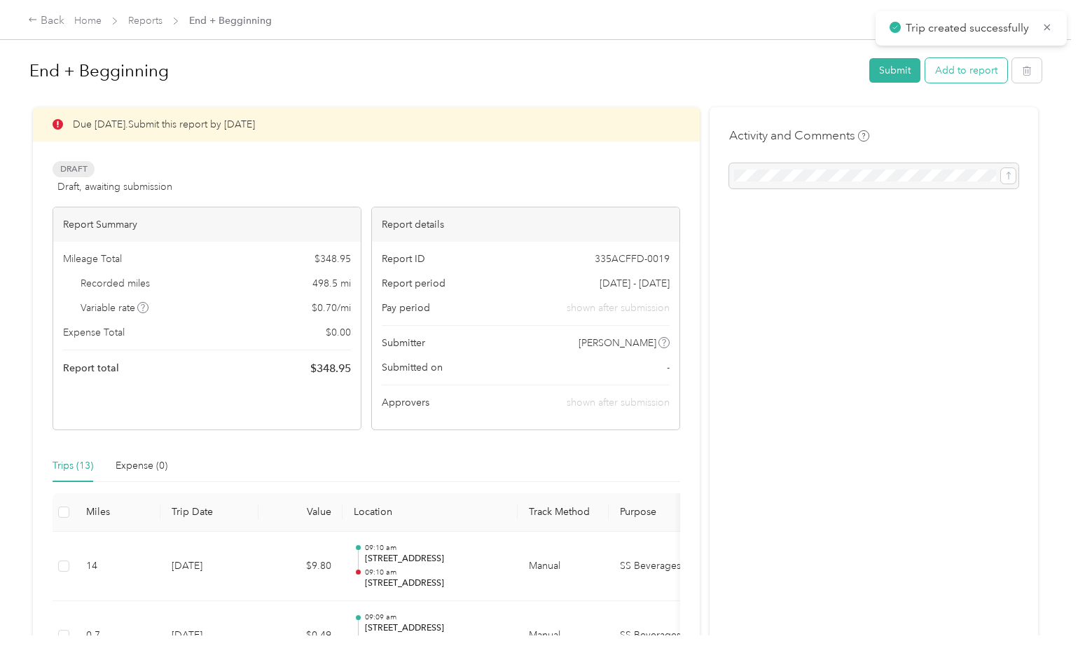
click at [981, 75] on button "Add to report" at bounding box center [966, 70] width 82 height 25
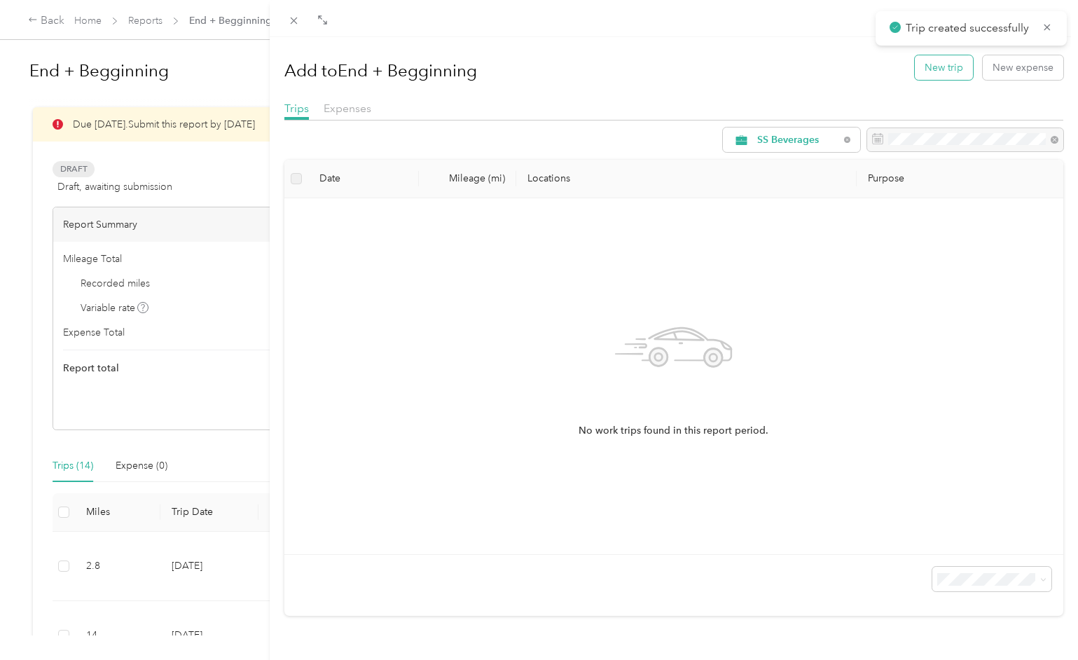
click at [953, 67] on button "New trip" at bounding box center [944, 67] width 58 height 25
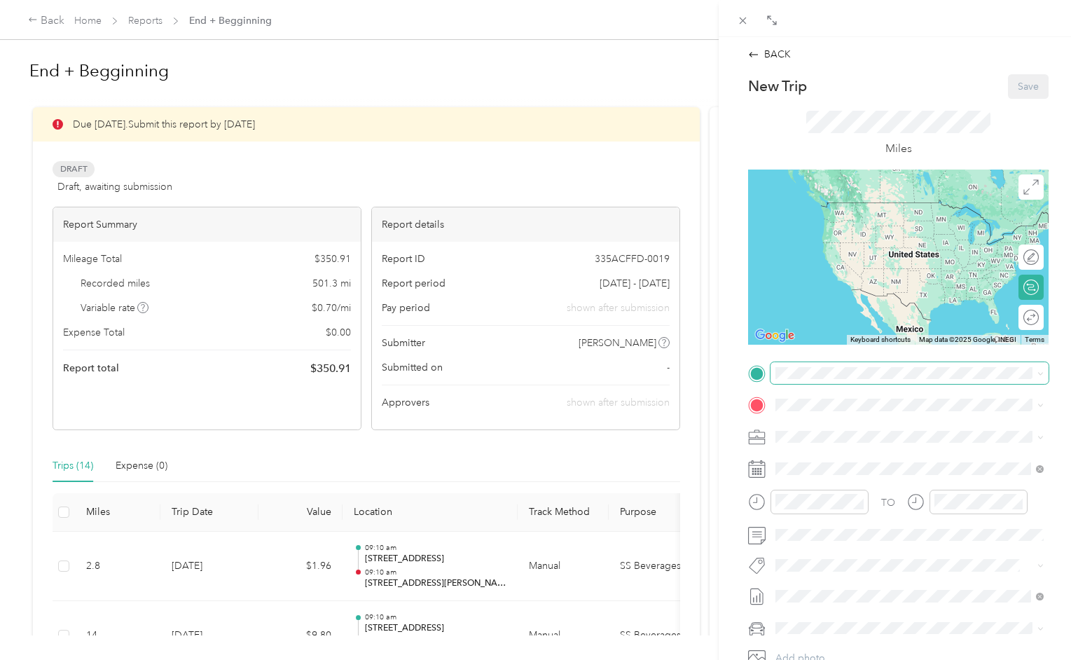
click at [822, 380] on span at bounding box center [909, 373] width 278 height 22
click at [817, 425] on span "[STREET_ADDRESS][PERSON_NAME][US_STATE]" at bounding box center [911, 419] width 218 height 13
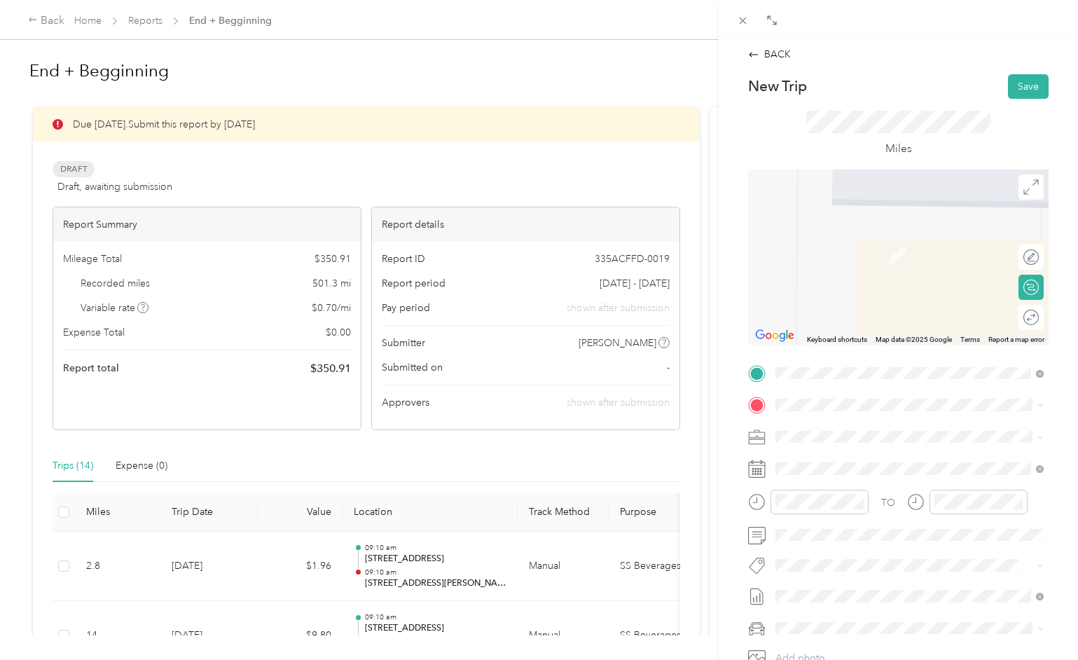
click at [831, 455] on span "[STREET_ADDRESS][US_STATE]" at bounding box center [872, 449] width 140 height 13
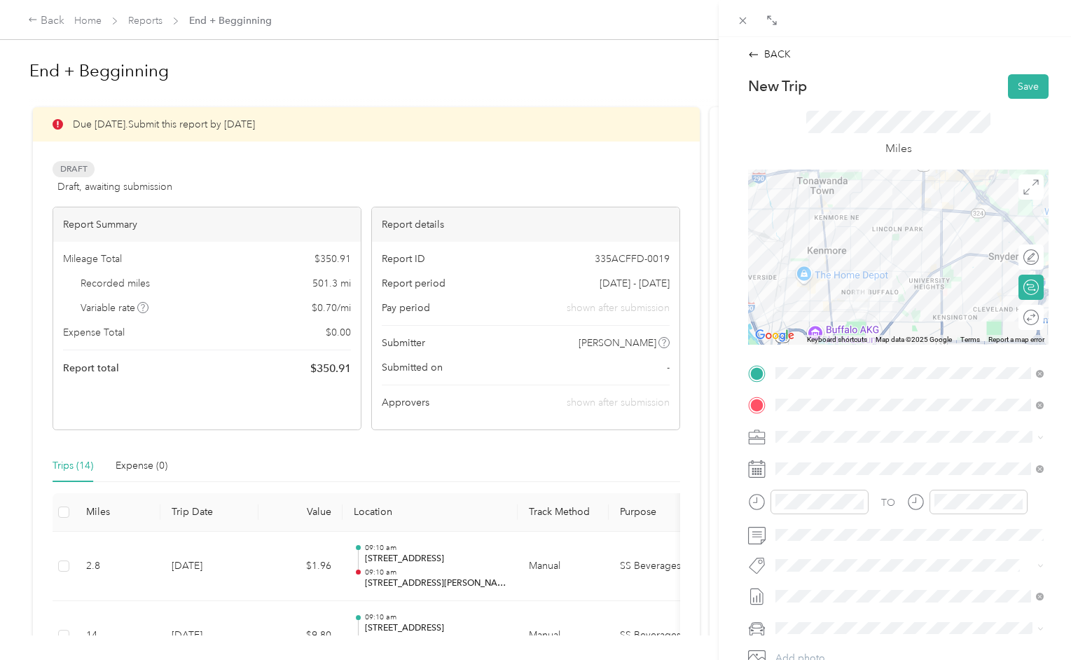
click at [939, 86] on div "New Trip Save" at bounding box center [898, 86] width 300 height 25
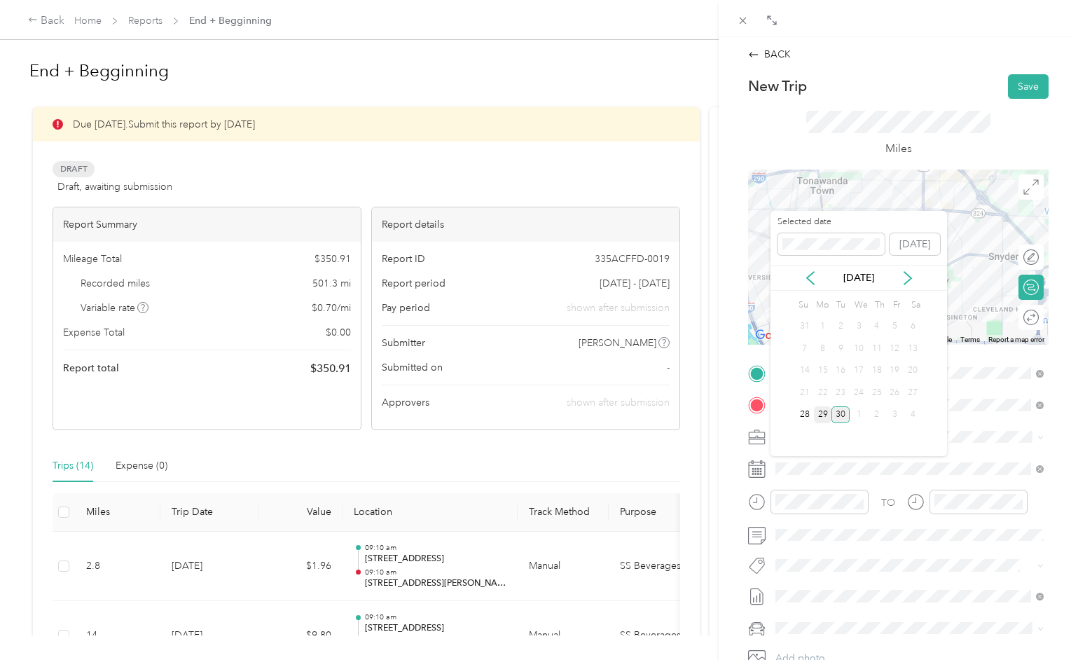
click at [825, 407] on div "29" at bounding box center [823, 415] width 18 height 18
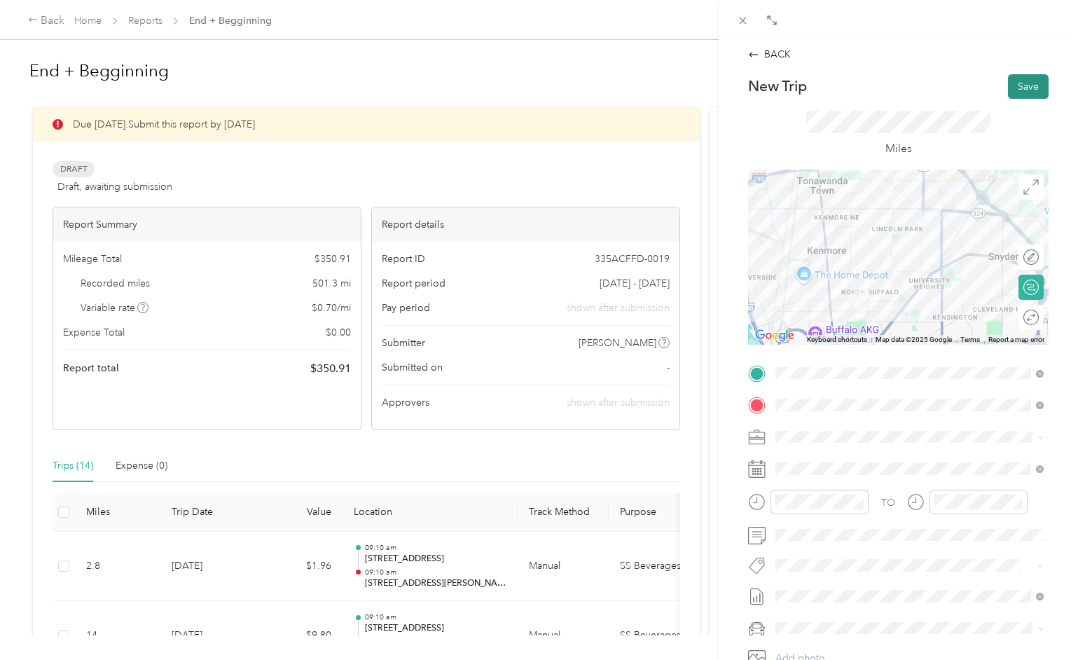
click at [1026, 83] on button "Save" at bounding box center [1028, 86] width 41 height 25
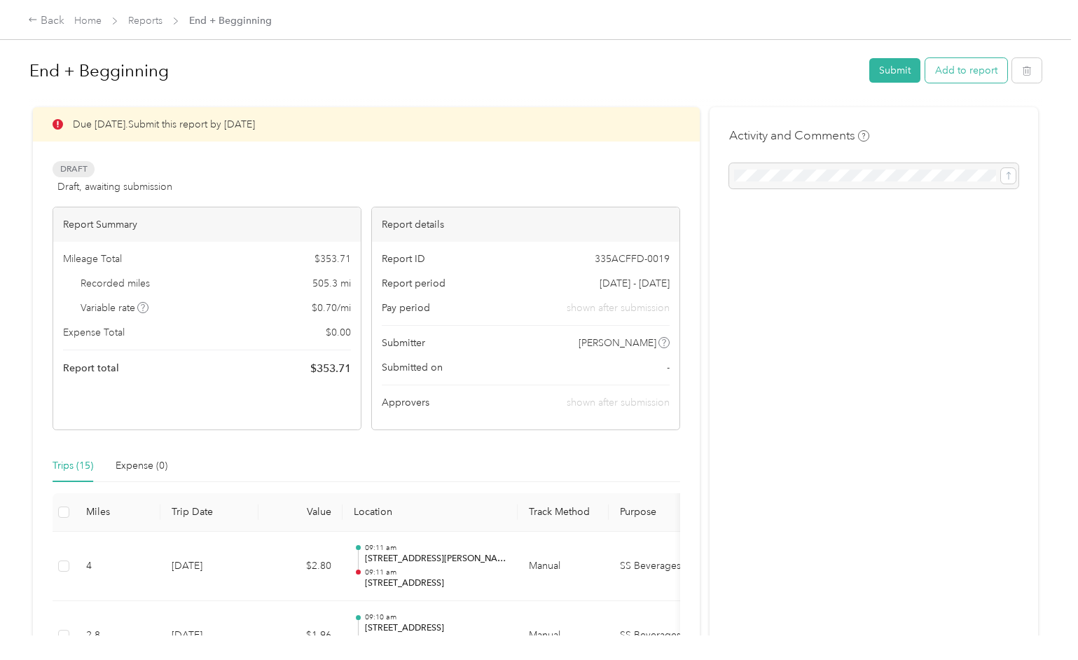
click at [985, 72] on button "Add to report" at bounding box center [966, 70] width 82 height 25
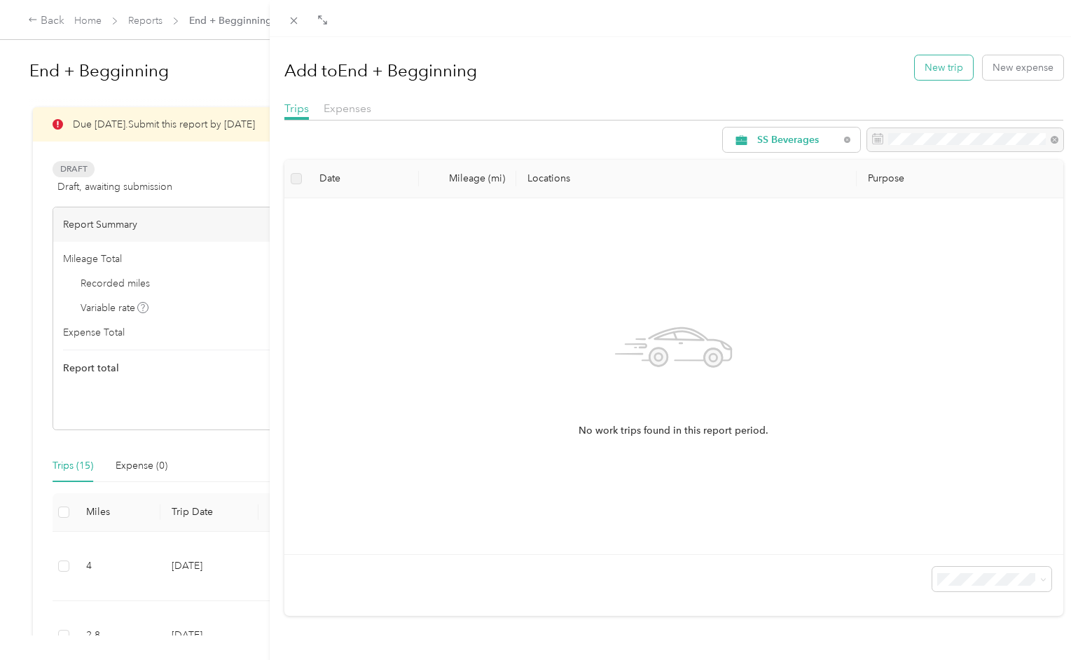
click at [950, 69] on button "New trip" at bounding box center [944, 67] width 58 height 25
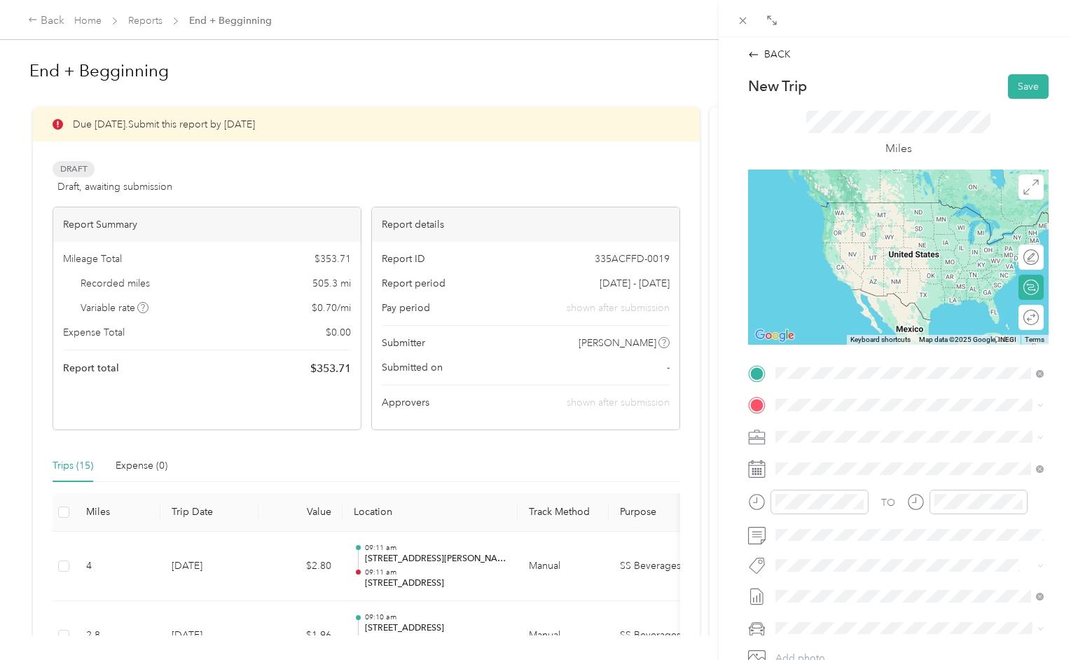
click at [824, 424] on span "[STREET_ADDRESS][US_STATE]" at bounding box center [872, 423] width 140 height 13
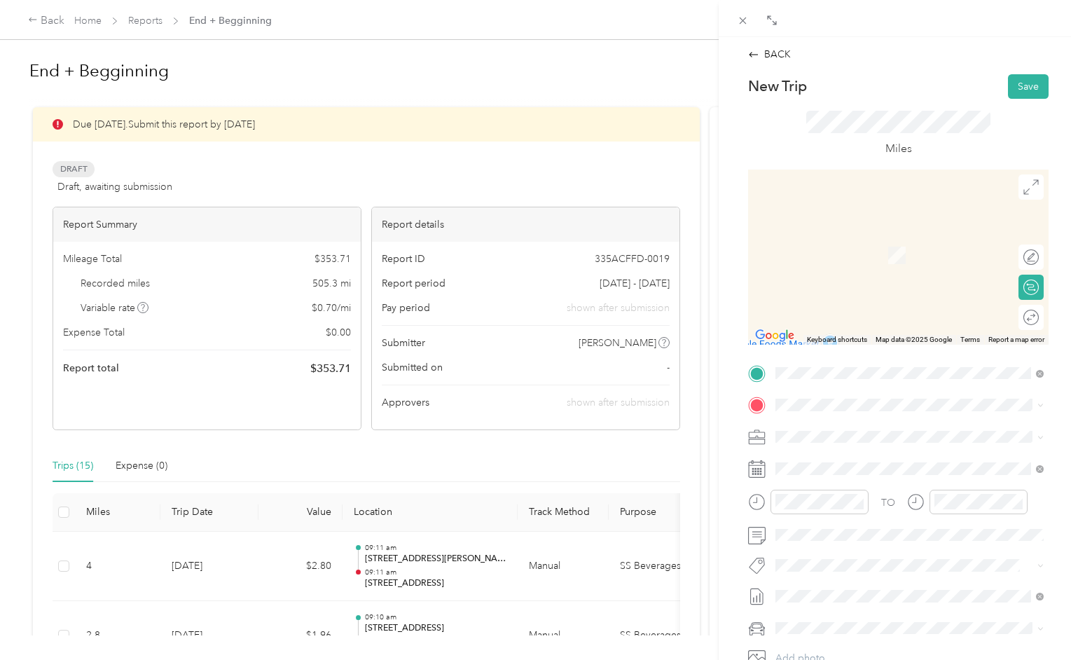
click at [824, 458] on span "[STREET_ADDRESS][US_STATE]" at bounding box center [872, 454] width 140 height 13
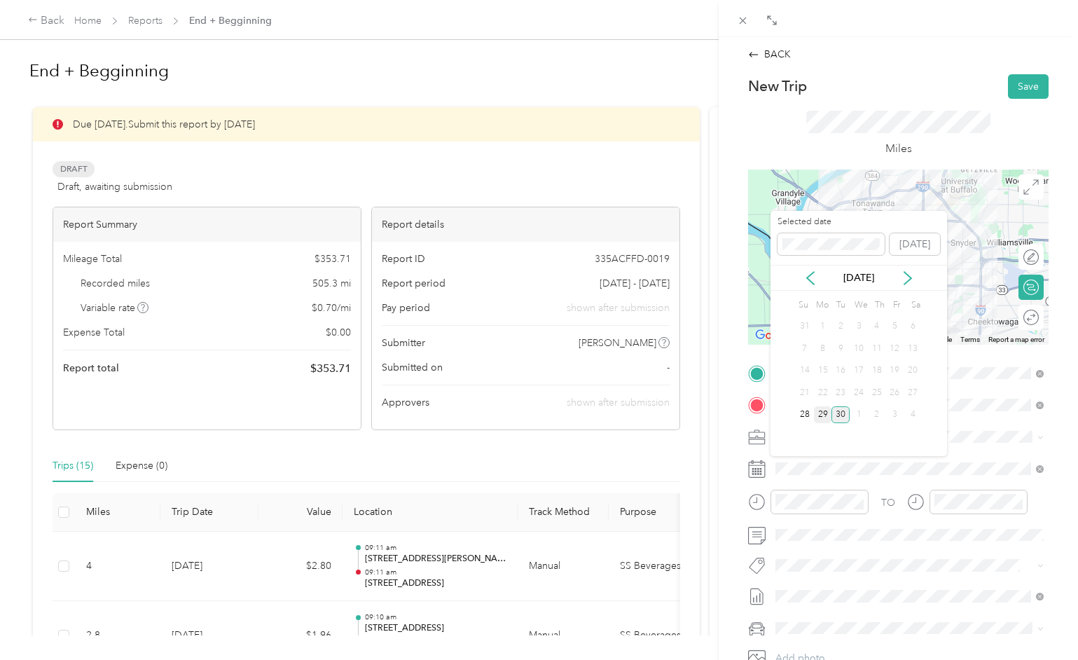
click at [819, 418] on div "29" at bounding box center [823, 415] width 18 height 18
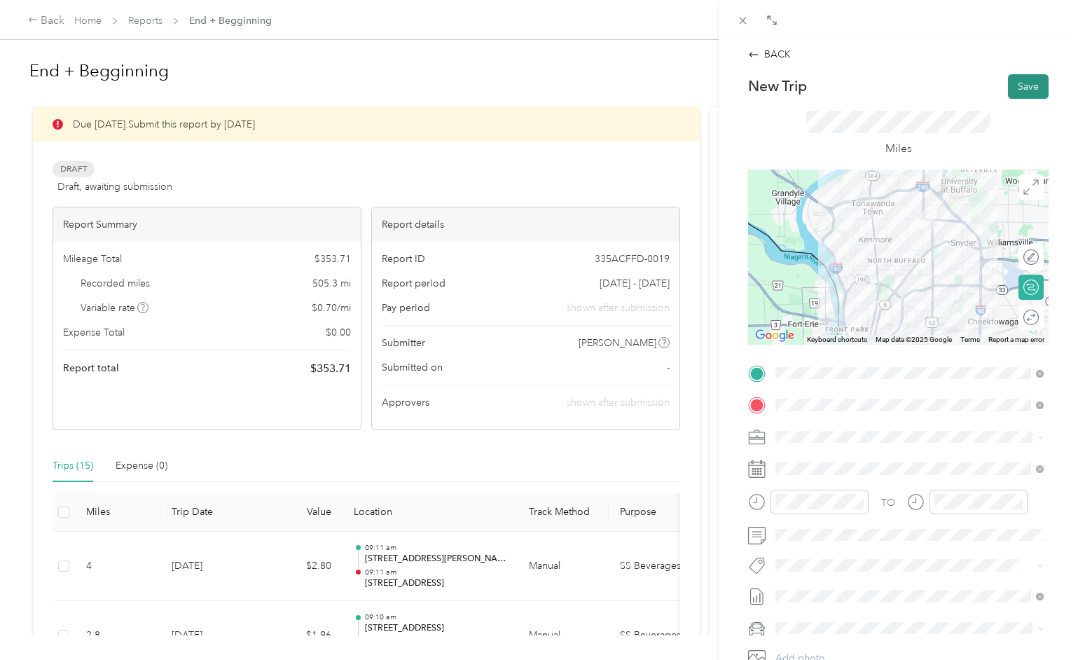
click at [1027, 89] on button "Save" at bounding box center [1028, 86] width 41 height 25
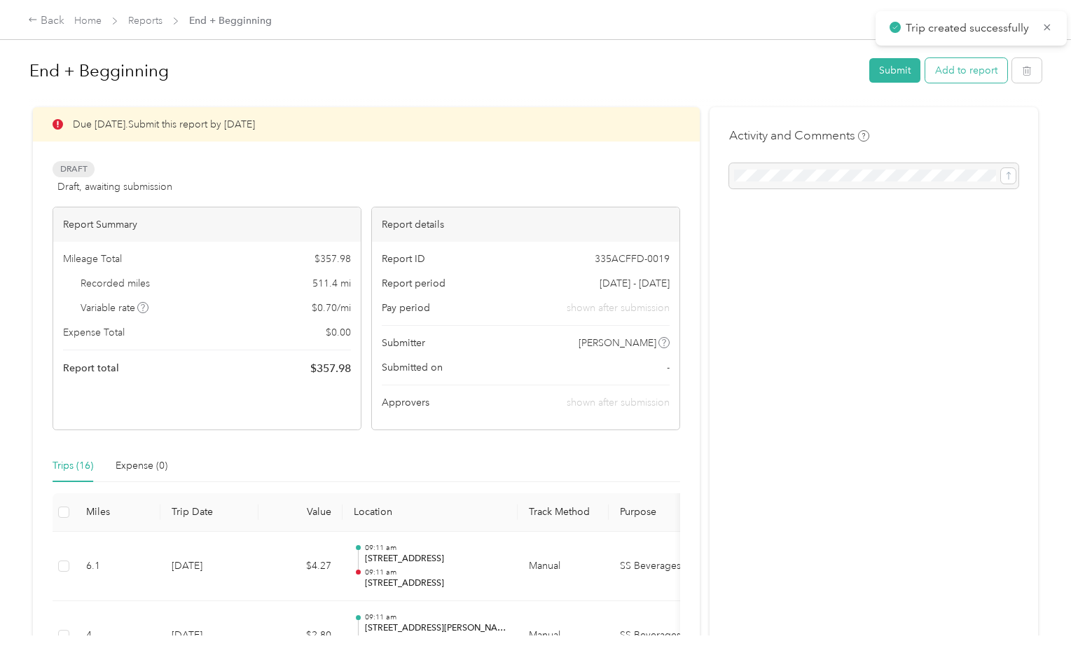
click at [985, 75] on button "Add to report" at bounding box center [966, 70] width 82 height 25
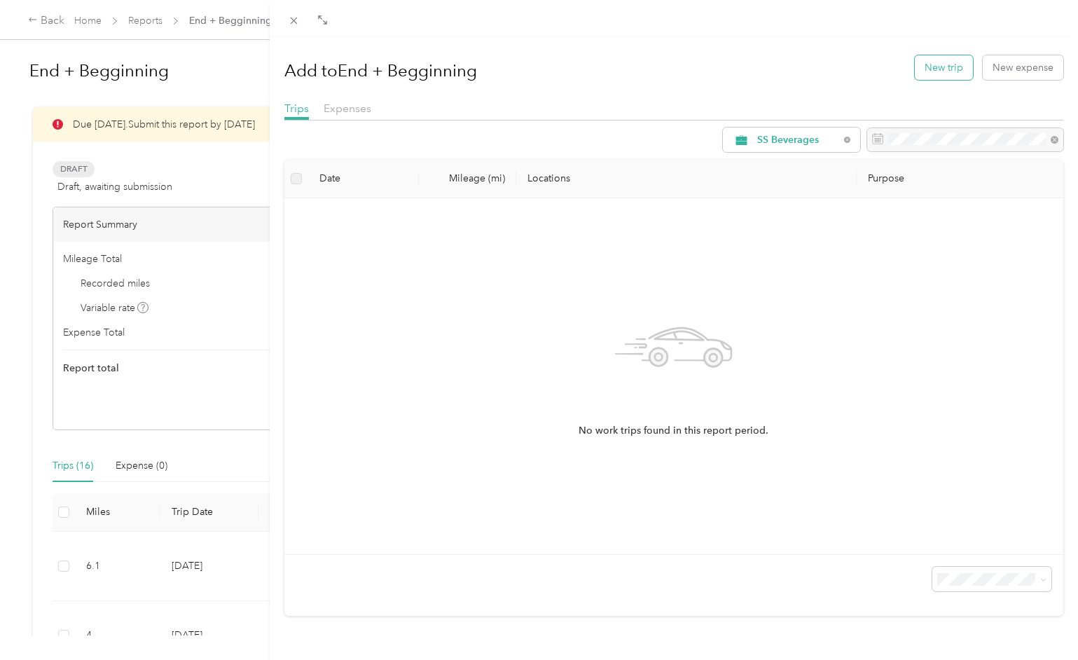
click at [949, 71] on button "New trip" at bounding box center [944, 67] width 58 height 25
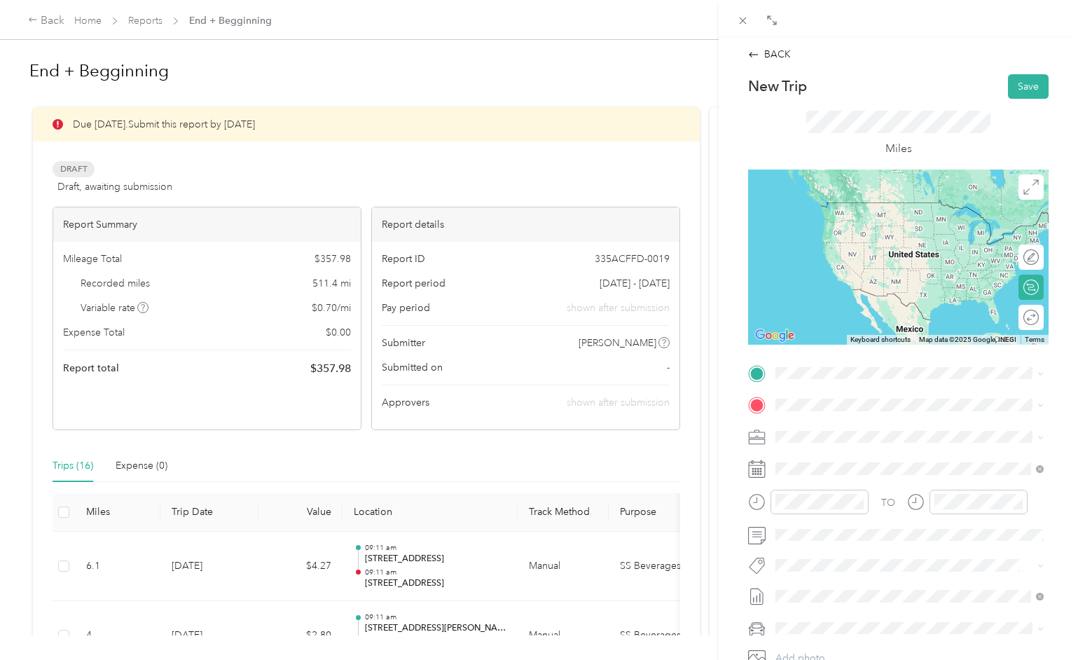
click at [840, 422] on span "[STREET_ADDRESS][US_STATE]" at bounding box center [872, 416] width 140 height 13
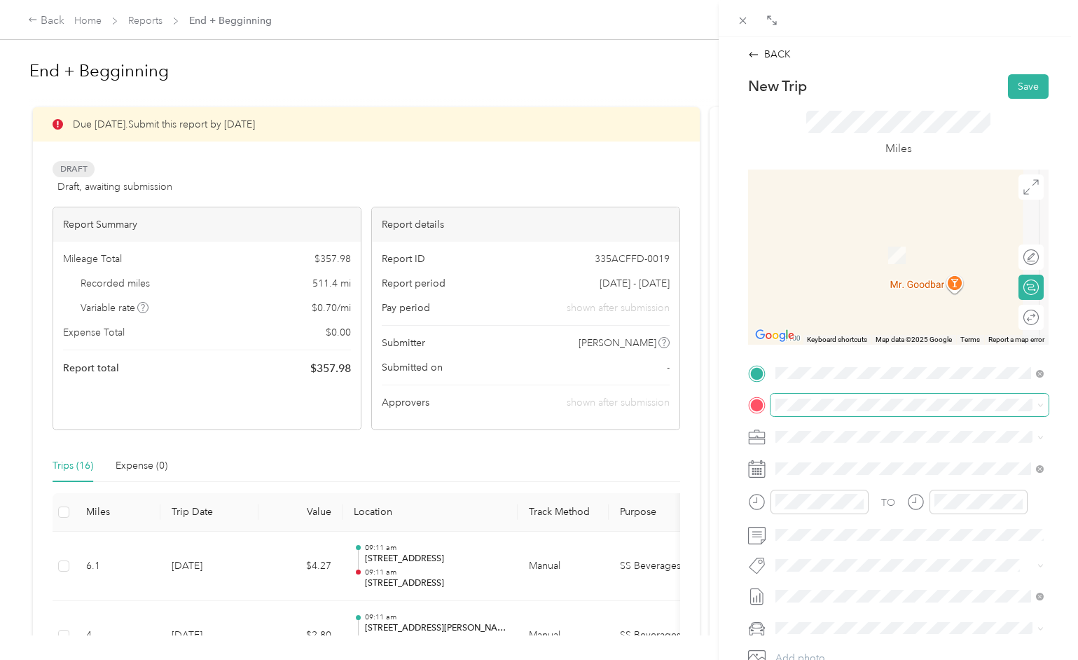
click at [791, 397] on span at bounding box center [909, 405] width 278 height 22
click at [814, 458] on span "[STREET_ADDRESS][US_STATE]" at bounding box center [872, 455] width 140 height 13
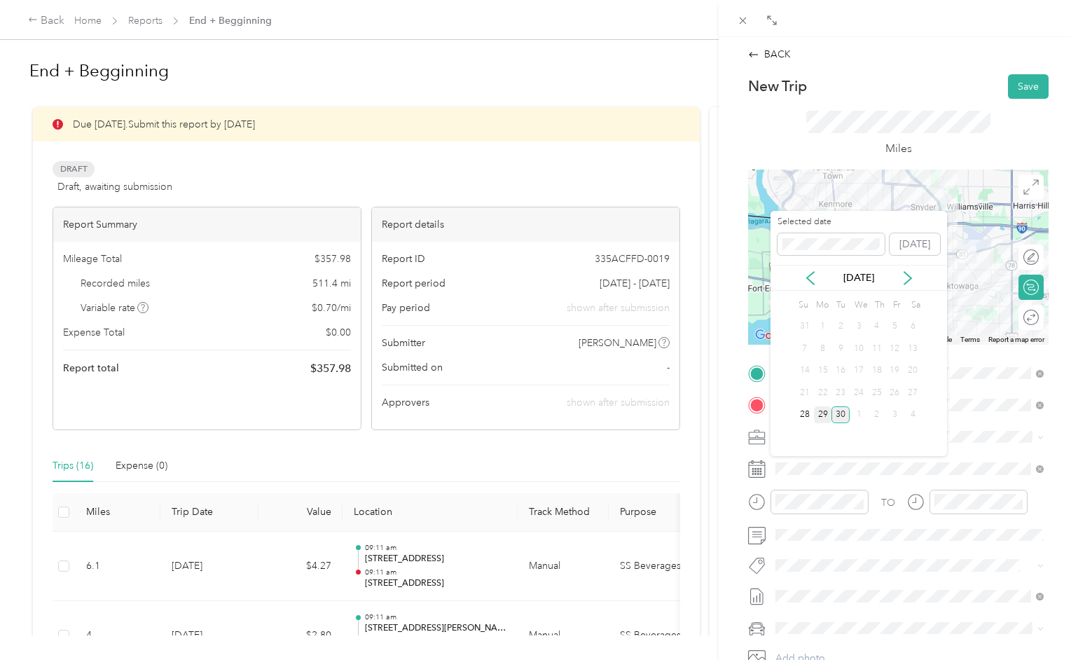
click at [824, 416] on div "29" at bounding box center [823, 415] width 18 height 18
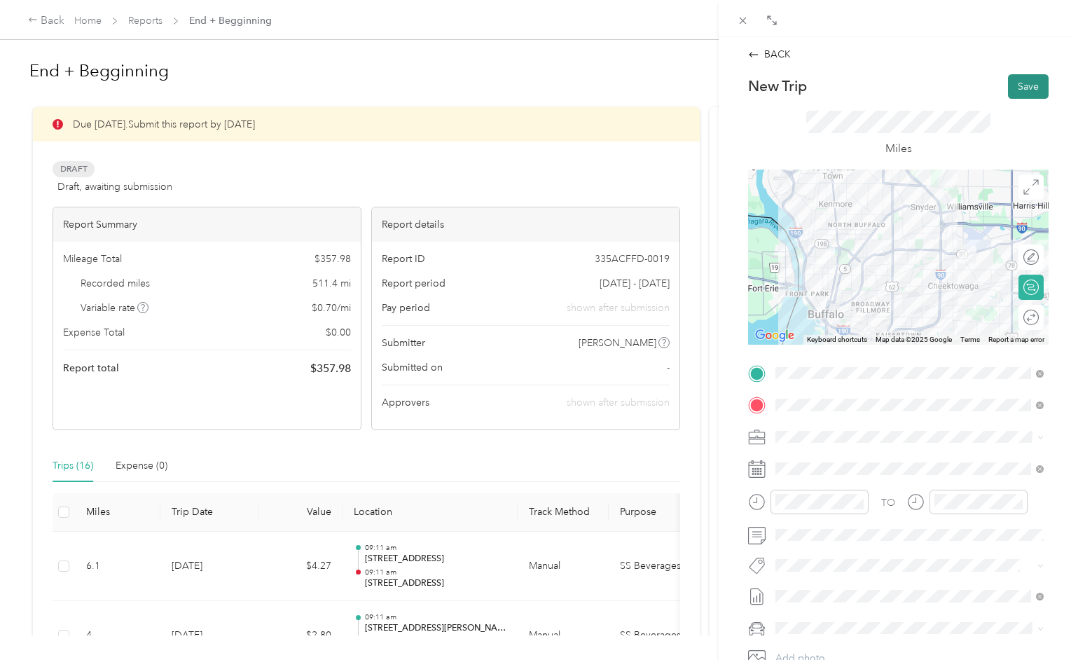
click at [1025, 88] on button "Save" at bounding box center [1028, 86] width 41 height 25
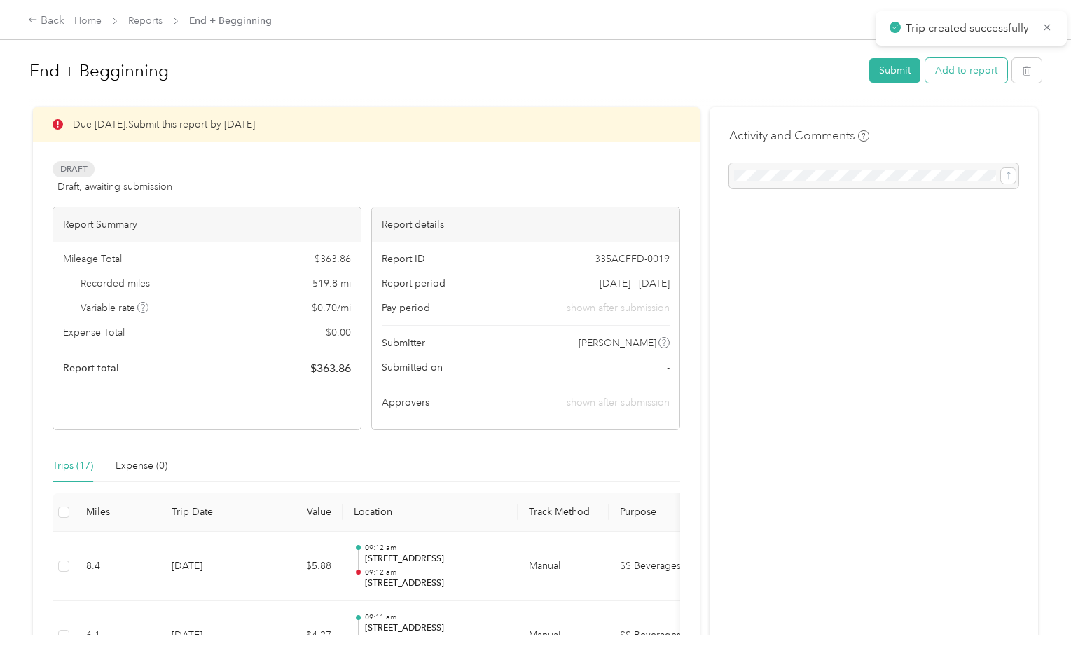
click at [989, 79] on button "Add to report" at bounding box center [966, 70] width 82 height 25
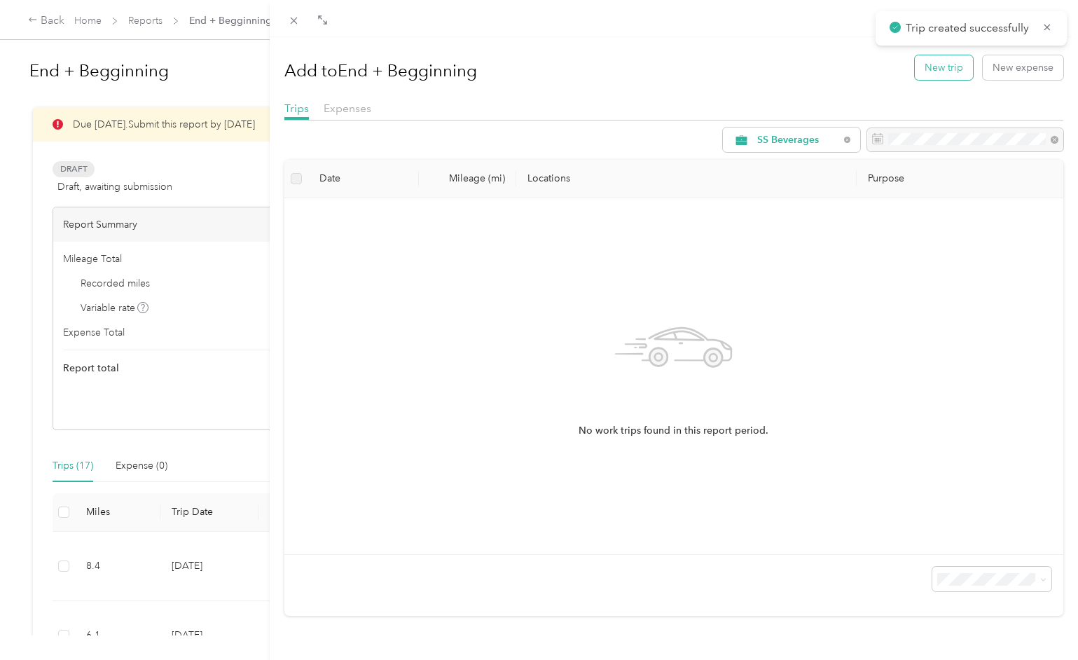
click at [943, 64] on button "New trip" at bounding box center [944, 67] width 58 height 25
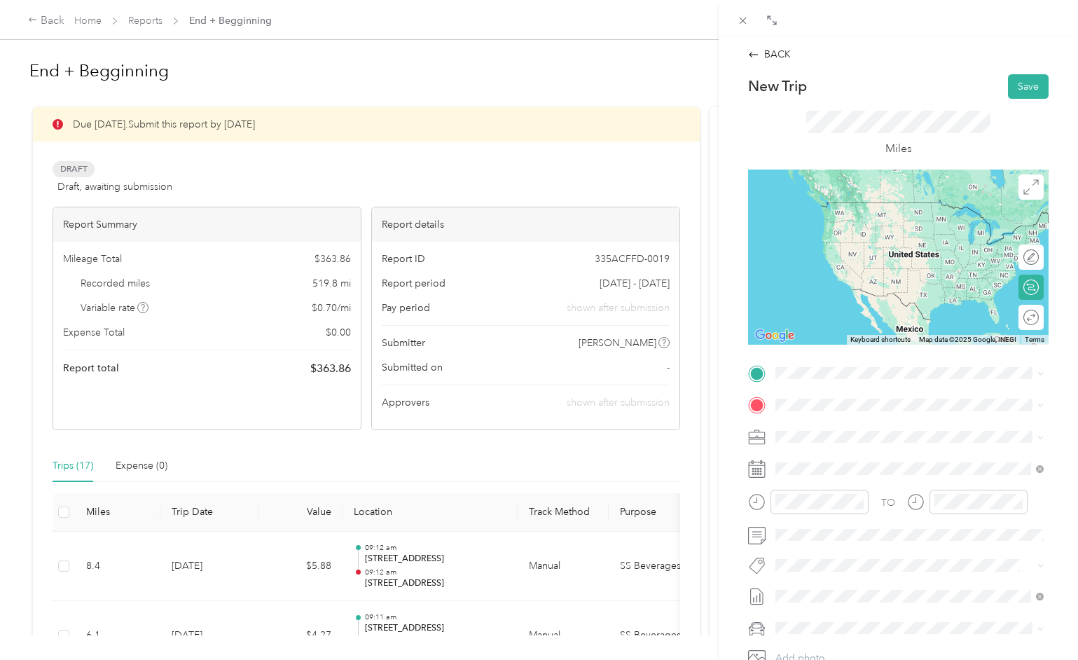
click at [826, 428] on span "[STREET_ADDRESS][US_STATE]" at bounding box center [872, 421] width 140 height 13
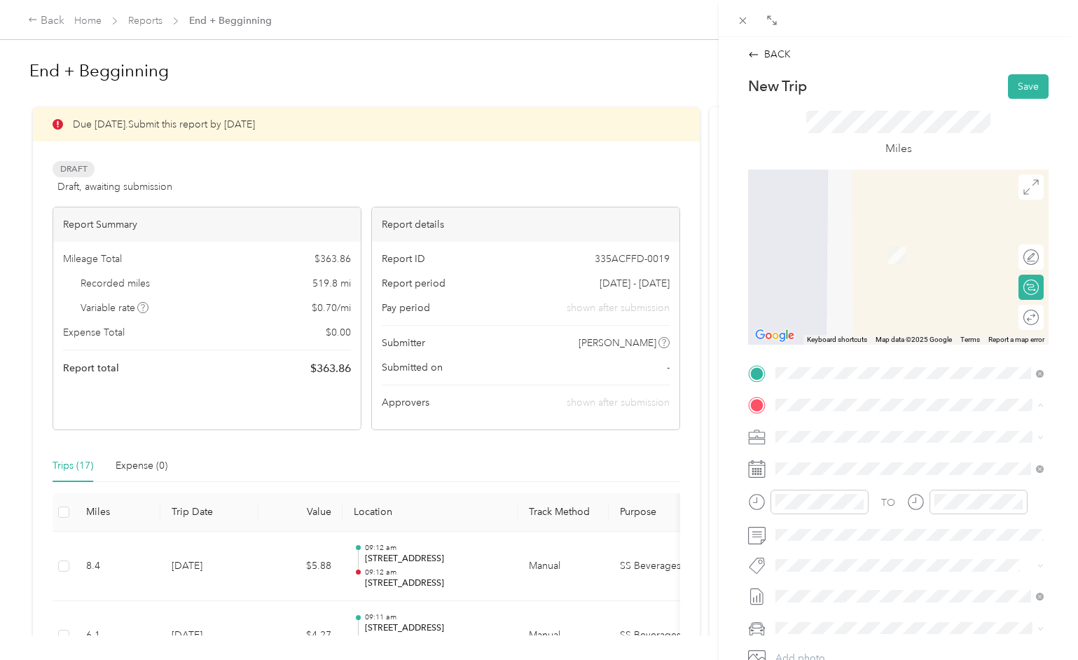
click at [820, 457] on span "[STREET_ADDRESS][US_STATE]" at bounding box center [872, 455] width 140 height 13
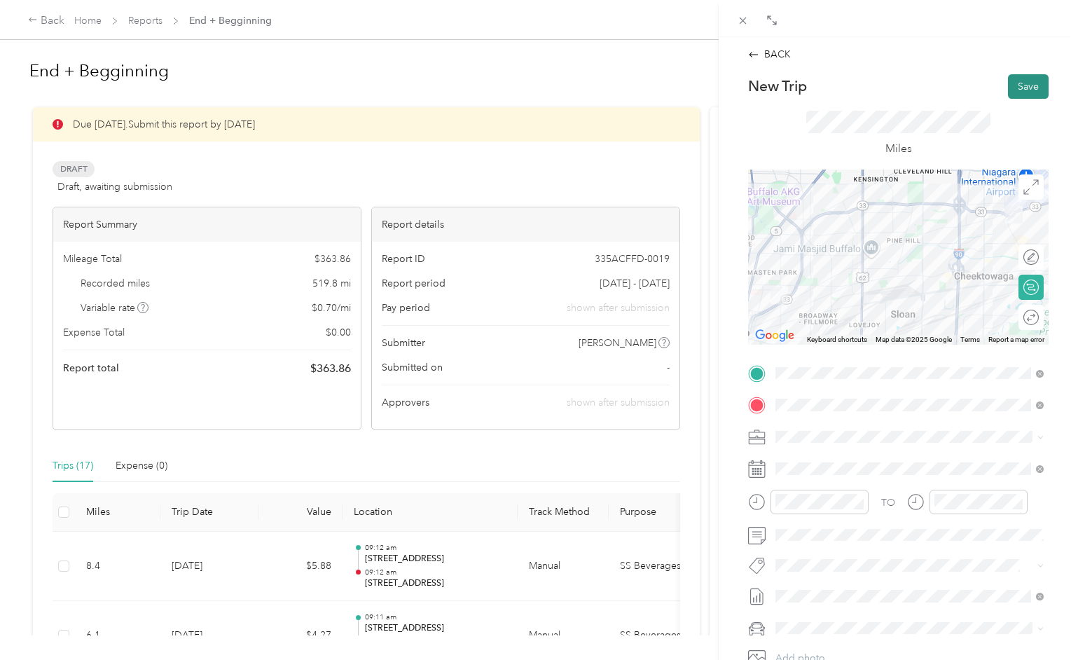
click at [1023, 85] on button "Save" at bounding box center [1028, 86] width 41 height 25
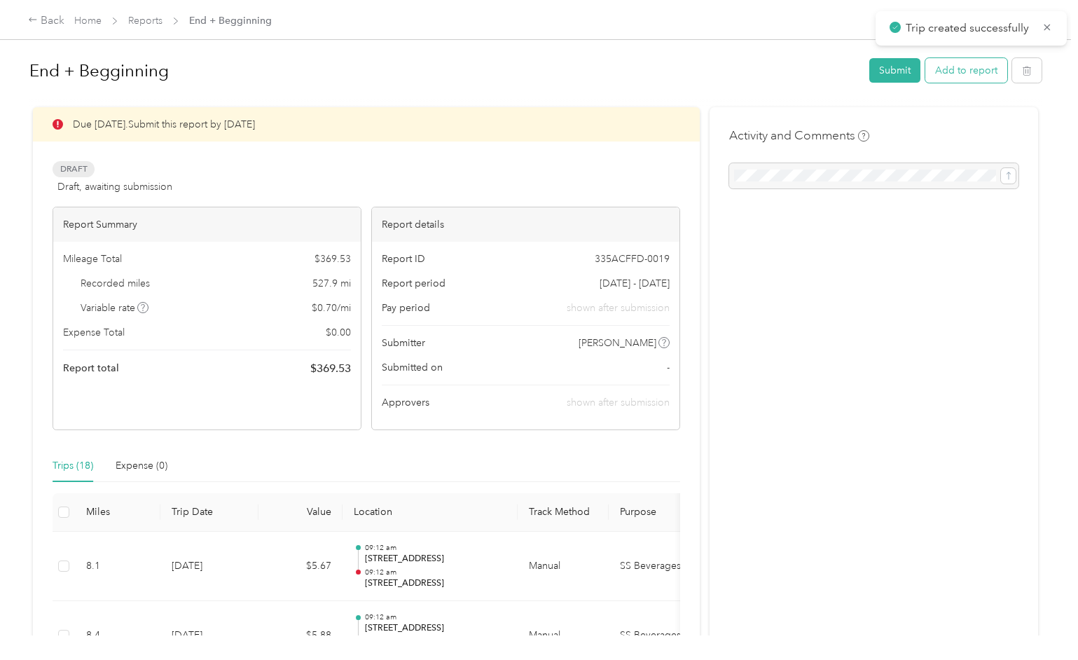
click at [983, 71] on button "Add to report" at bounding box center [966, 70] width 82 height 25
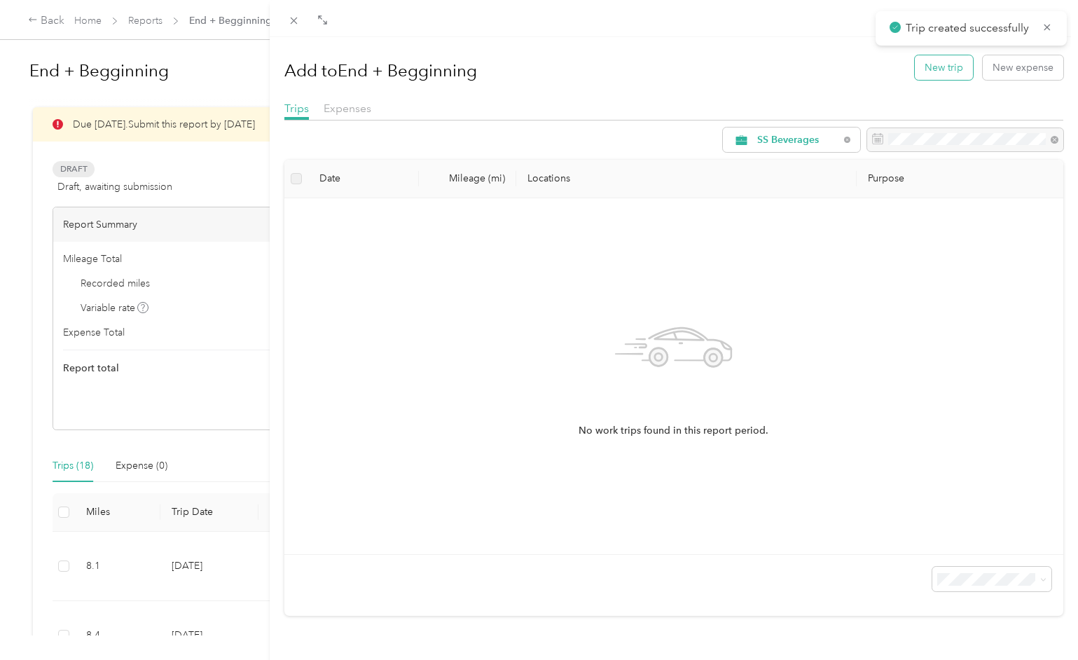
click at [939, 65] on button "New trip" at bounding box center [944, 67] width 58 height 25
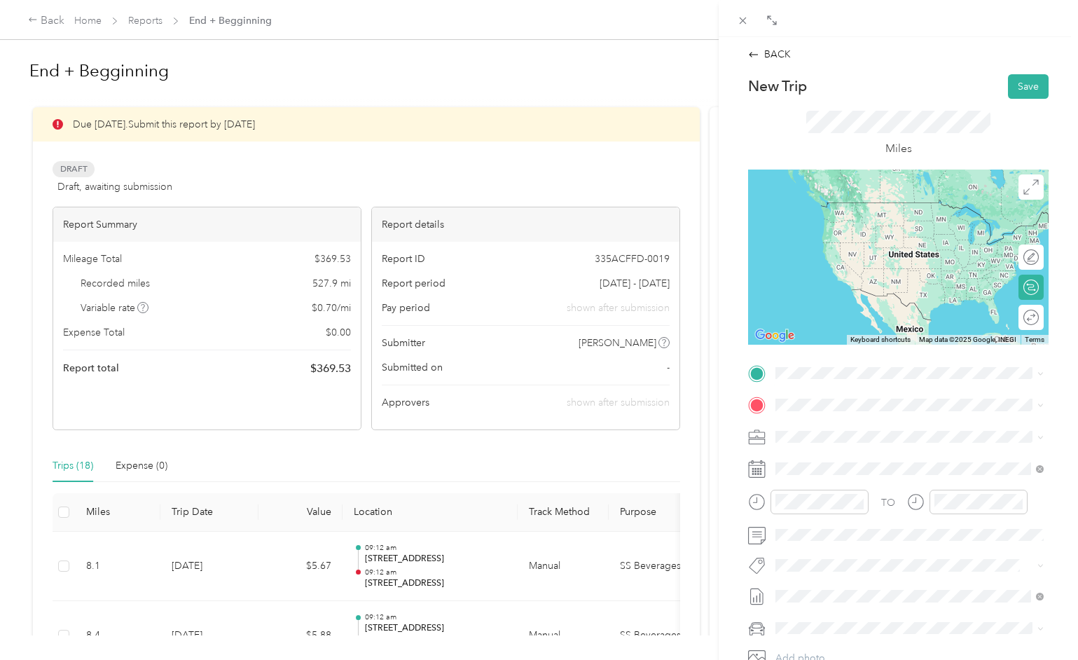
click at [810, 422] on span "[STREET_ADDRESS][US_STATE]" at bounding box center [872, 415] width 140 height 13
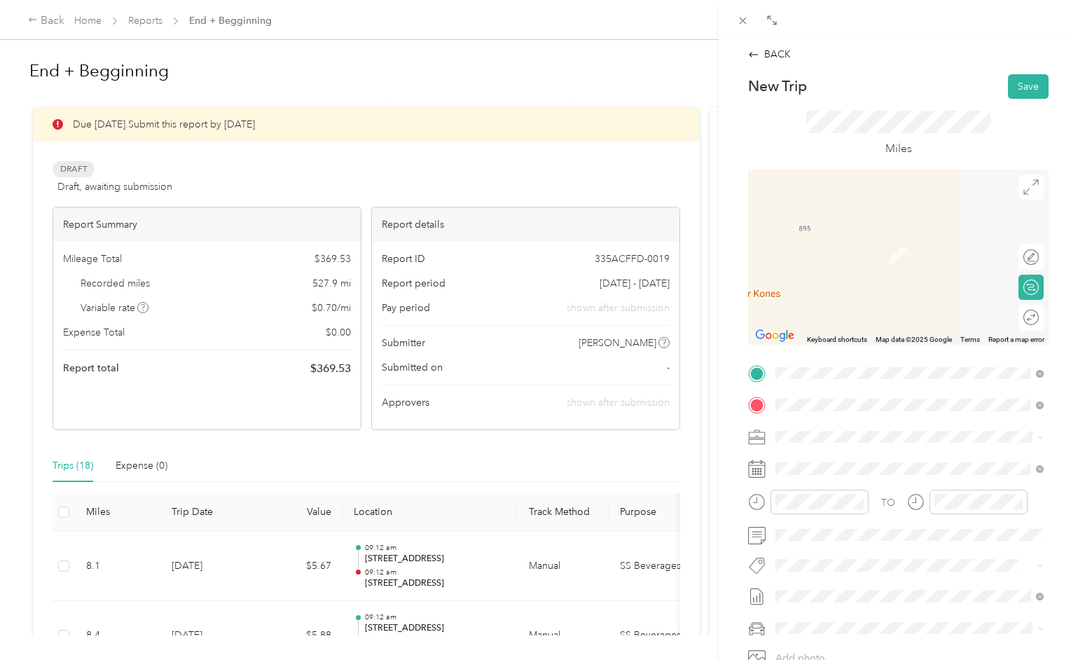
click at [832, 458] on span "[STREET_ADDRESS][US_STATE]" at bounding box center [872, 455] width 140 height 13
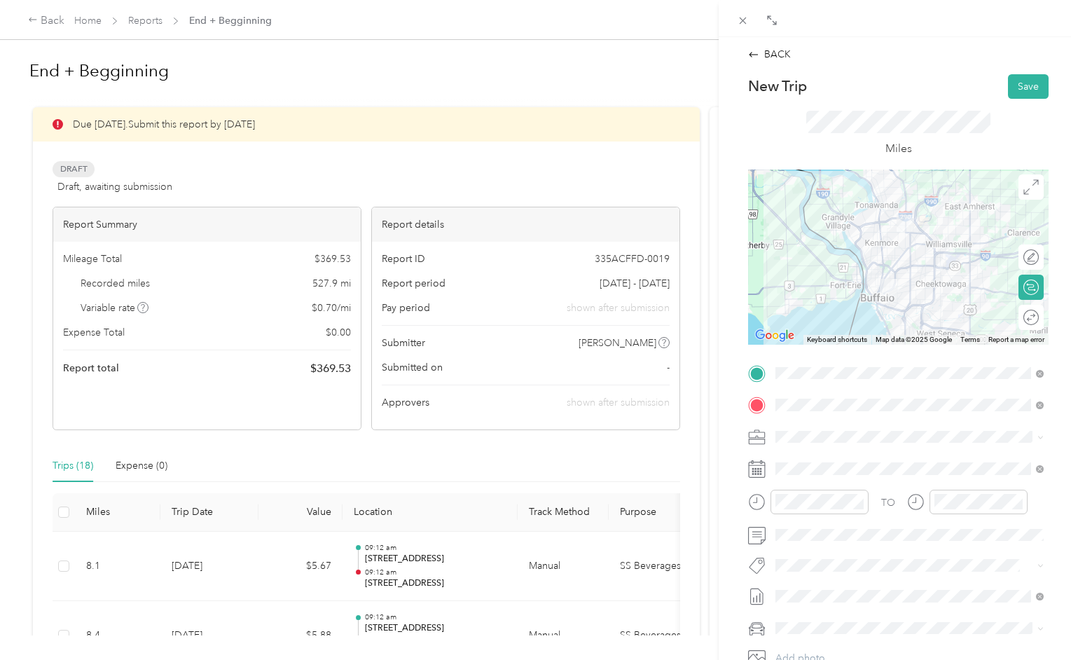
click at [796, 355] on div "New Trip Save This trip cannot be edited because it is either under review, app…" at bounding box center [898, 387] width 300 height 626
click at [1026, 88] on button "Save" at bounding box center [1028, 86] width 41 height 25
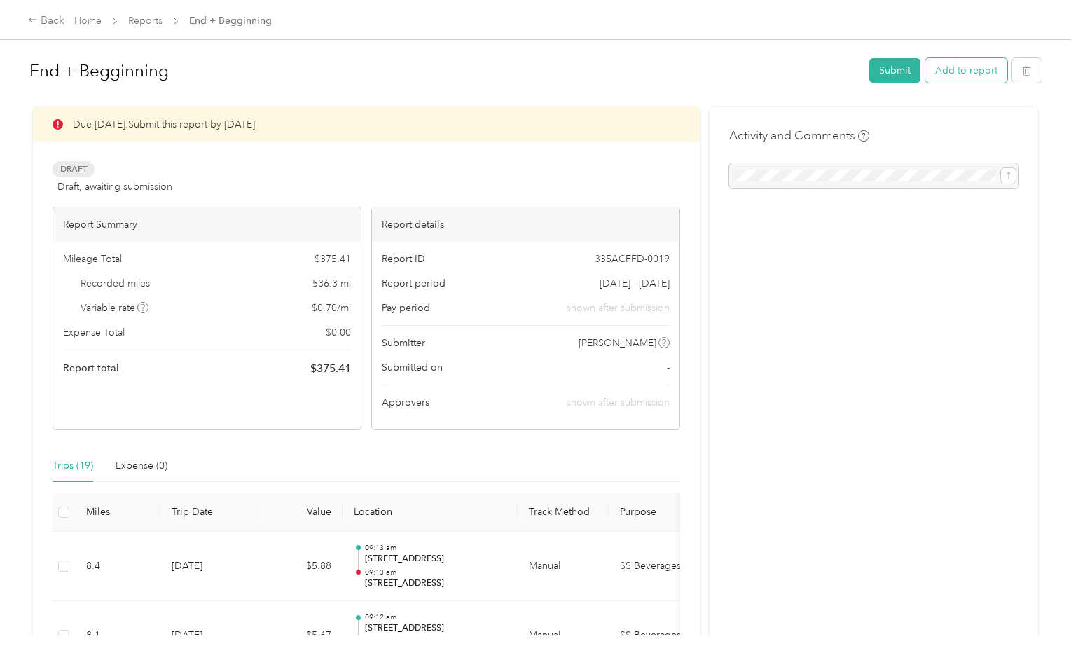
click at [963, 69] on button "Add to report" at bounding box center [966, 70] width 82 height 25
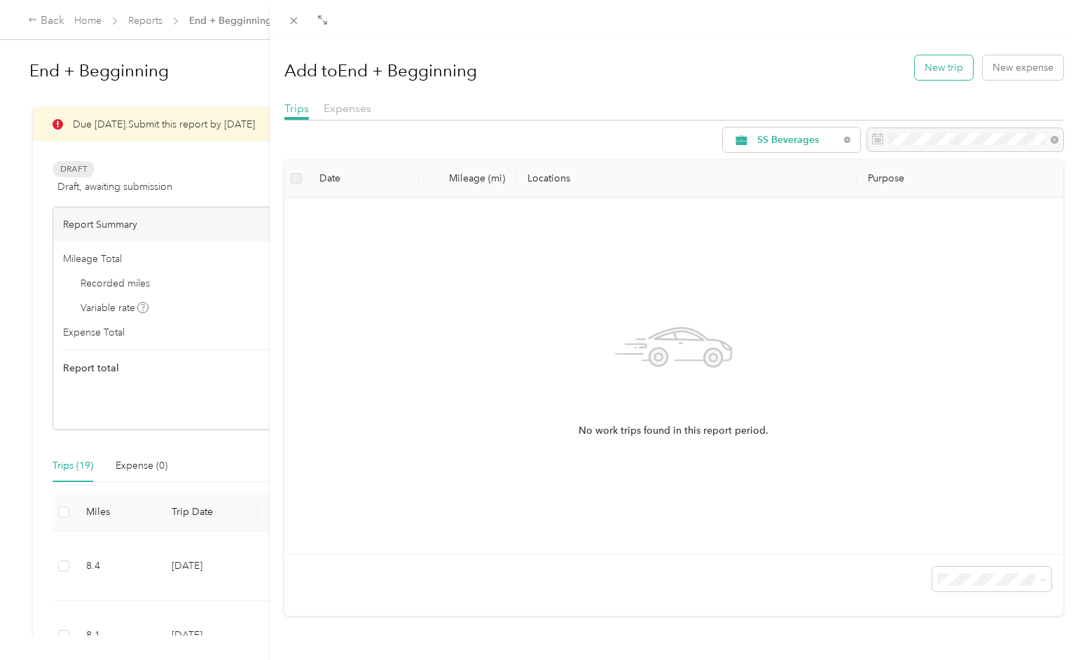
click at [943, 69] on button "New trip" at bounding box center [944, 67] width 58 height 25
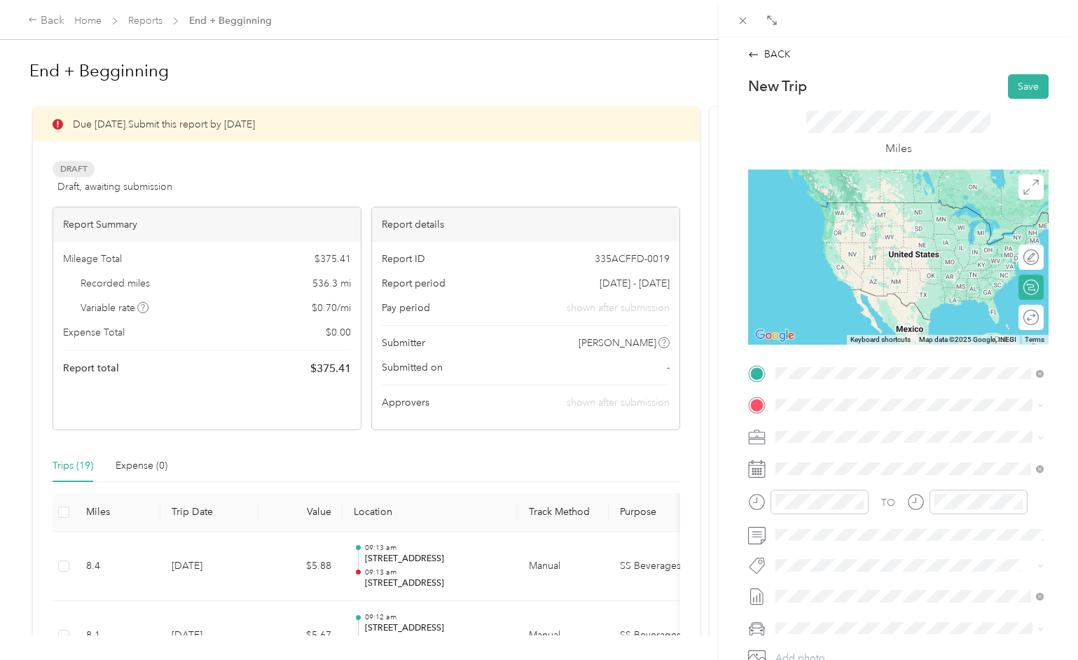
click at [819, 425] on span "[STREET_ADDRESS][US_STATE]" at bounding box center [872, 423] width 140 height 13
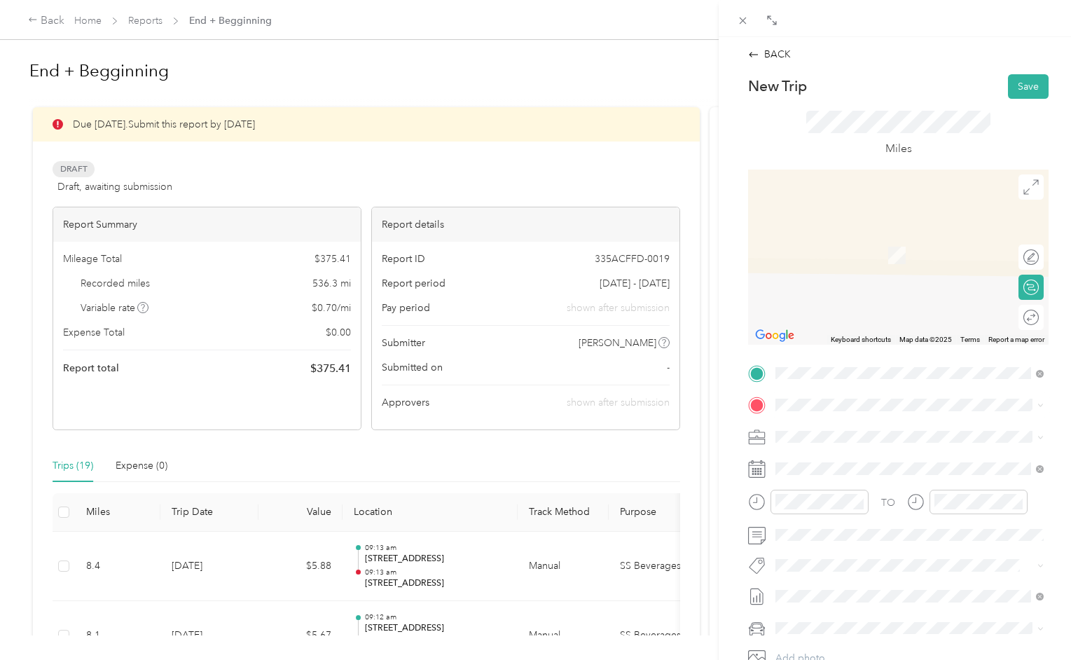
click at [844, 456] on span "[STREET_ADDRESS][US_STATE]" at bounding box center [872, 454] width 140 height 13
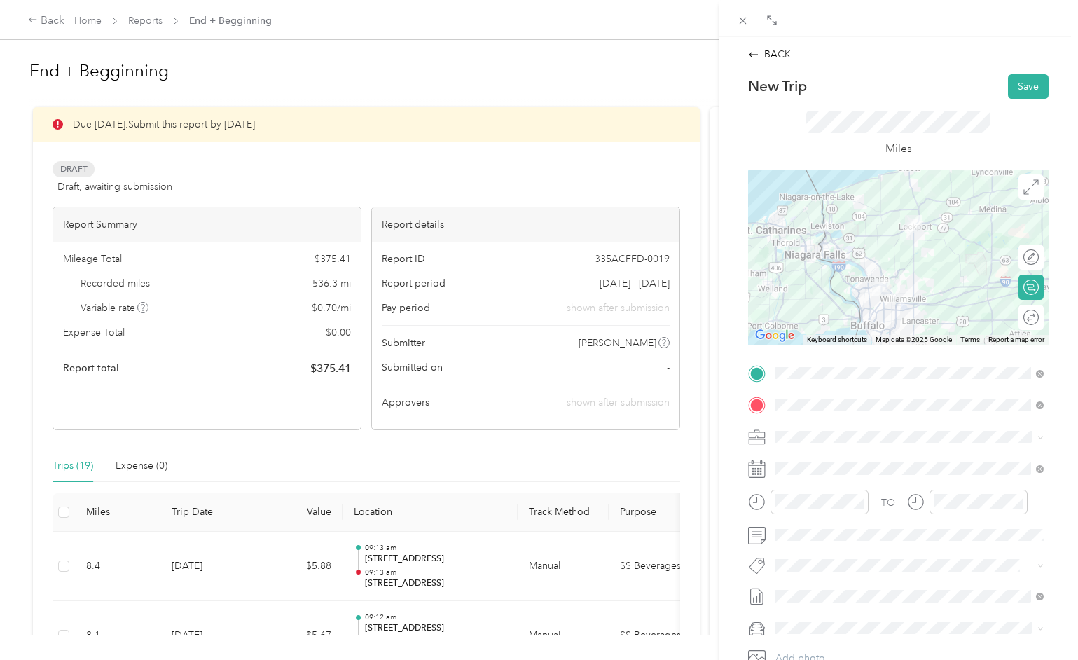
click at [967, 85] on div "New Trip Save" at bounding box center [898, 86] width 300 height 25
click at [1031, 88] on button "Save" at bounding box center [1028, 86] width 41 height 25
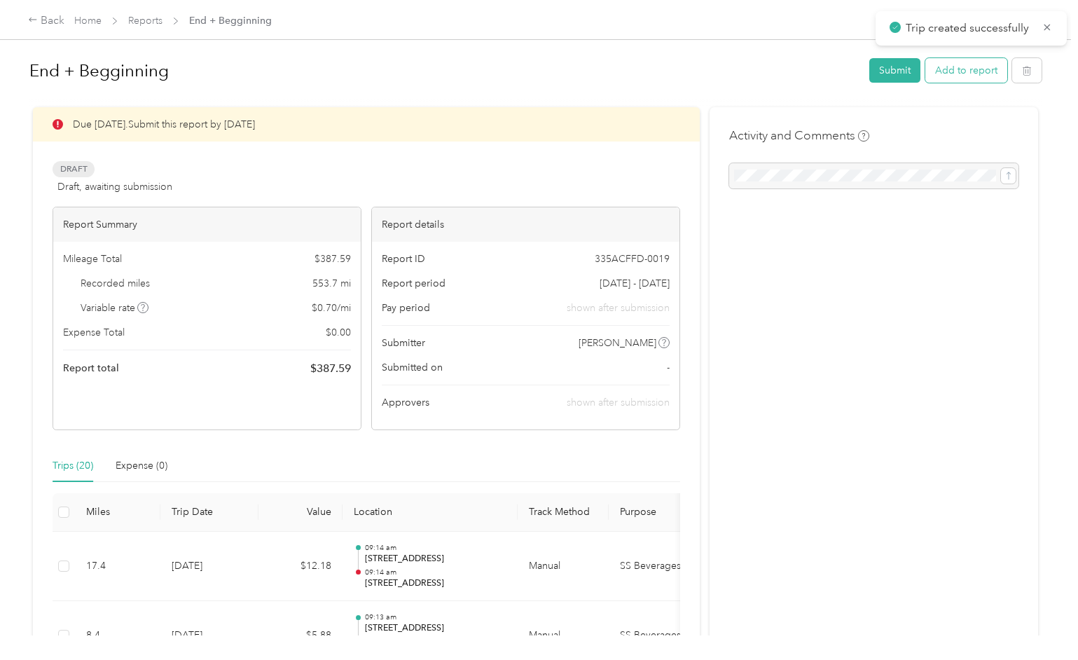
click at [983, 74] on button "Add to report" at bounding box center [966, 70] width 82 height 25
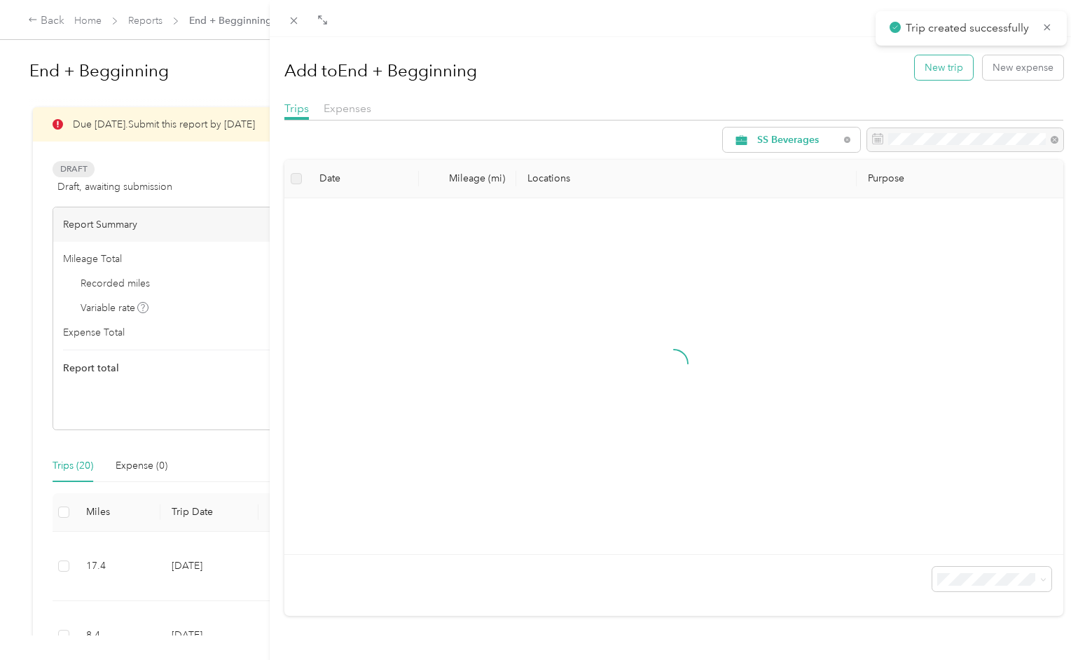
click at [952, 66] on button "New trip" at bounding box center [944, 67] width 58 height 25
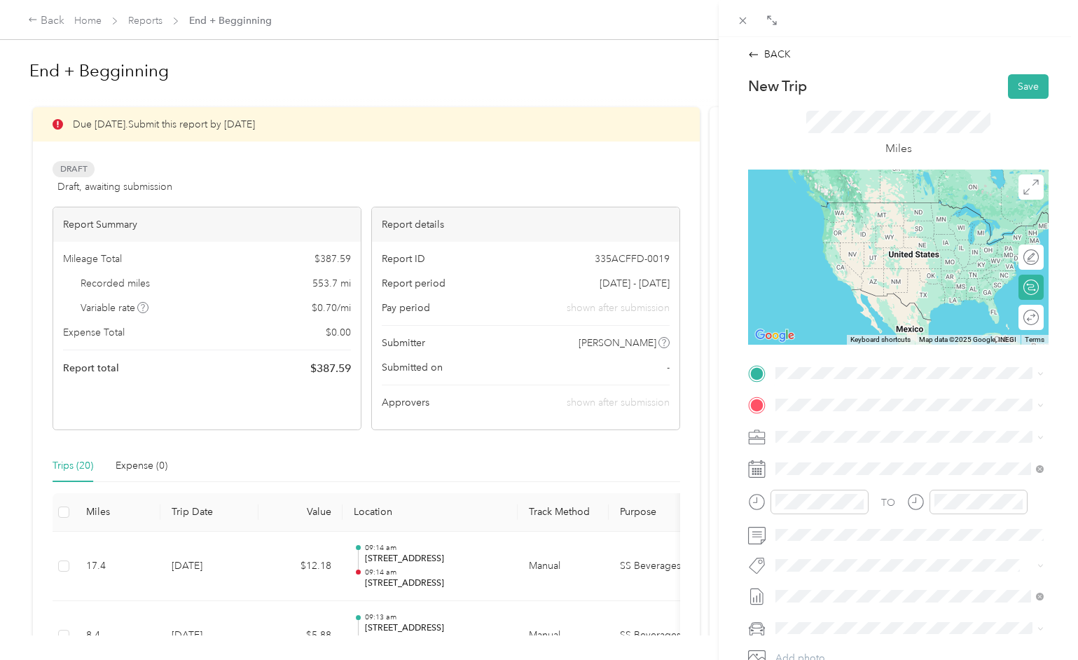
click at [826, 429] on span "[STREET_ADDRESS][US_STATE]" at bounding box center [872, 422] width 140 height 13
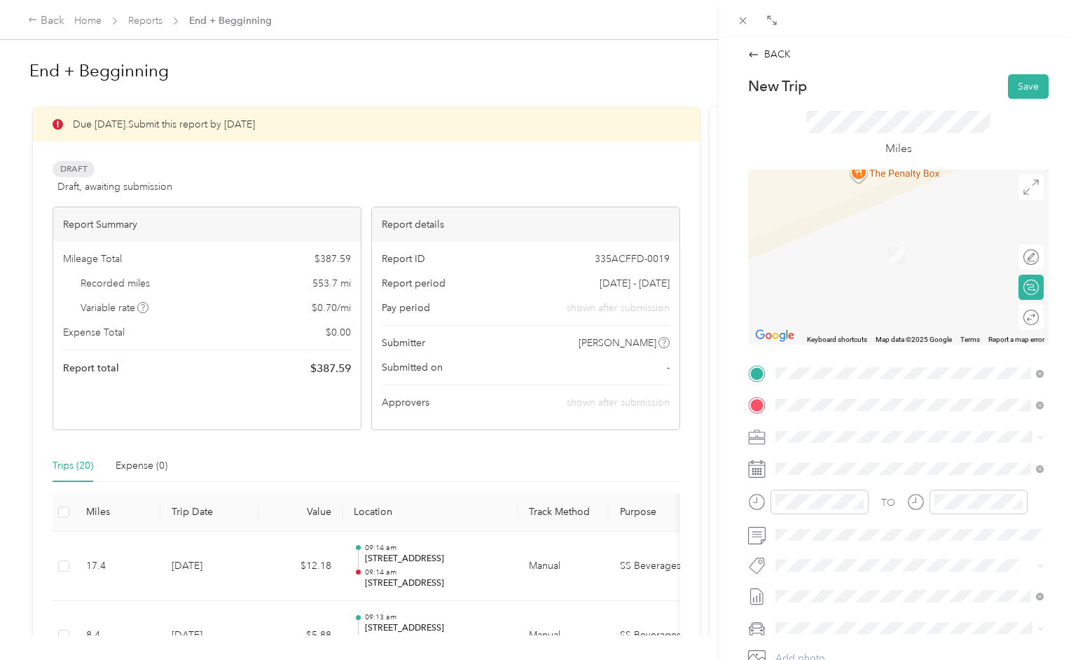
click at [821, 454] on span "[STREET_ADDRESS][US_STATE]" at bounding box center [872, 455] width 140 height 13
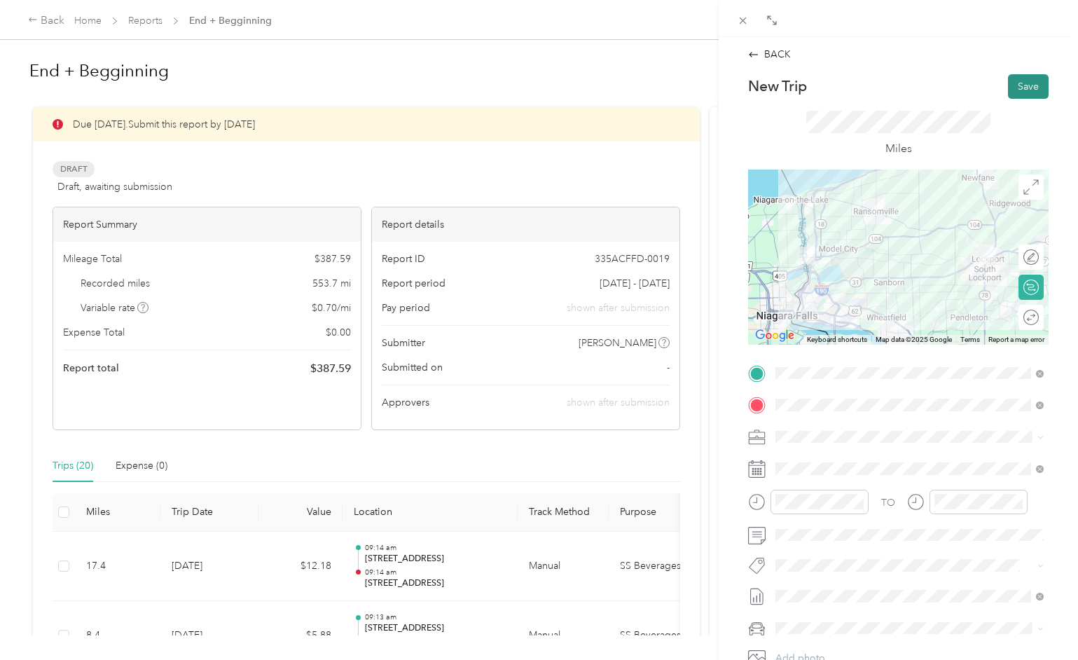
click at [1021, 85] on button "Save" at bounding box center [1028, 86] width 41 height 25
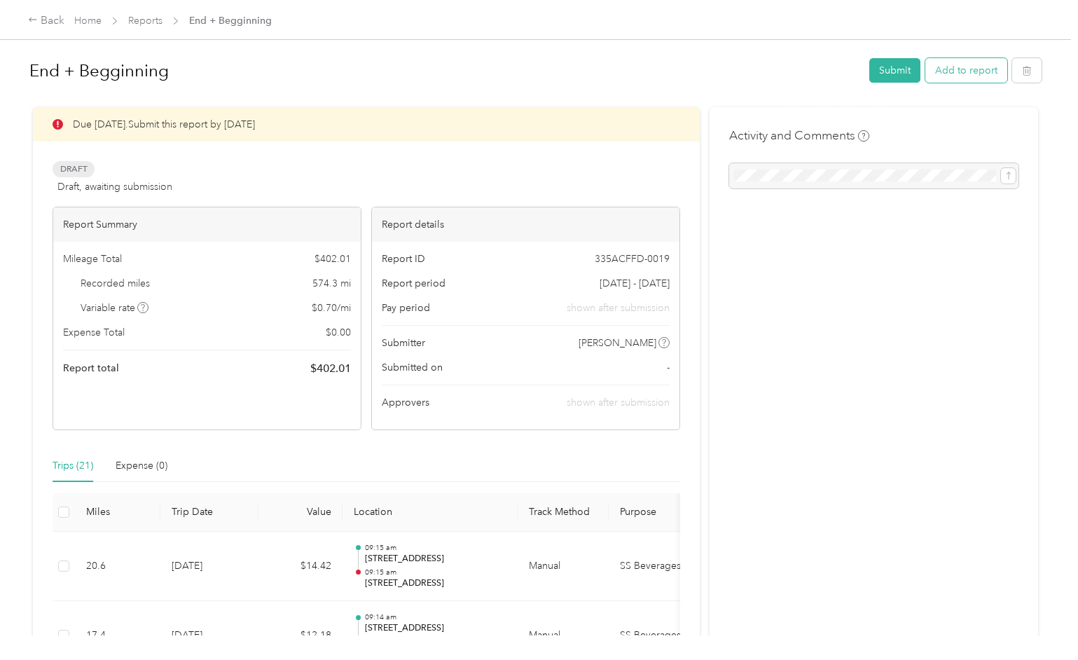
click at [970, 76] on button "Add to report" at bounding box center [966, 70] width 82 height 25
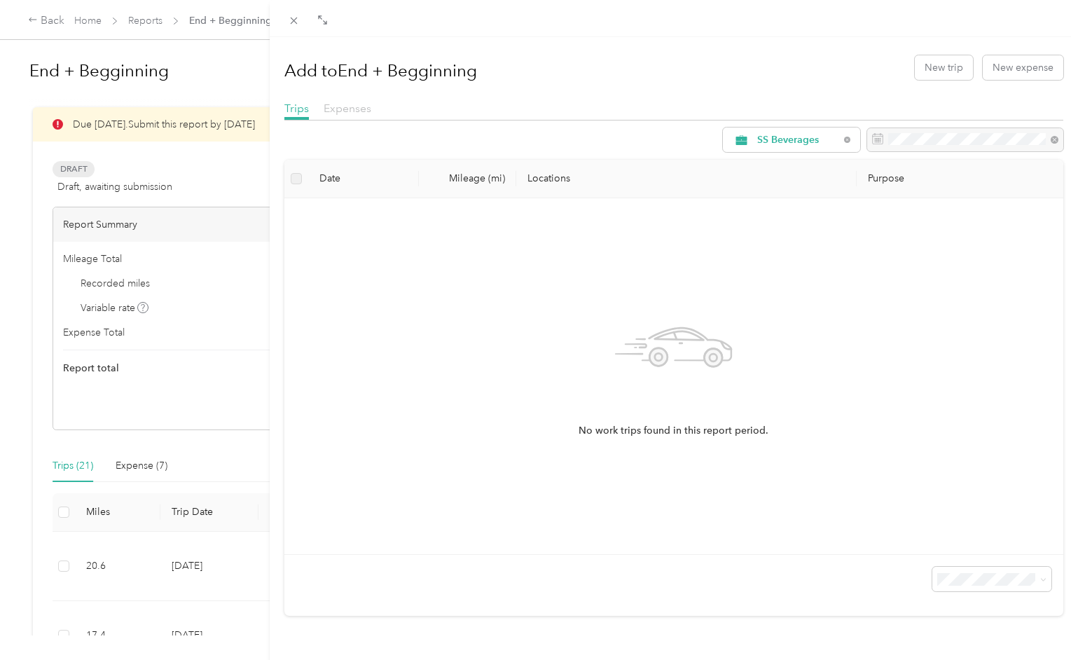
click at [357, 104] on span "Expenses" at bounding box center [348, 108] width 48 height 13
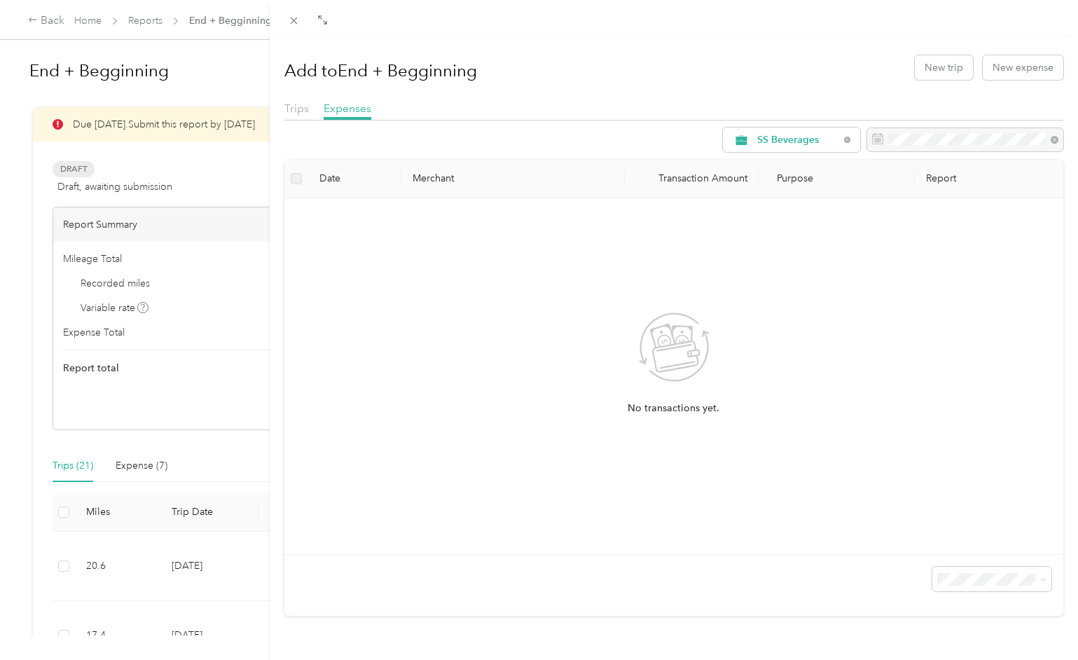
click at [677, 374] on icon at bounding box center [674, 347] width 78 height 72
click at [99, 20] on div "Add to End + Begginning New trip New expense Trips Expenses SS Beverages Date M…" at bounding box center [539, 330] width 1078 height 660
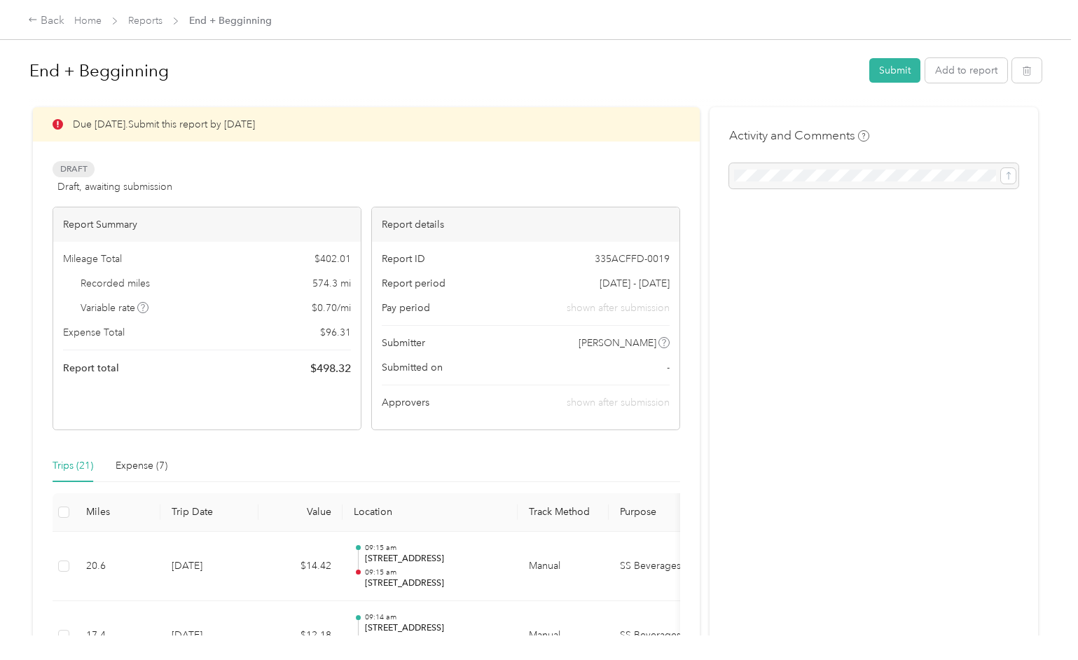
click at [85, 20] on link "Home" at bounding box center [87, 21] width 27 height 12
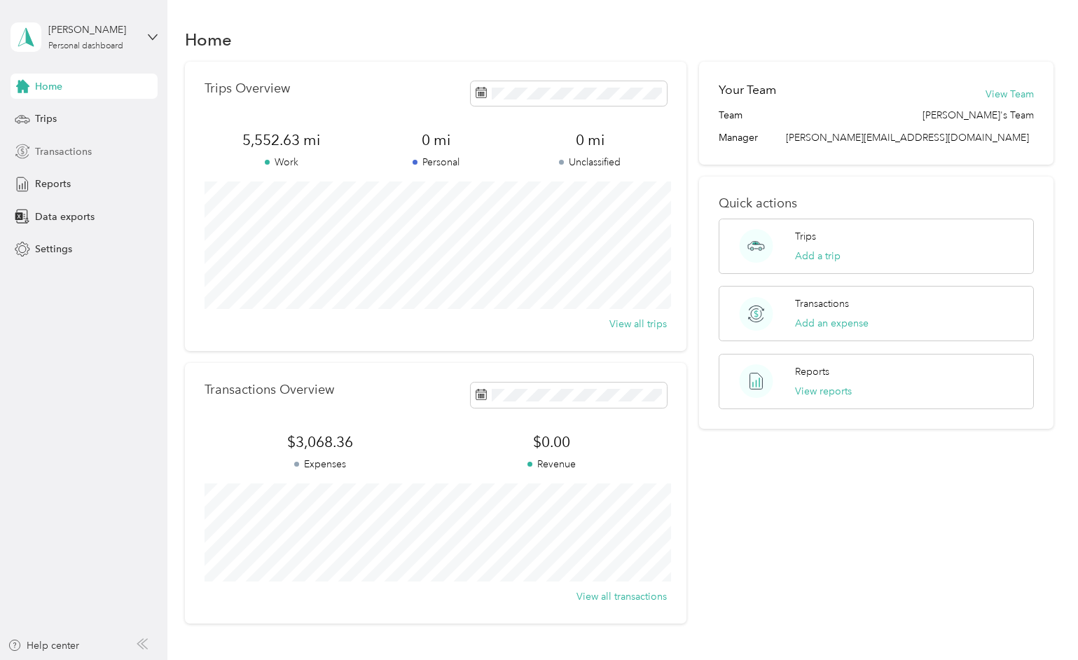
click at [57, 154] on span "Transactions" at bounding box center [63, 151] width 57 height 15
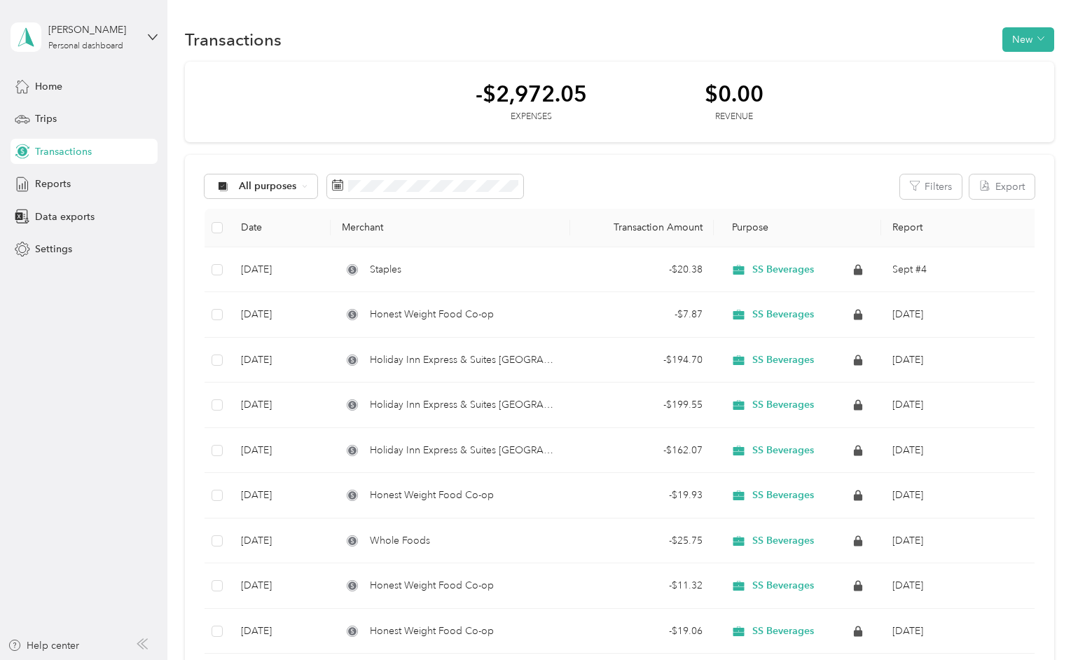
click at [58, 71] on div "[PERSON_NAME] Personal dashboard Home Trips Transactions Reports Data exports S…" at bounding box center [84, 131] width 147 height 262
click at [55, 88] on span "Home" at bounding box center [48, 86] width 27 height 15
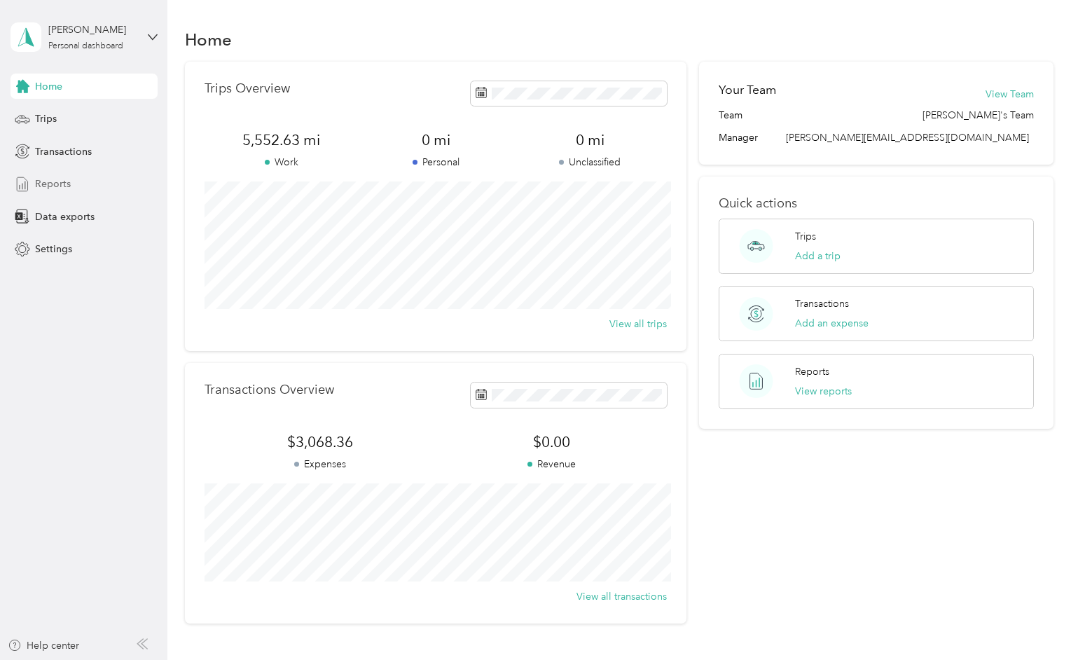
click at [64, 190] on span "Reports" at bounding box center [53, 183] width 36 height 15
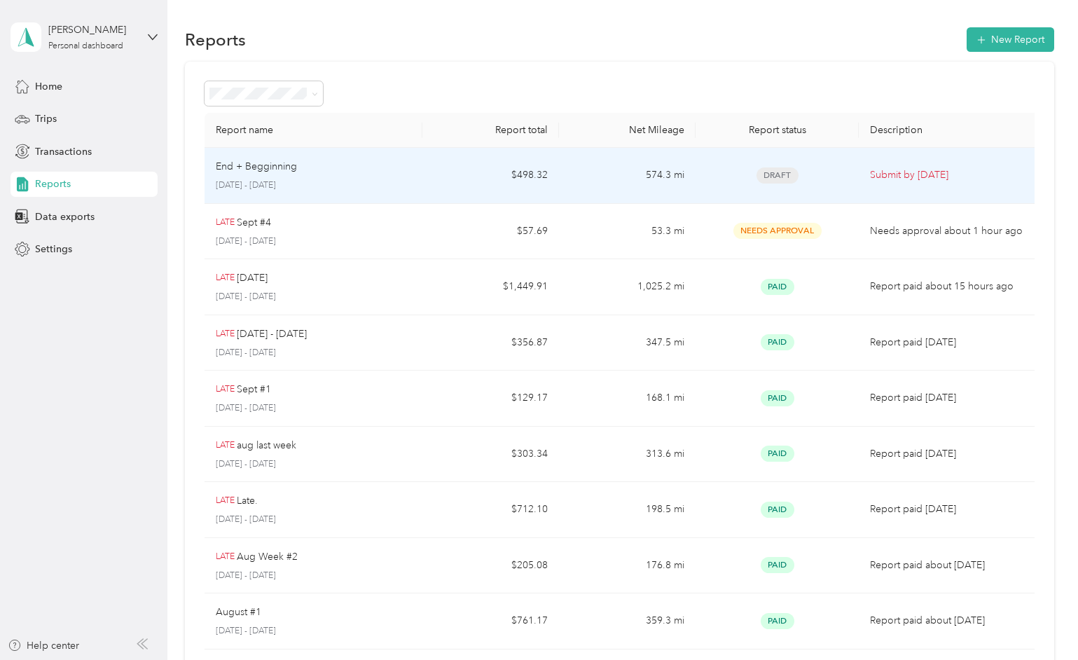
click at [244, 162] on p "End + Begginning" at bounding box center [256, 166] width 81 height 15
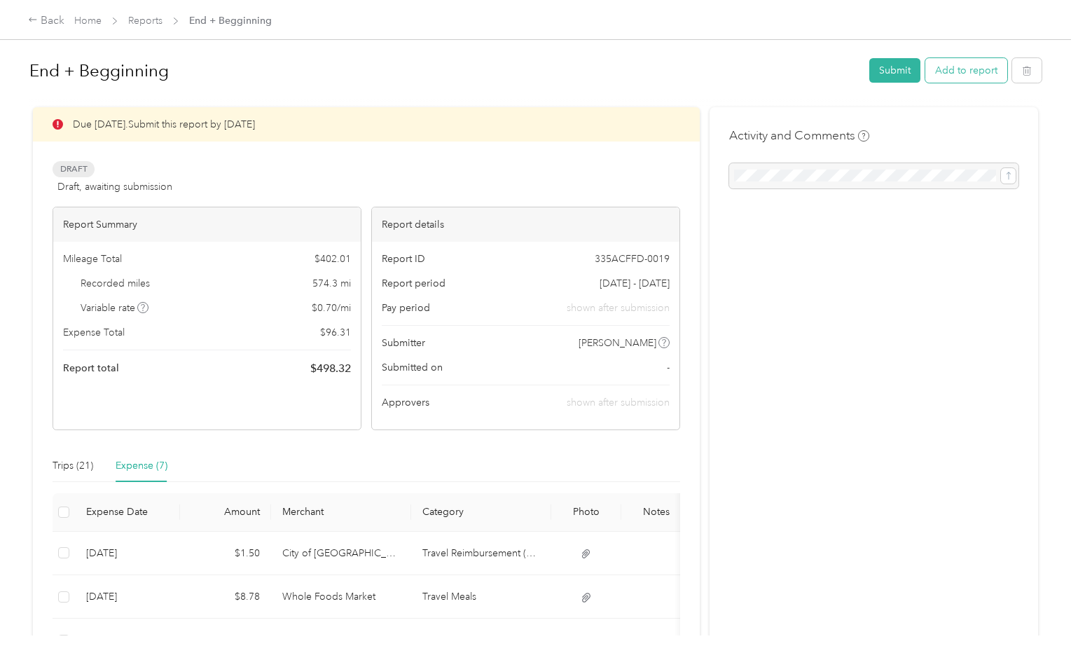
click at [965, 69] on button "Add to report" at bounding box center [966, 70] width 82 height 25
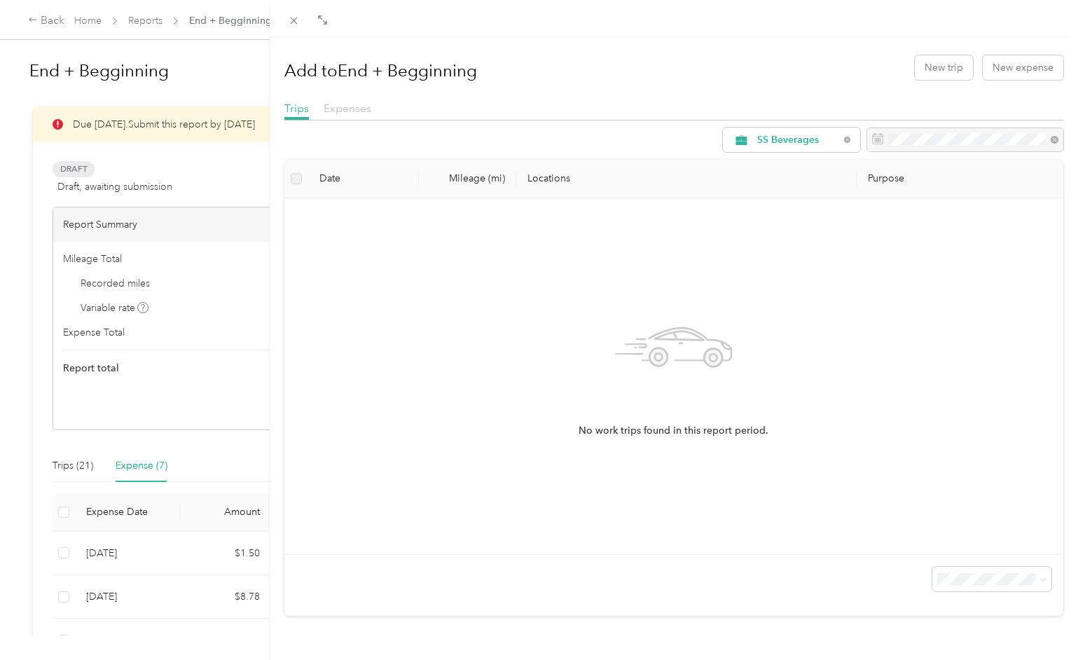
click at [342, 109] on span "Expenses" at bounding box center [348, 108] width 48 height 13
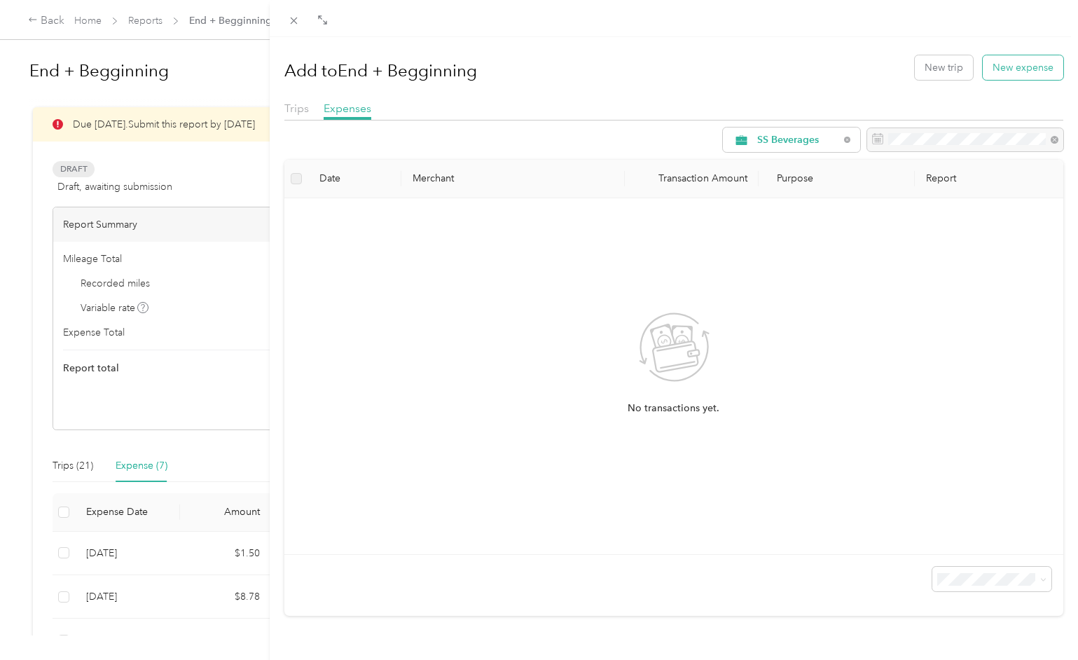
click at [1013, 70] on button "New expense" at bounding box center [1023, 67] width 81 height 25
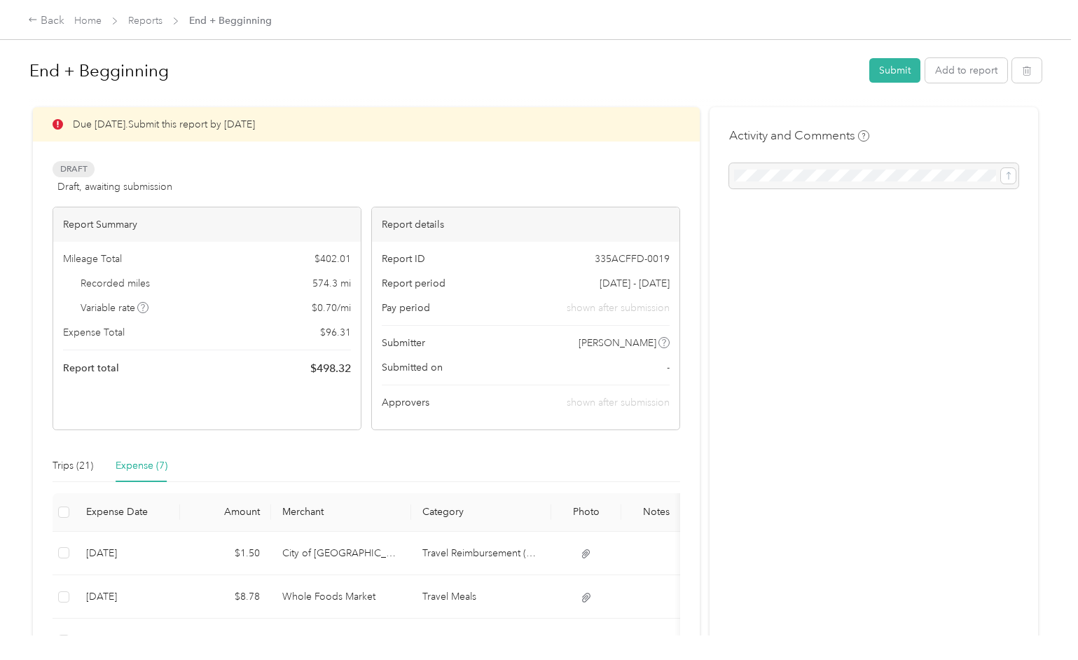
click at [148, 462] on div "Expense (7)" at bounding box center [142, 465] width 52 height 15
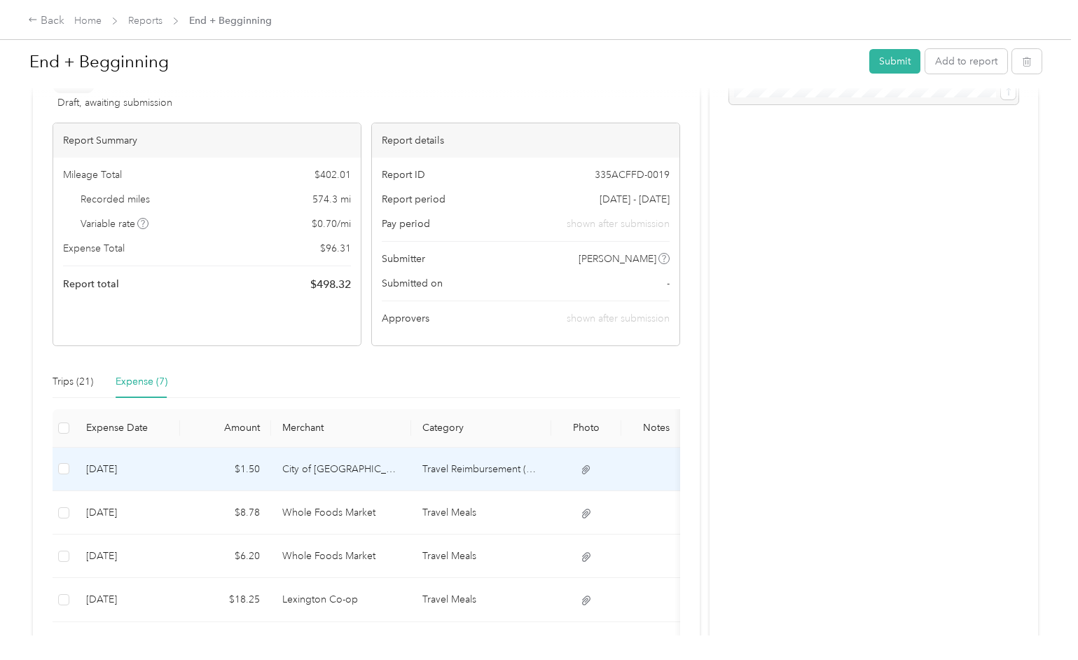
scroll to position [81, 0]
